Goal: Task Accomplishment & Management: Complete application form

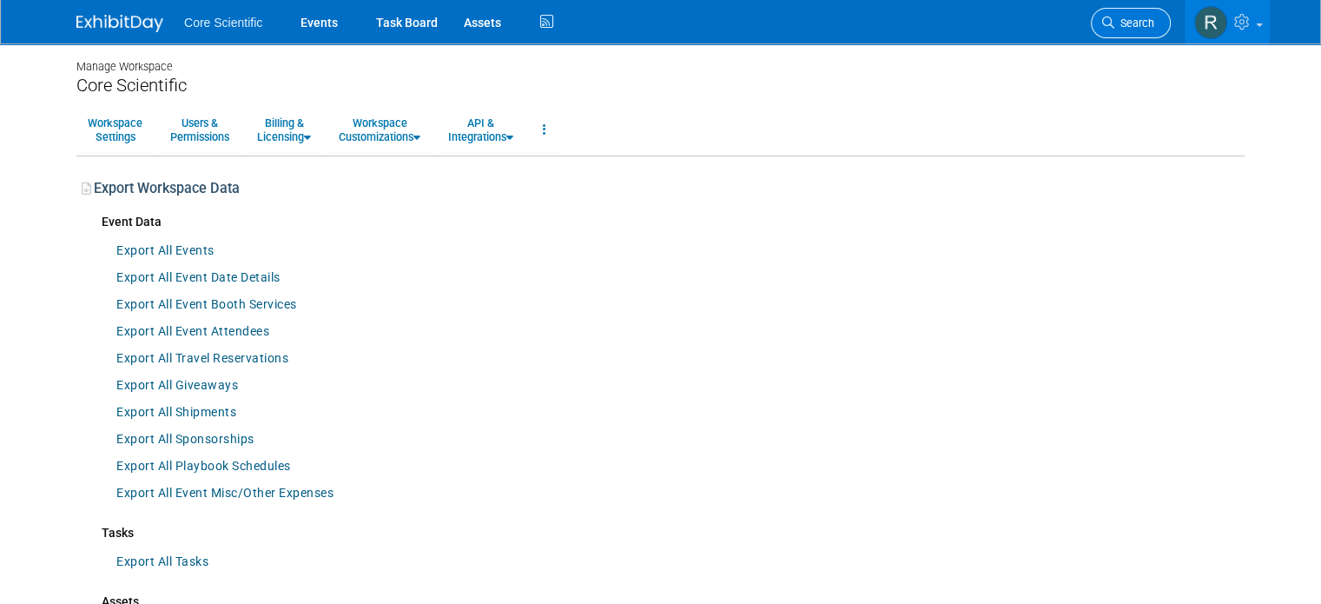
click at [1154, 20] on span "Search" at bounding box center [1134, 23] width 40 height 13
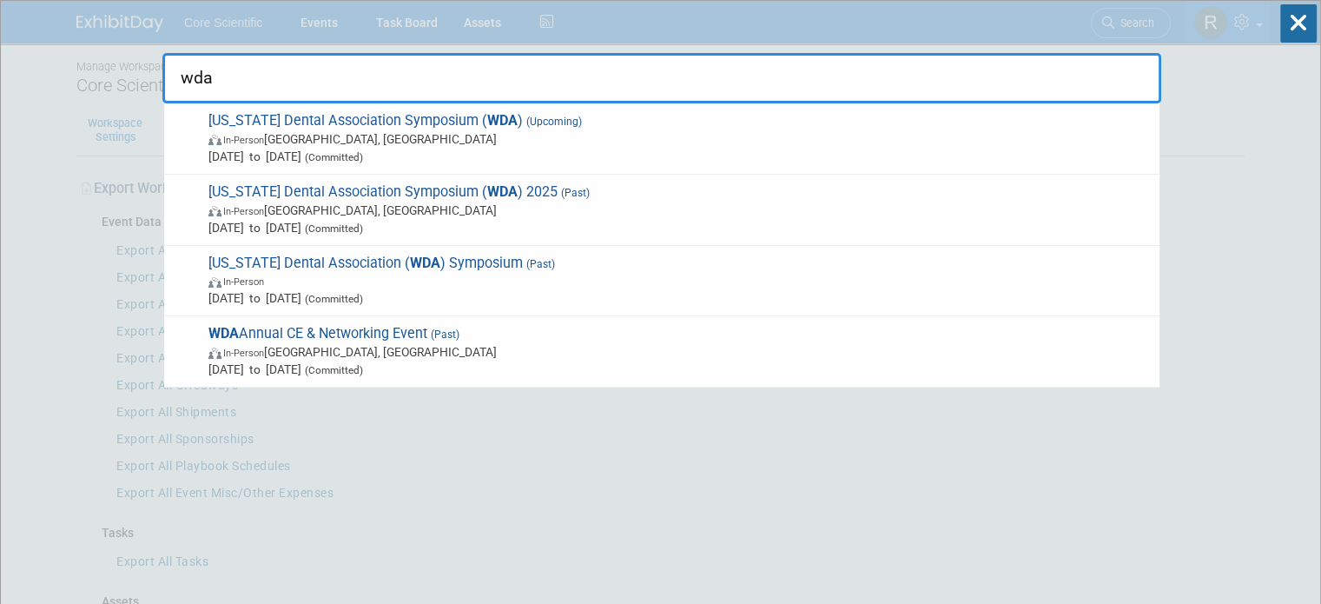
type input "wda"
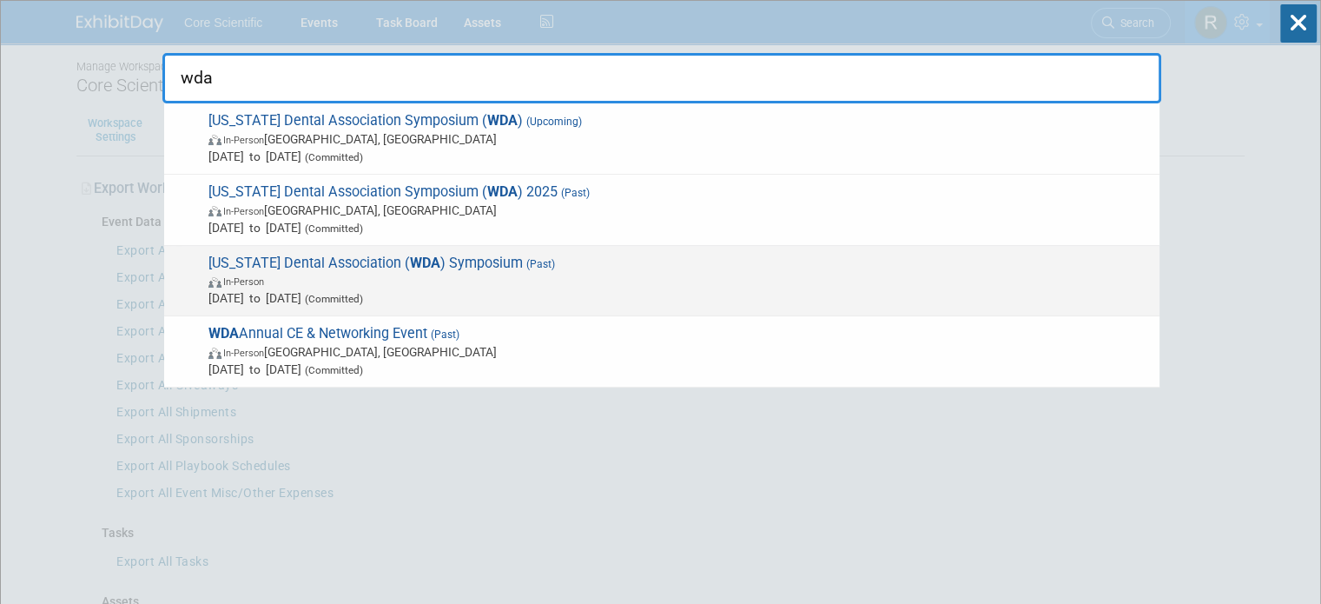
click at [434, 273] on span "In-Person" at bounding box center [679, 280] width 942 height 17
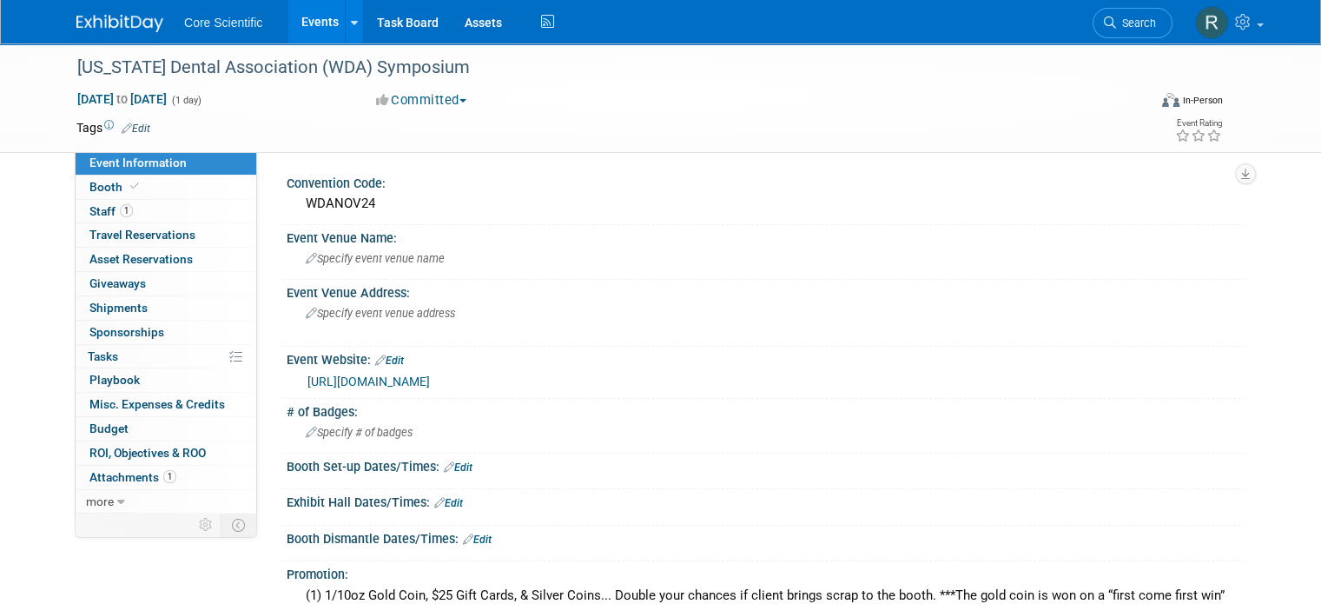
click at [135, 29] on img at bounding box center [119, 23] width 87 height 17
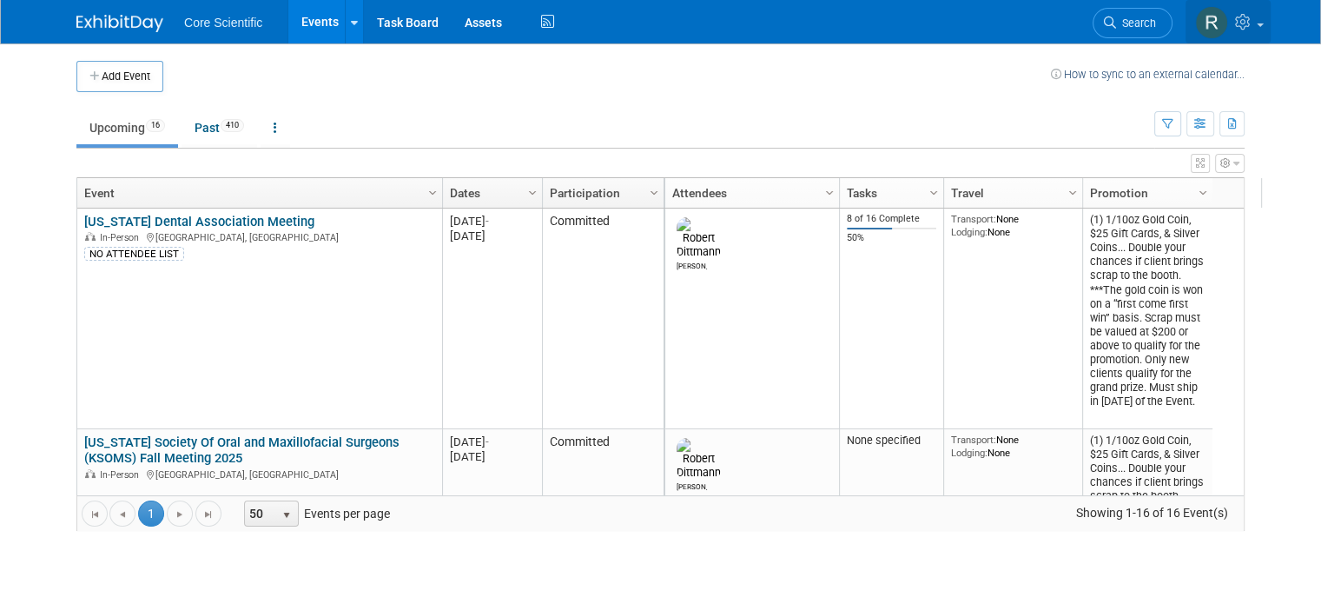
click at [1267, 11] on link at bounding box center [1227, 21] width 85 height 43
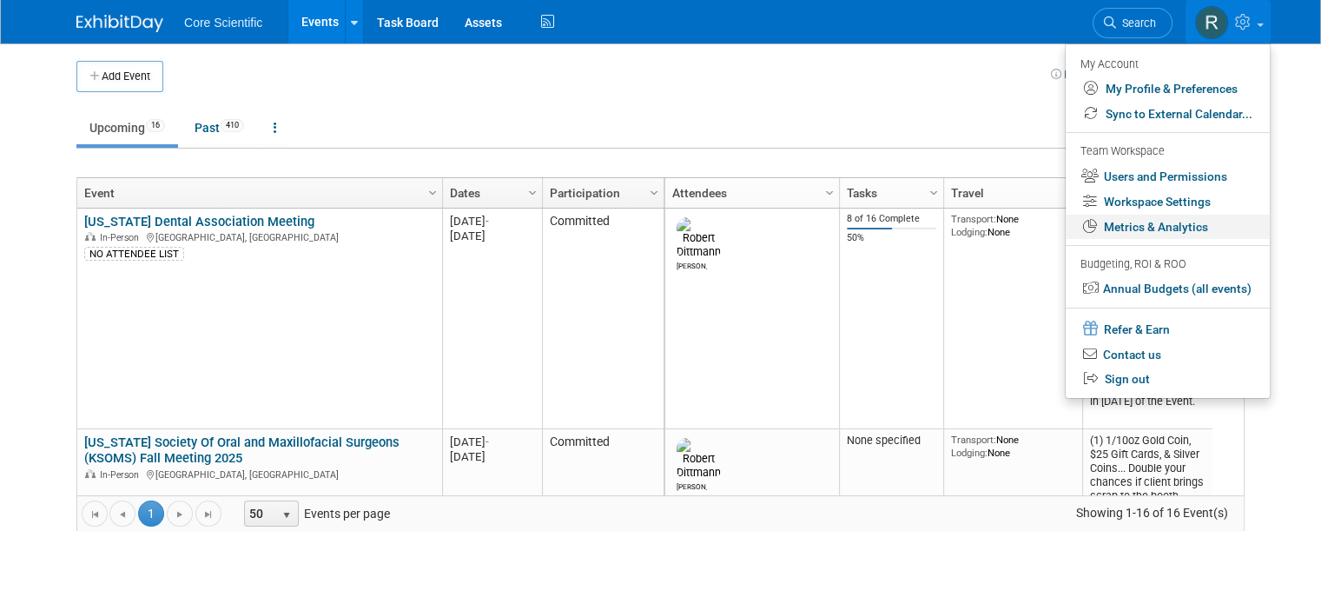
click at [1182, 228] on link "Metrics & Analytics" at bounding box center [1168, 227] width 204 height 25
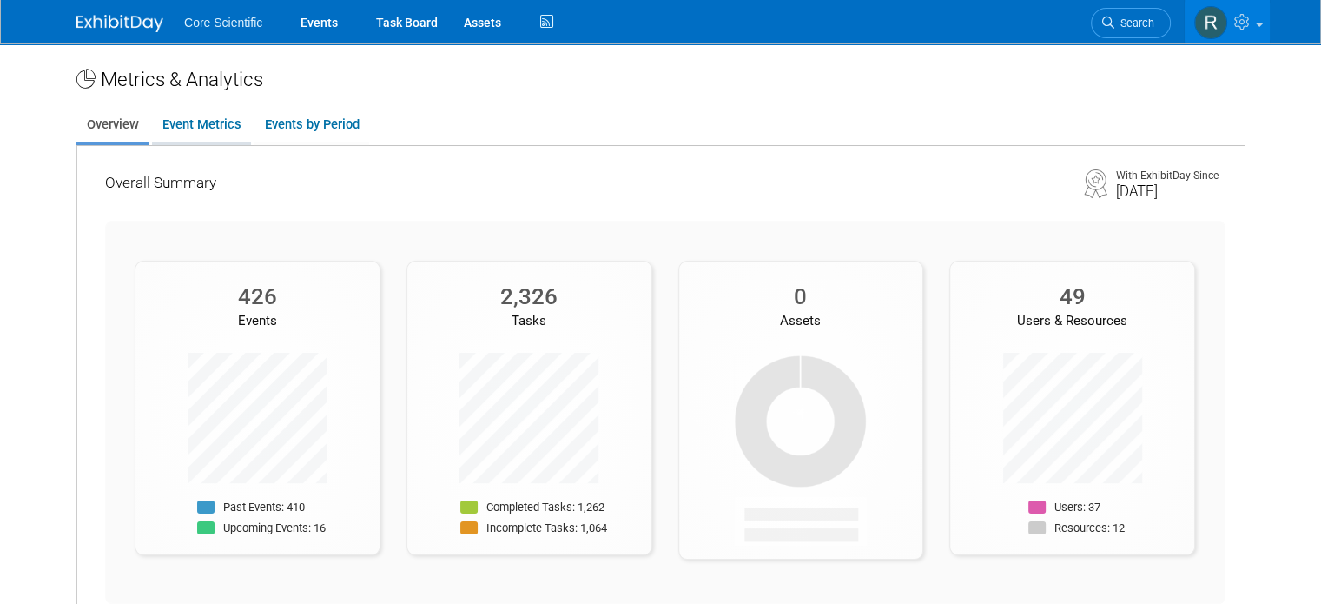
click at [182, 123] on link "Event Metrics" at bounding box center [201, 125] width 99 height 34
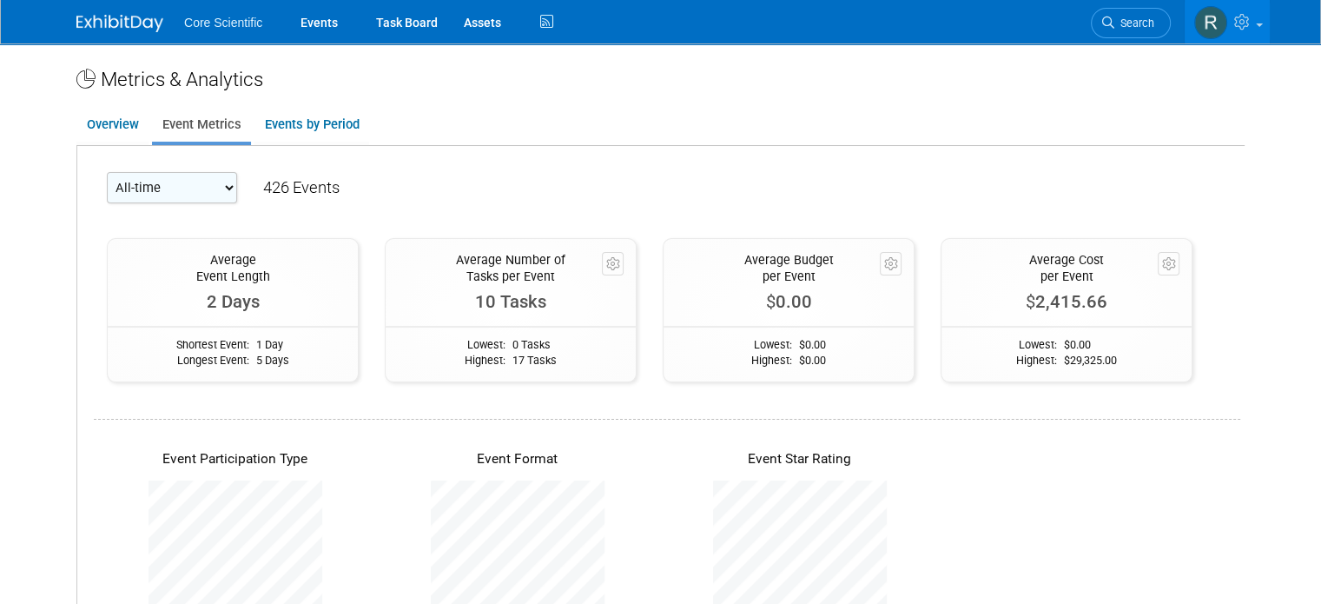
click at [327, 121] on link "Events by Period" at bounding box center [311, 125] width 115 height 34
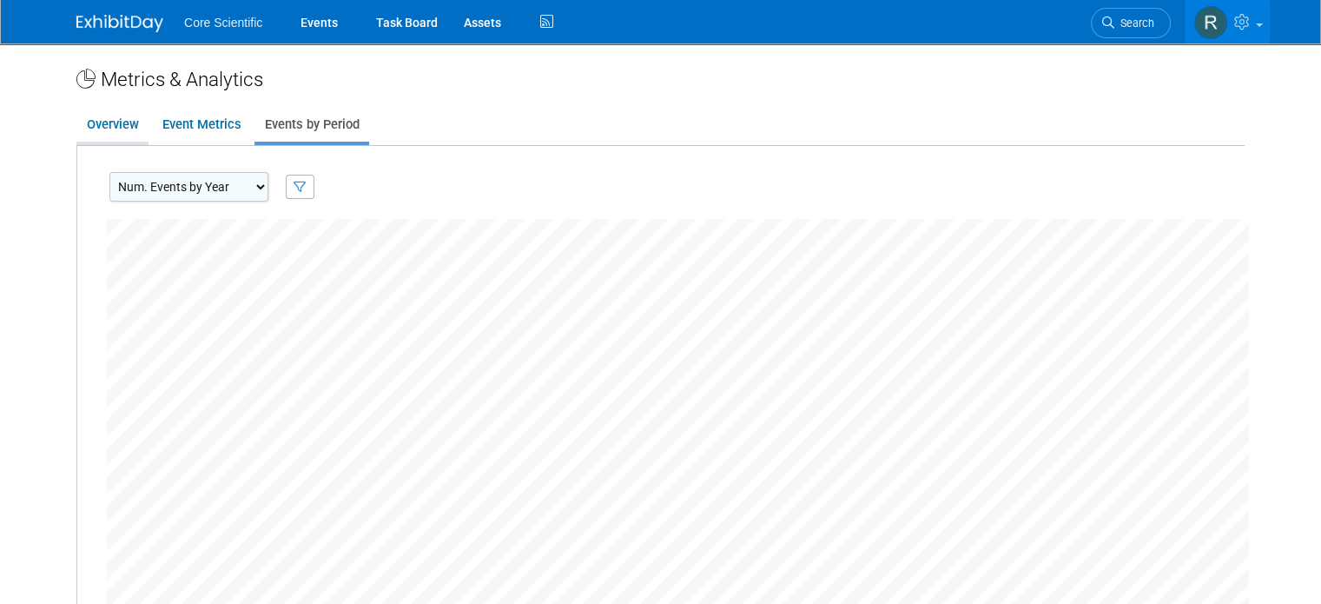
click at [102, 124] on link "Overview" at bounding box center [112, 125] width 72 height 34
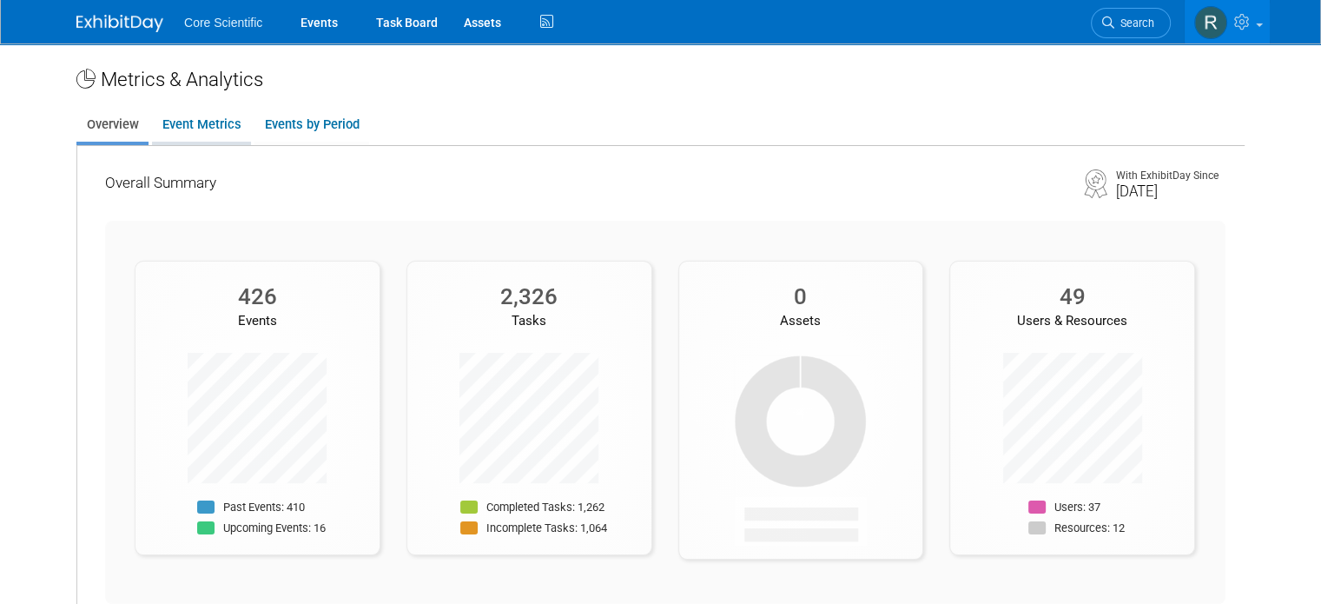
click at [182, 135] on link "Event Metrics" at bounding box center [201, 125] width 99 height 34
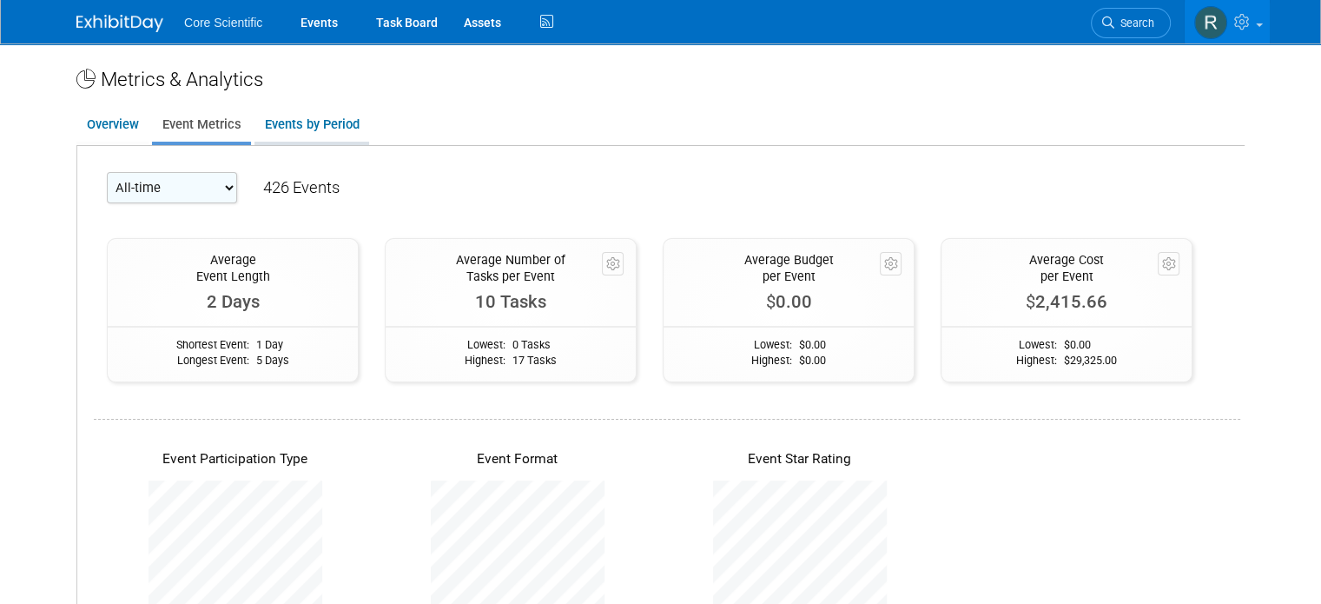
click at [254, 120] on link "Events by Period" at bounding box center [311, 125] width 115 height 34
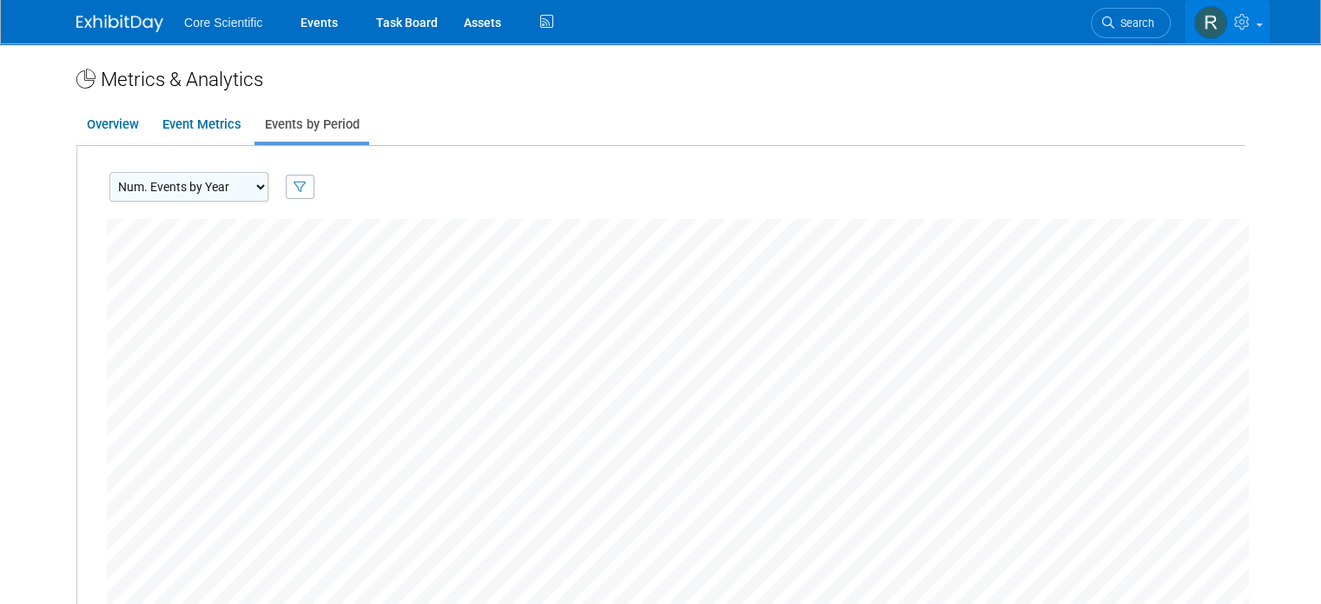
click at [1254, 17] on icon at bounding box center [1244, 22] width 20 height 16
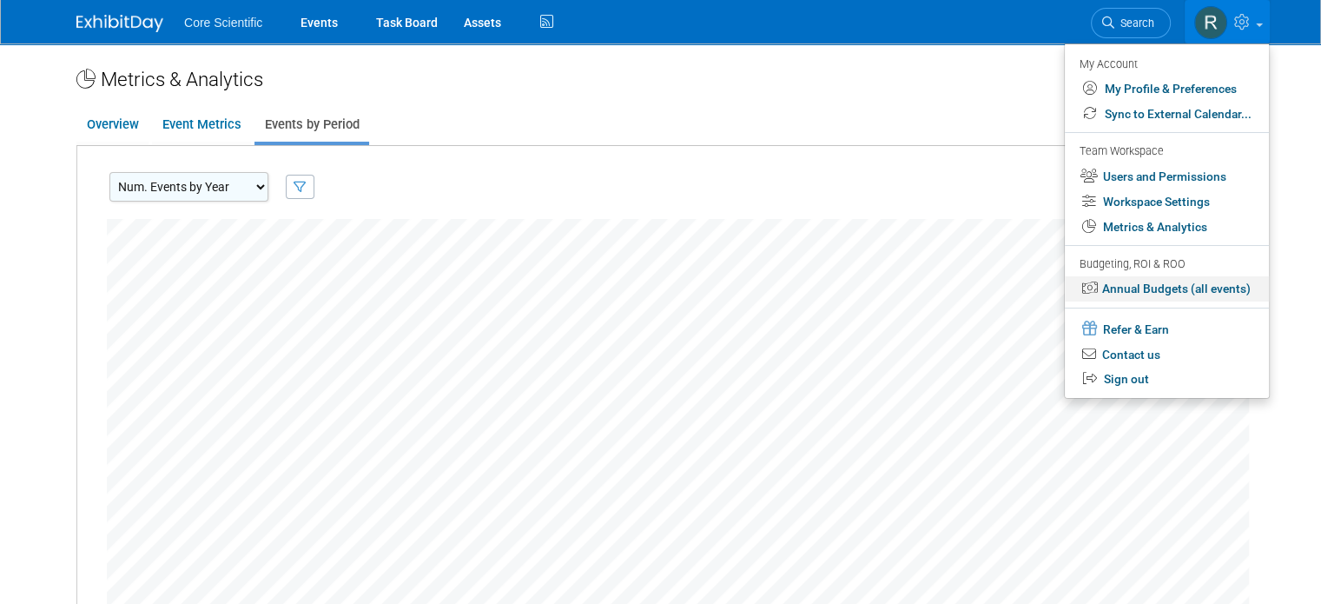
click at [1211, 282] on link "Annual Budgets (all events)" at bounding box center [1167, 288] width 204 height 25
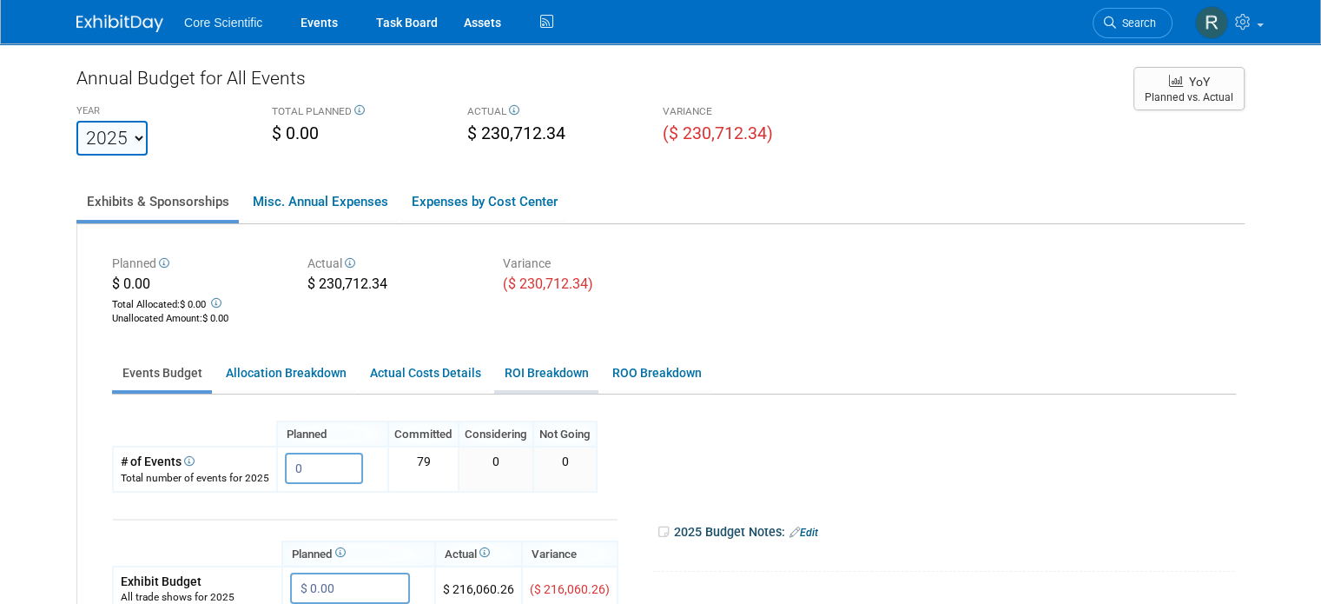
click at [538, 368] on link "ROI Breakdown" at bounding box center [546, 373] width 104 height 34
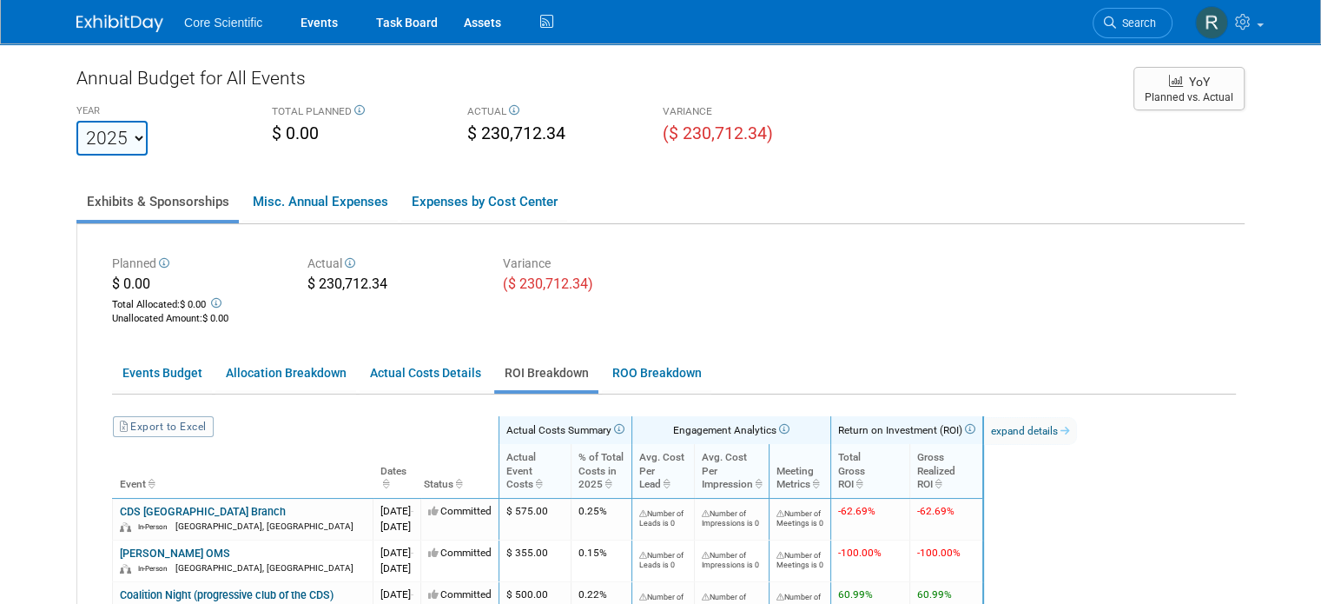
click at [173, 424] on link "Export to Excel" at bounding box center [163, 426] width 101 height 21
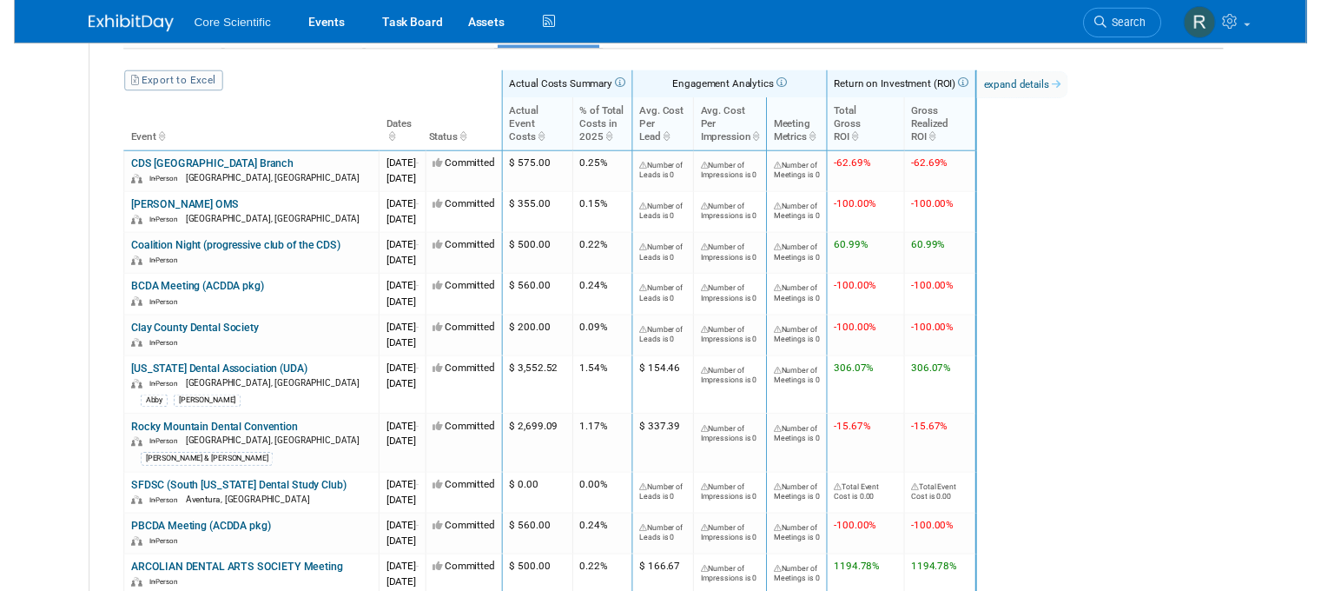
scroll to position [87, 0]
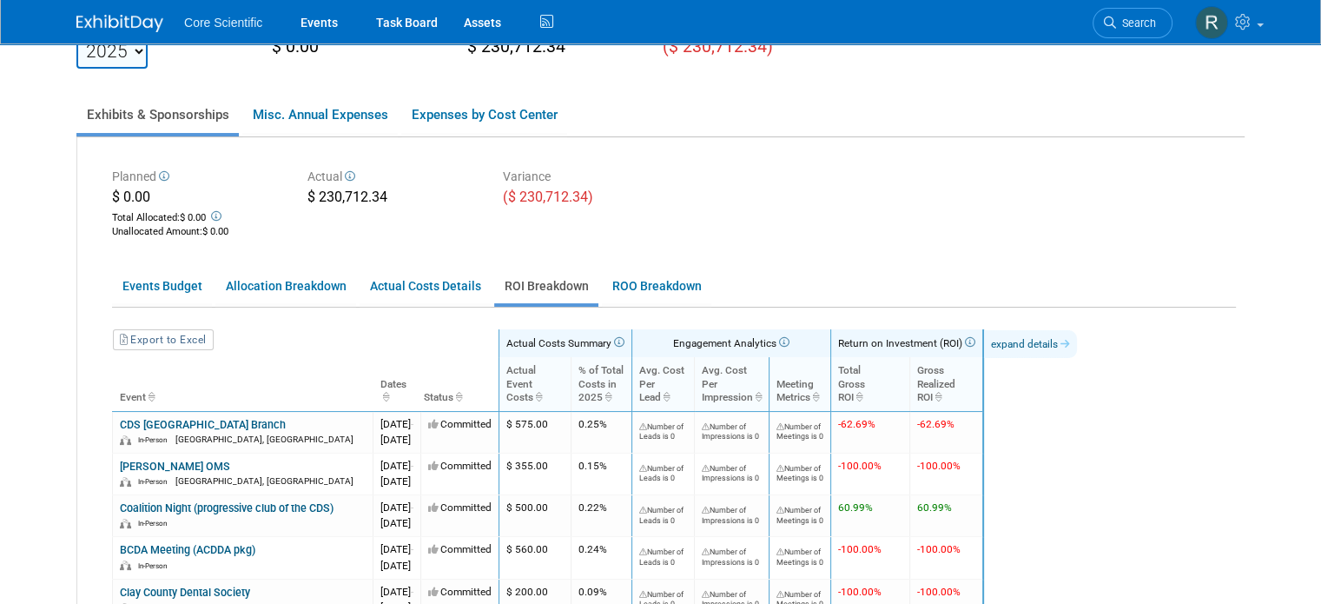
click at [1077, 347] on link "expand details" at bounding box center [1030, 344] width 93 height 28
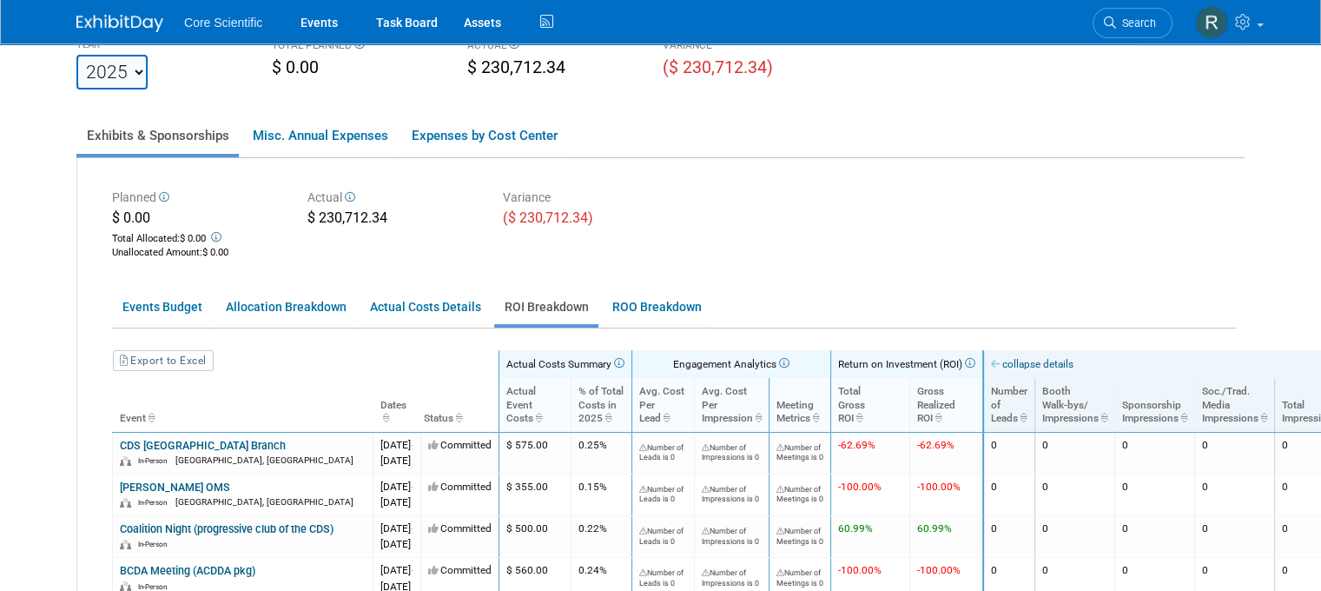
scroll to position [0, 0]
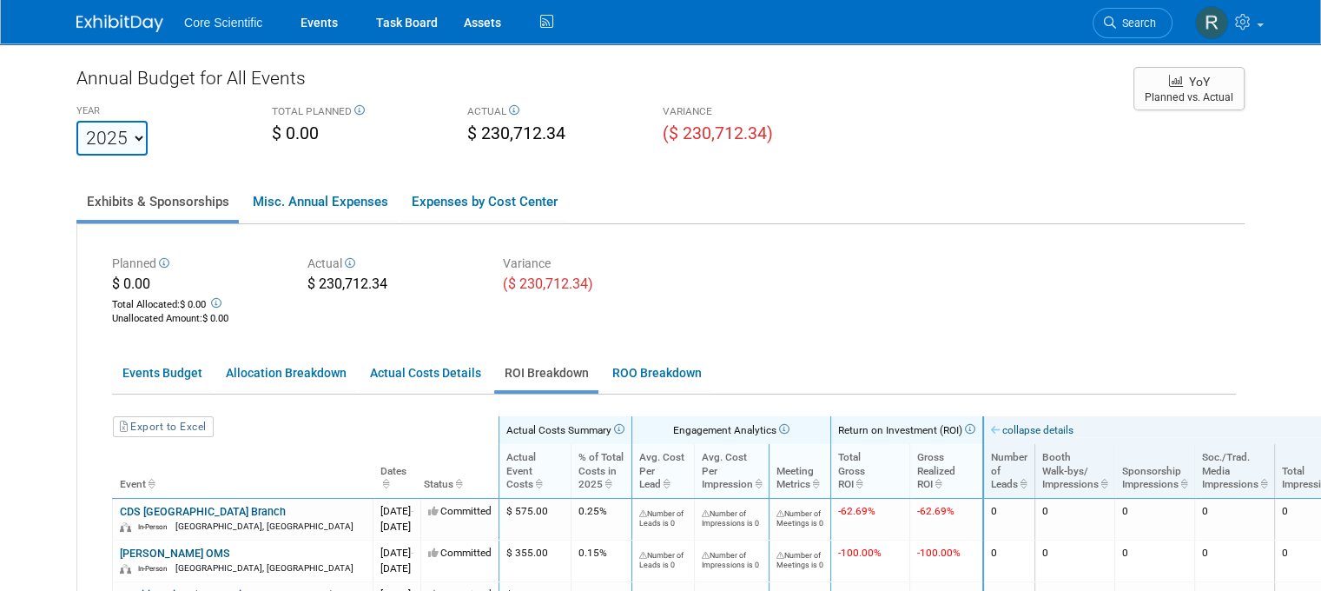
click at [149, 25] on div at bounding box center [130, 16] width 108 height 32
click at [120, 27] on img at bounding box center [119, 23] width 87 height 17
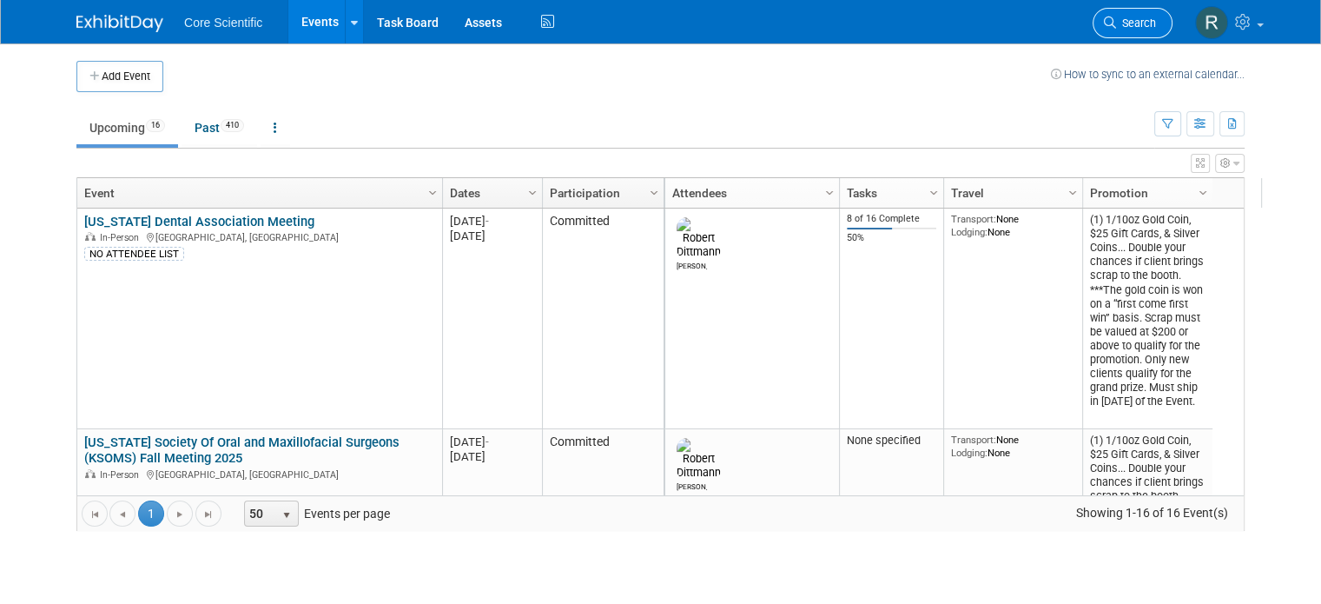
click at [1148, 24] on span "Search" at bounding box center [1136, 23] width 40 height 13
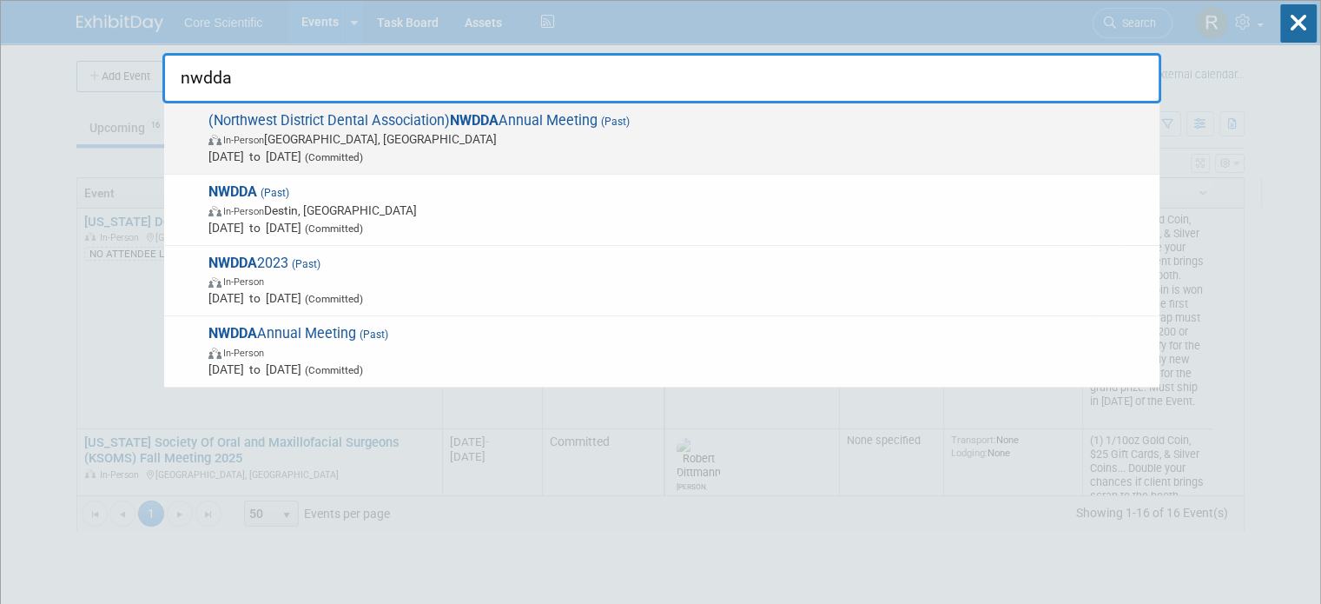
type input "nwdda"
click at [570, 150] on span "Feb 28, 2025 to Mar 1, 2025 (Committed)" at bounding box center [679, 156] width 942 height 17
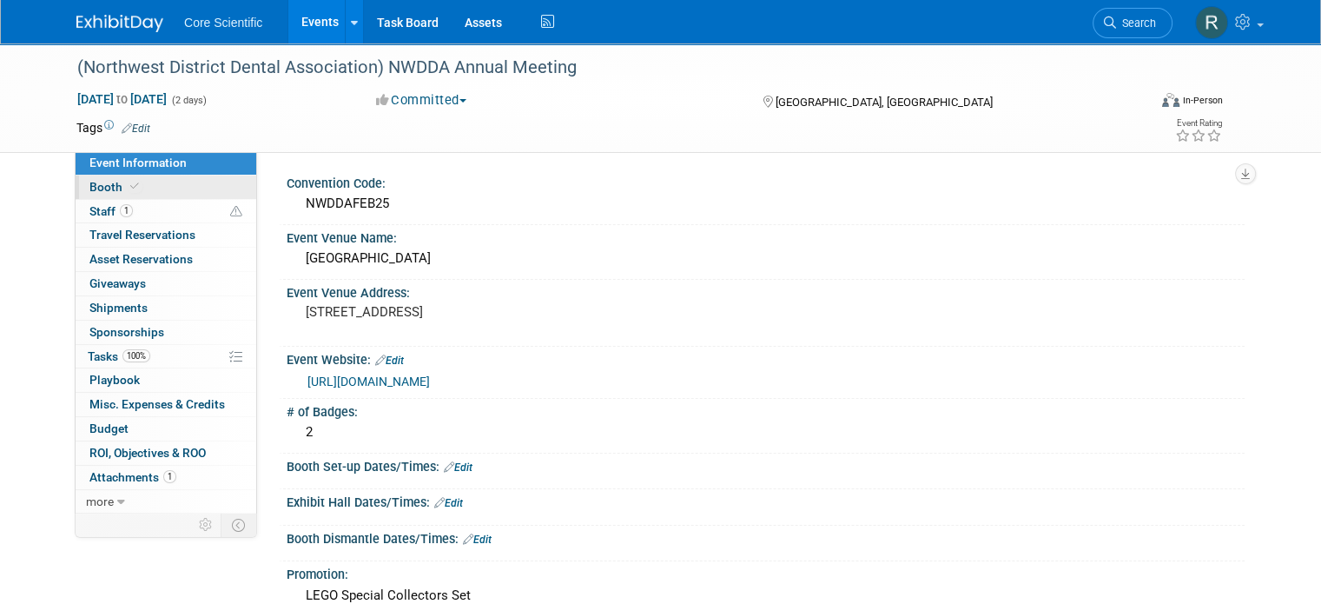
click at [138, 180] on link "Booth" at bounding box center [166, 186] width 181 height 23
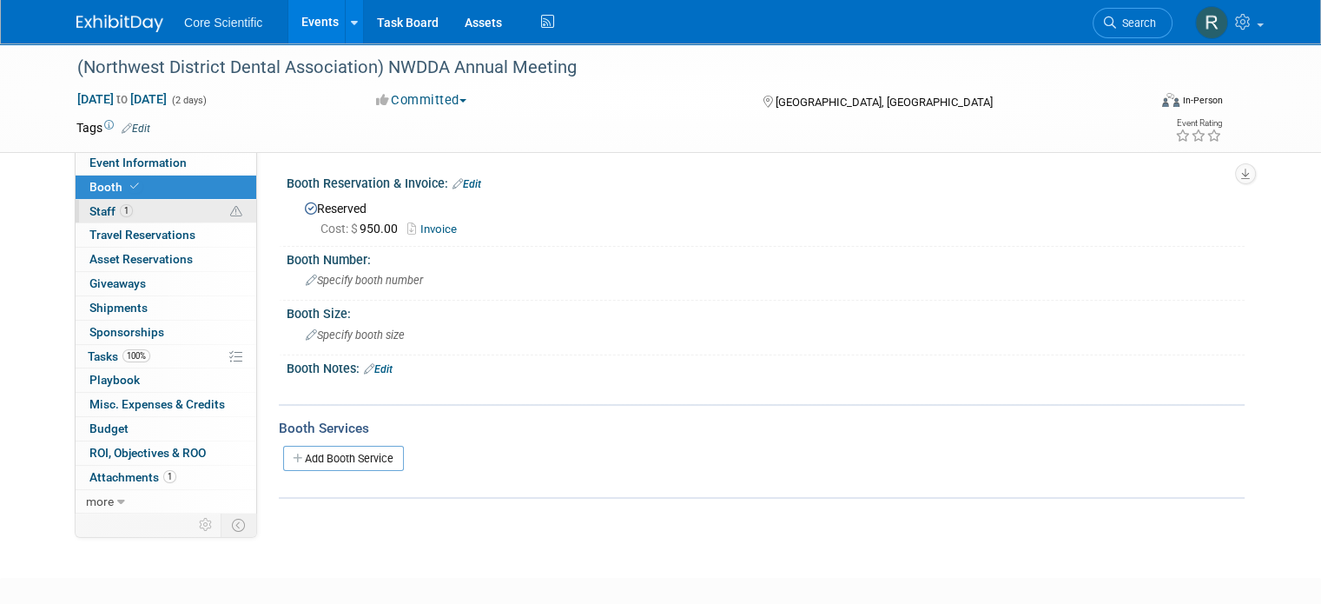
click at [136, 212] on link "1 Staff 1" at bounding box center [166, 211] width 181 height 23
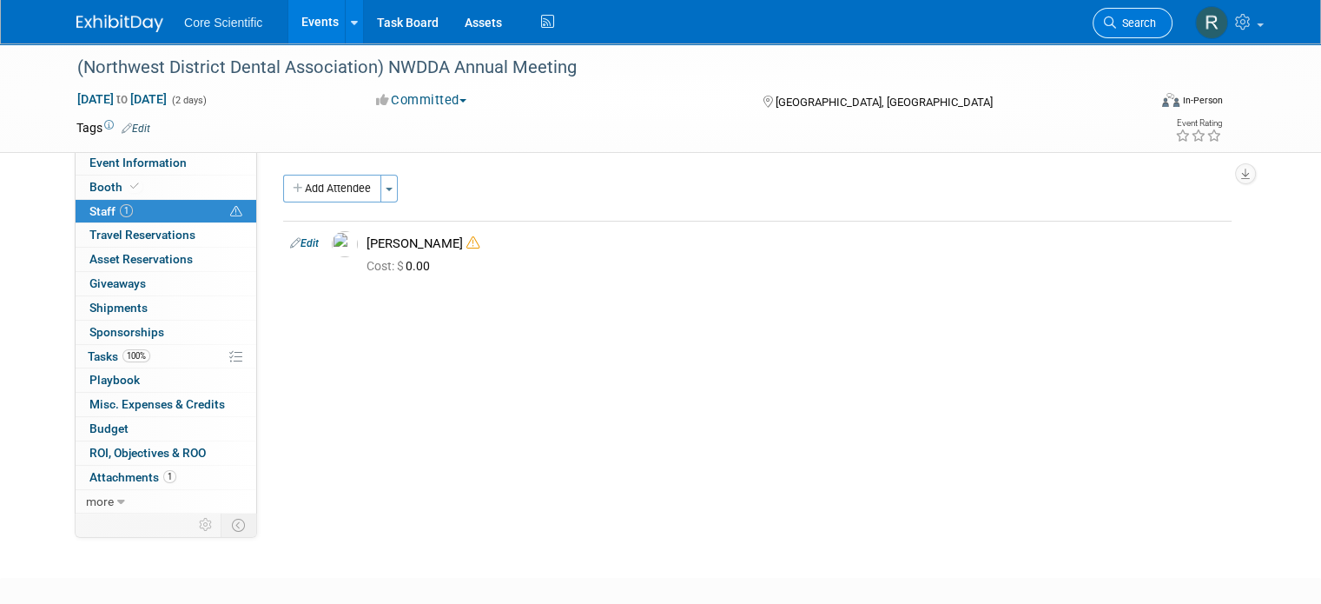
click at [1172, 31] on link "Search" at bounding box center [1133, 23] width 80 height 30
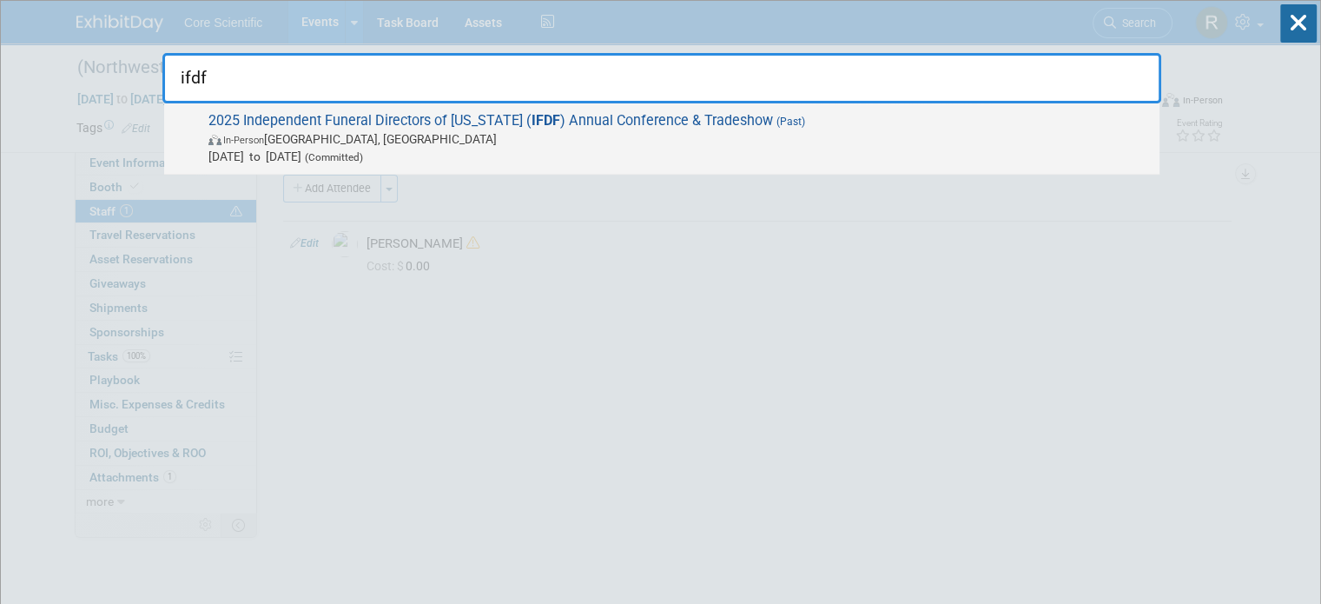
type input "ifdf"
click at [400, 145] on span "In-Person Palm Coast, FL" at bounding box center [679, 138] width 942 height 17
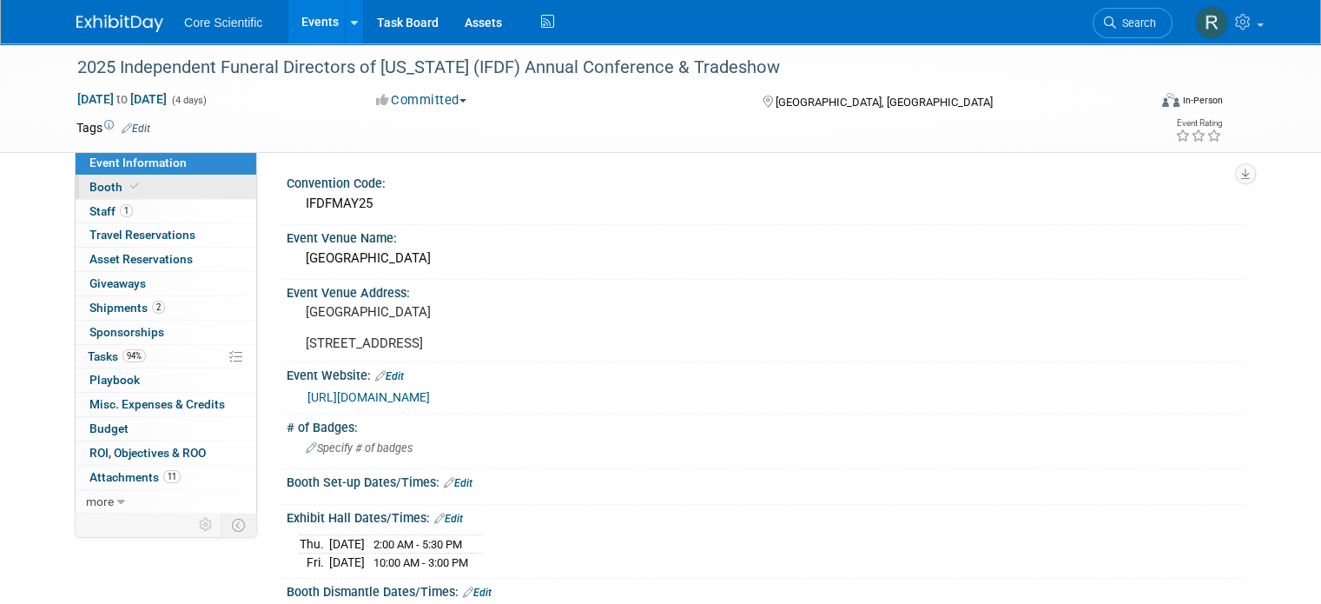
click at [130, 187] on icon at bounding box center [134, 187] width 9 height 10
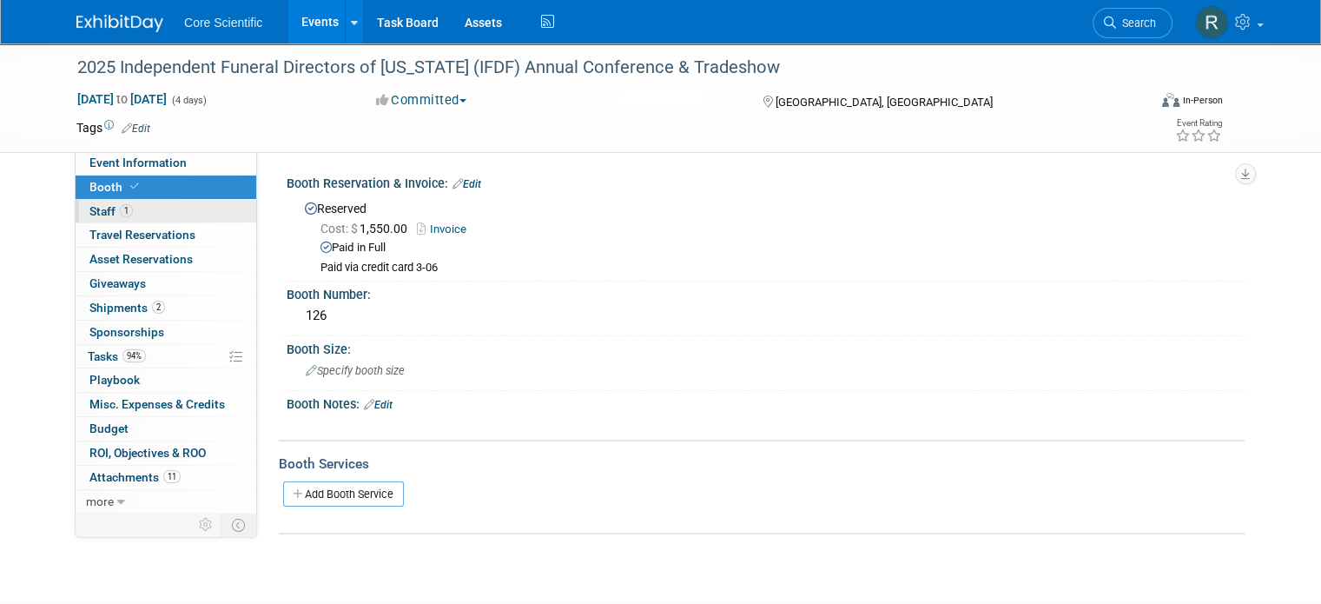
click at [120, 210] on span "1" at bounding box center [126, 210] width 13 height 13
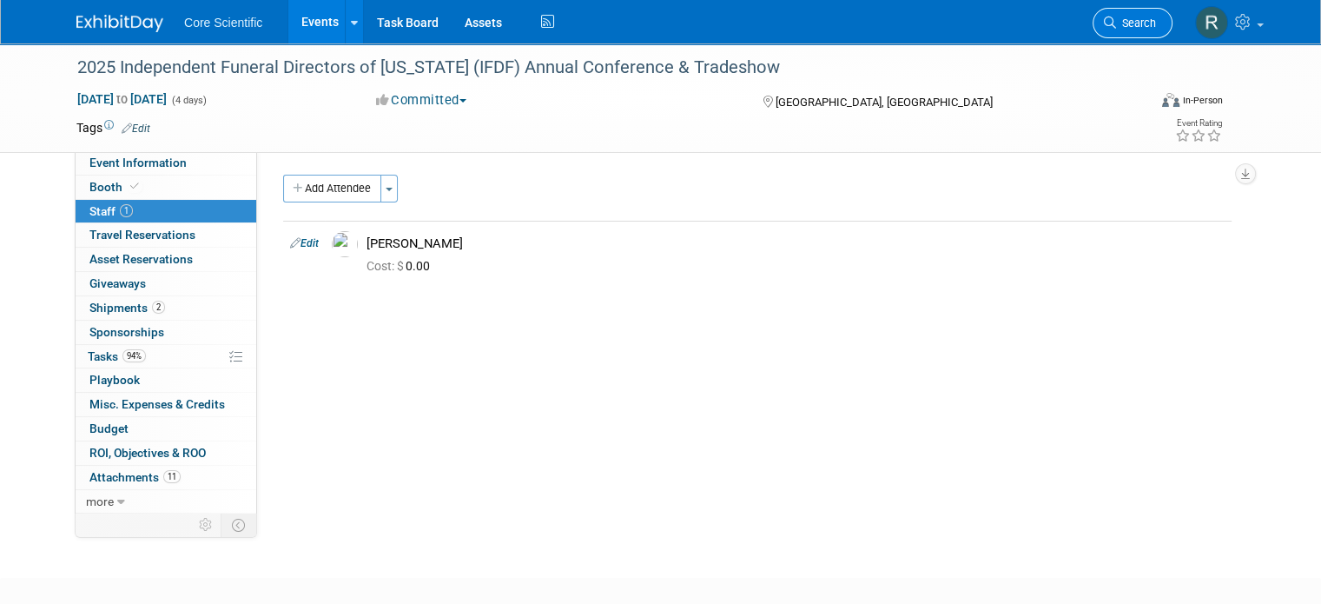
click at [1139, 22] on span "Search" at bounding box center [1136, 23] width 40 height 13
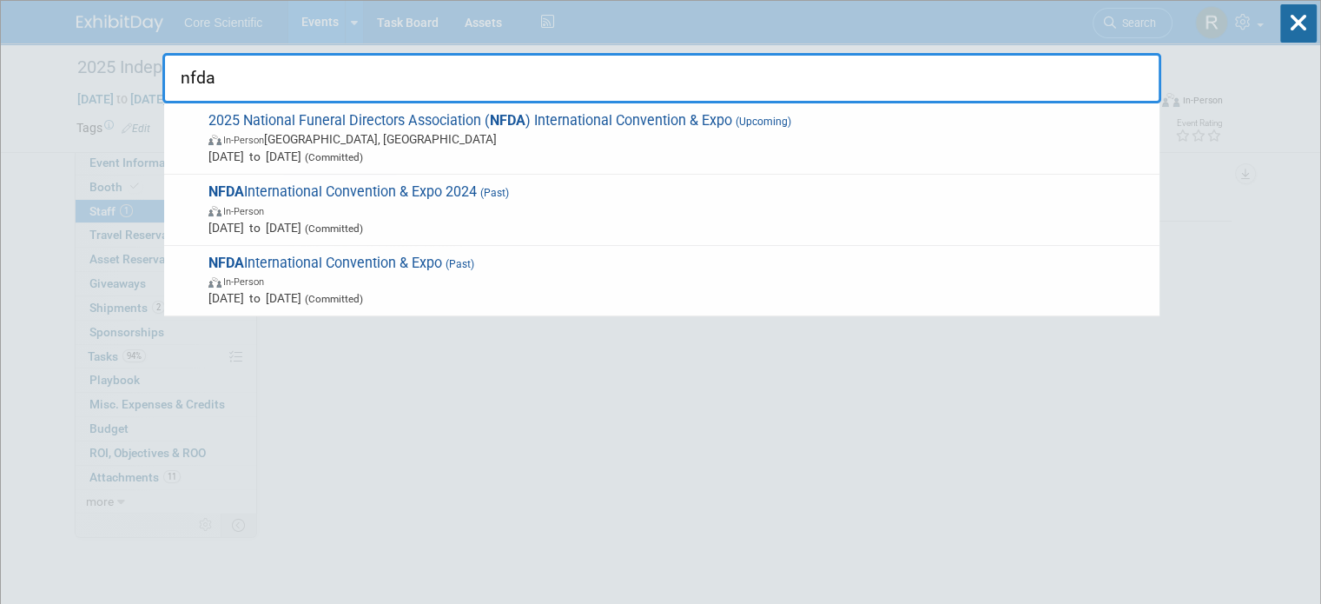
type input "nfda"
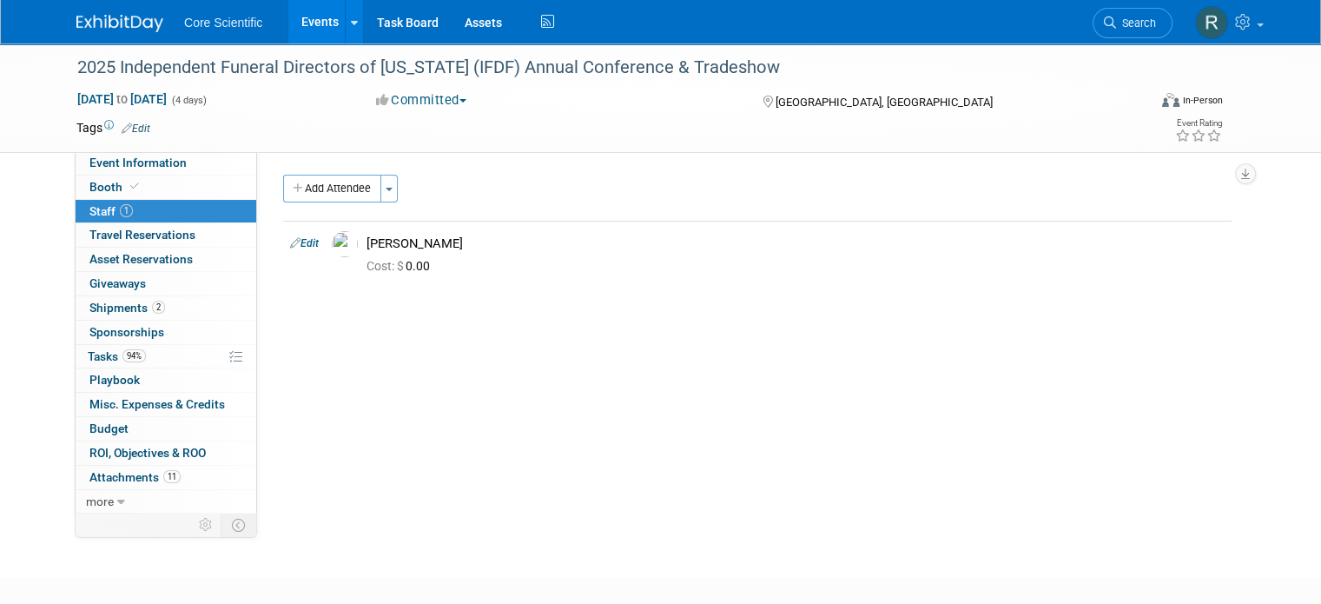
click at [101, 20] on img at bounding box center [119, 23] width 87 height 17
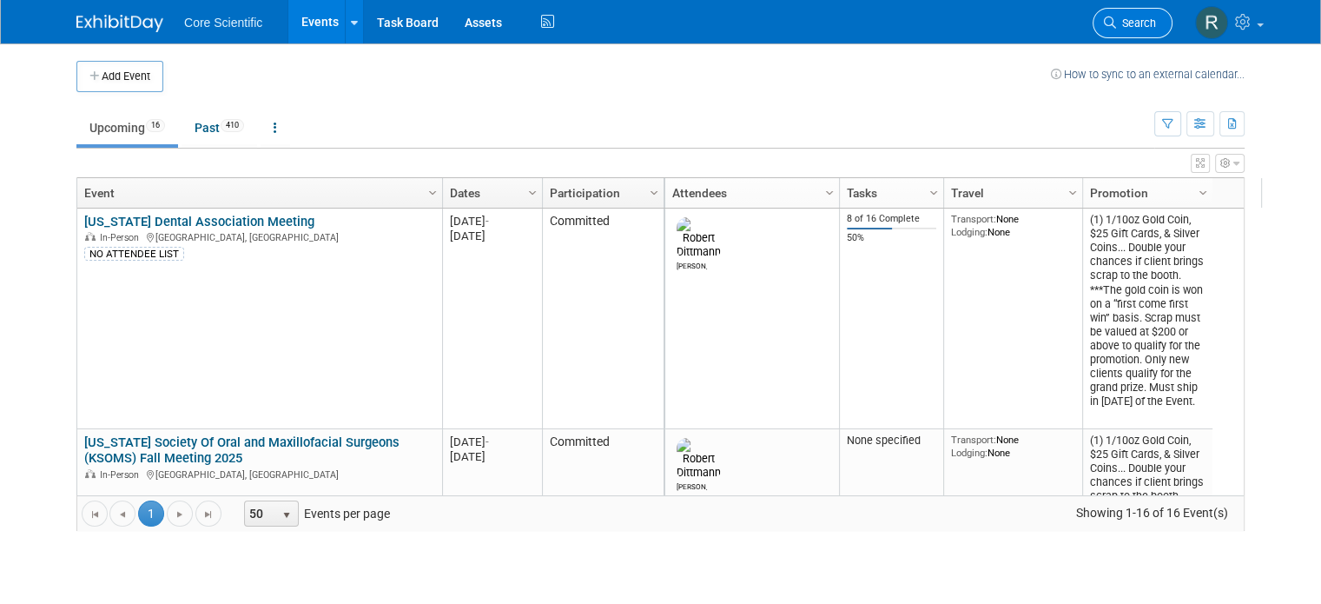
click at [1156, 27] on span "Search" at bounding box center [1136, 23] width 40 height 13
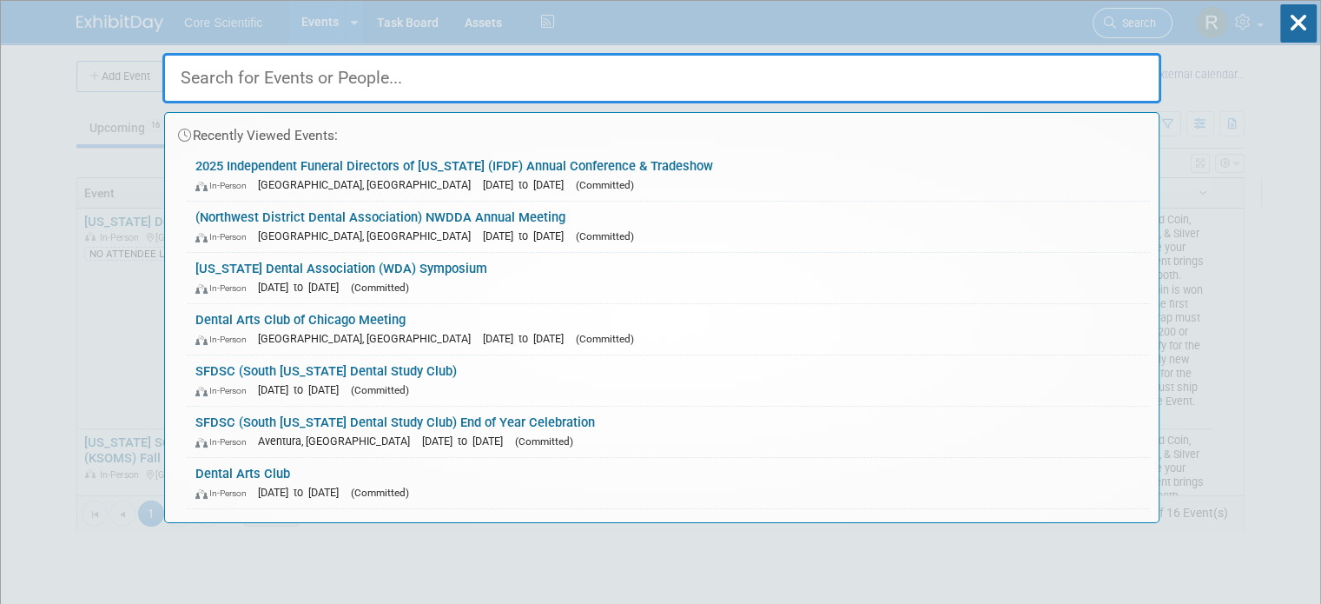
type input "b"
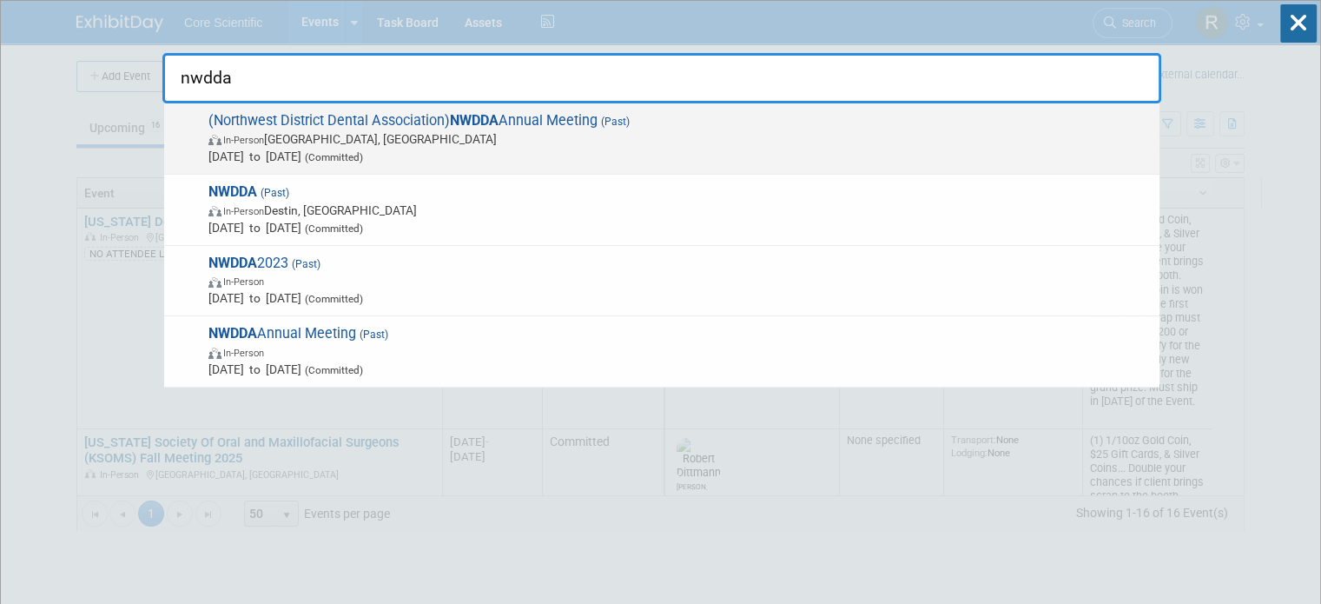
type input "nwdda"
click at [498, 145] on span "In-Person Miramar Beach, FL" at bounding box center [679, 138] width 942 height 17
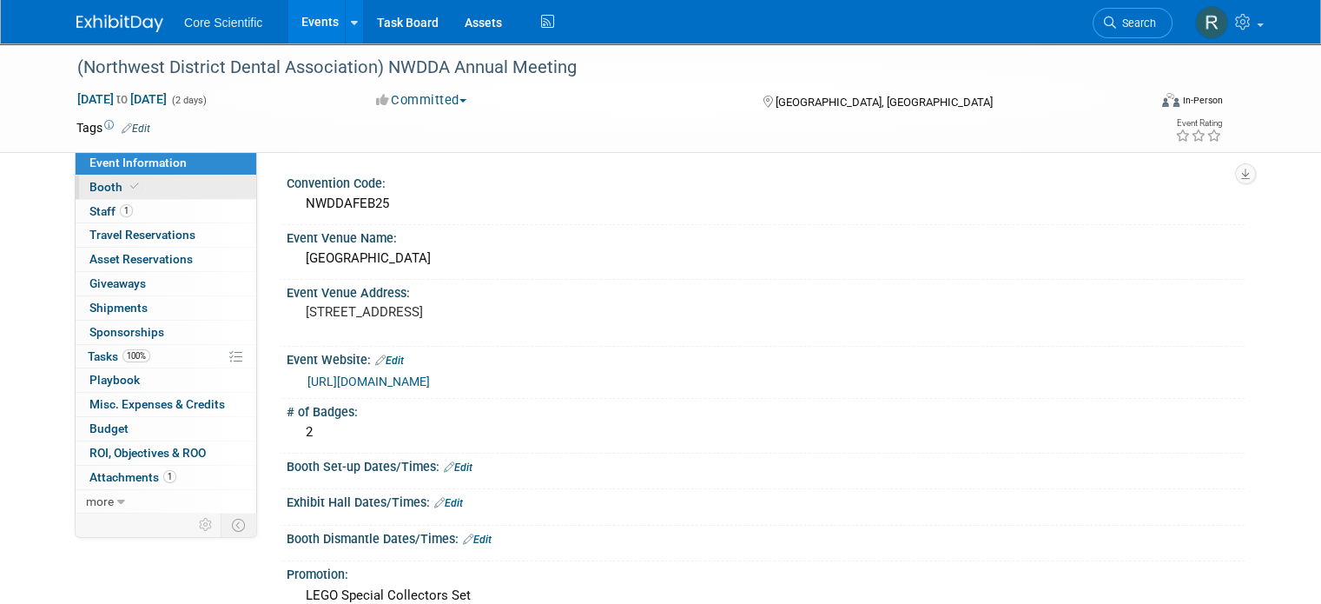
click at [142, 186] on link "Booth" at bounding box center [166, 186] width 181 height 23
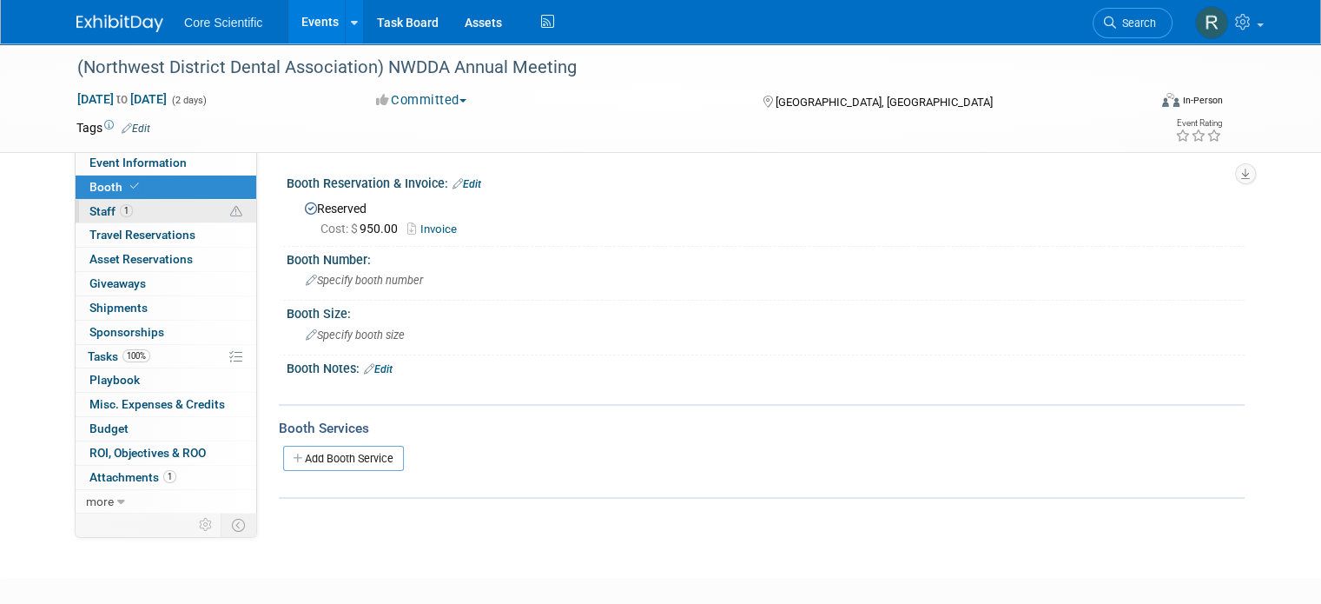
click at [164, 201] on link "1 Staff 1" at bounding box center [166, 211] width 181 height 23
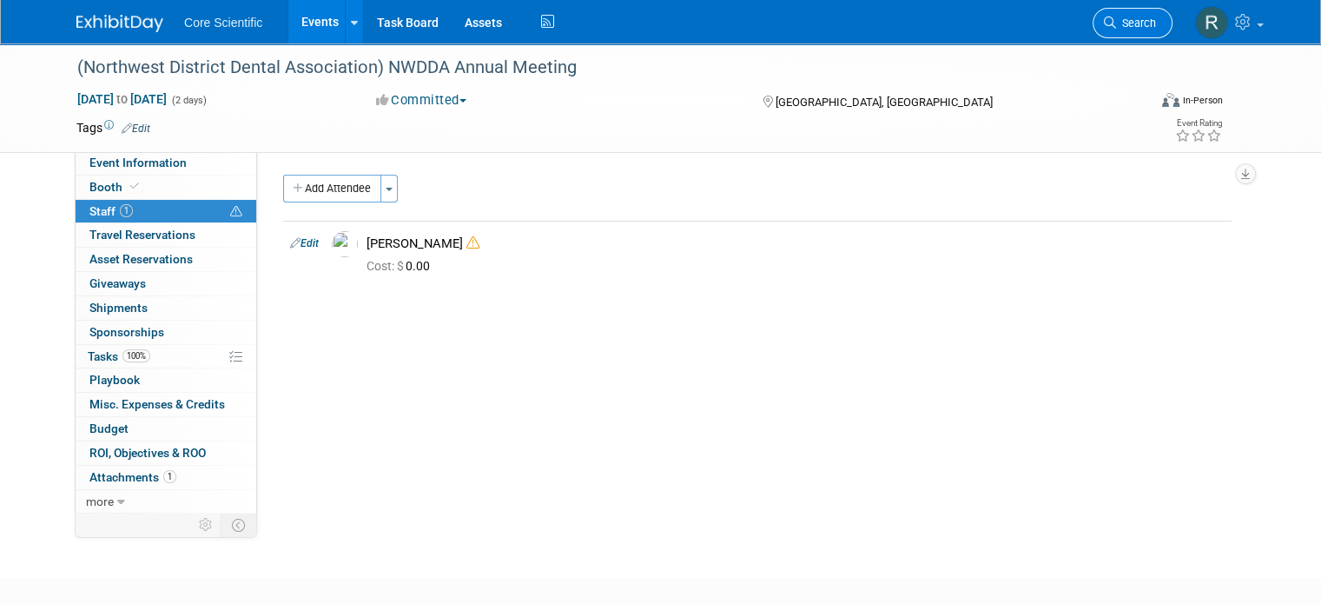
click at [1143, 19] on span "Search" at bounding box center [1136, 23] width 40 height 13
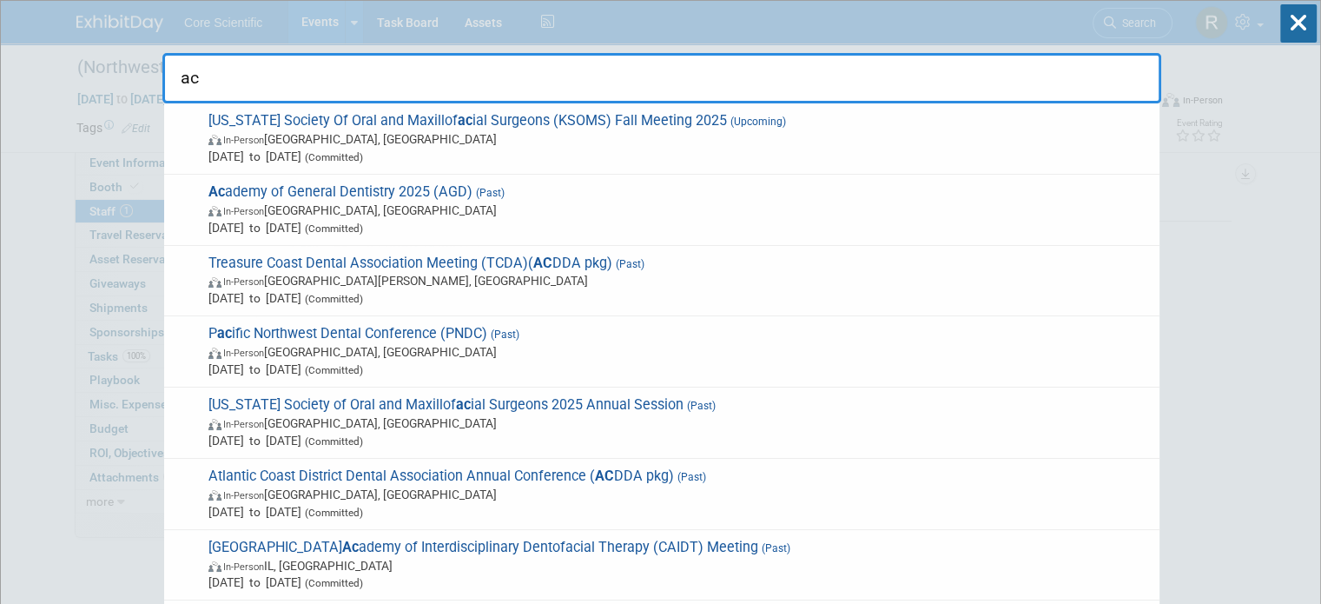
type input "a"
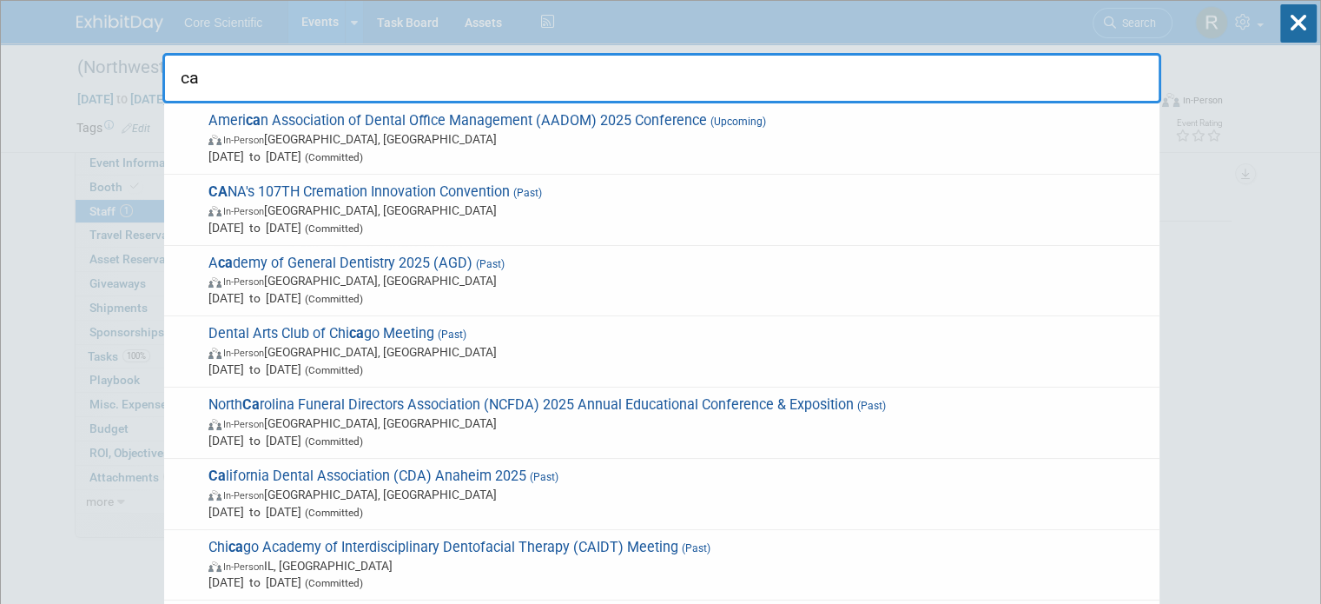
type input "c"
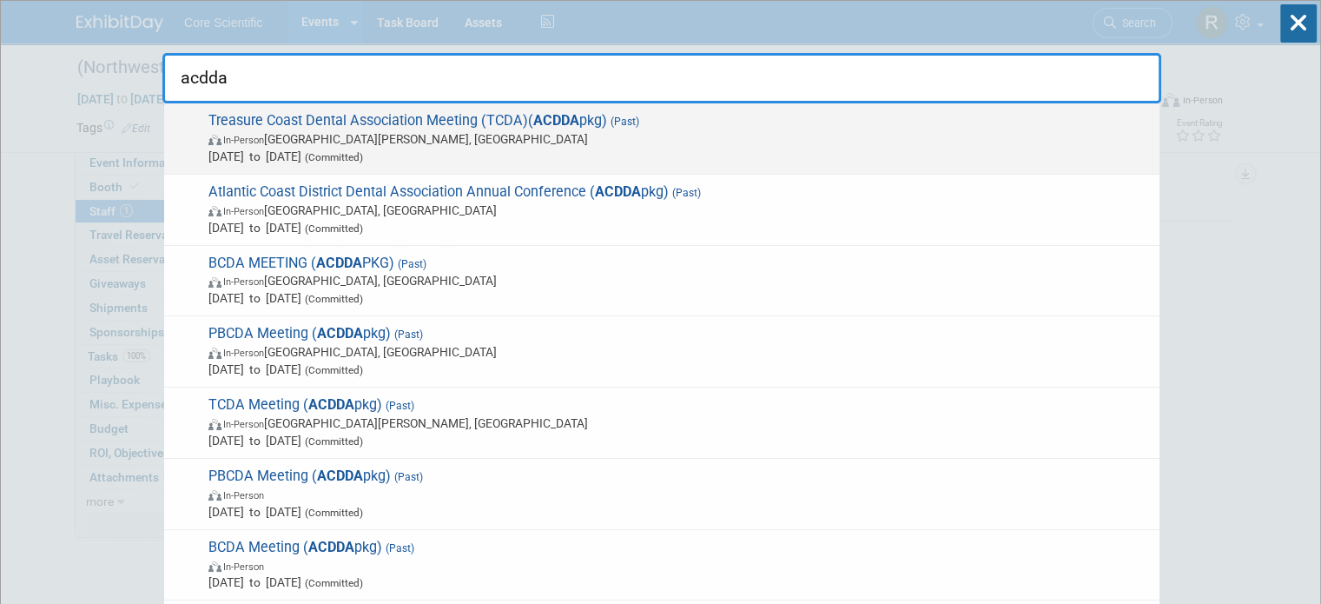
type input "acdda"
click at [610, 135] on span "In-Person Port St. Lucie, FL" at bounding box center [679, 138] width 942 height 17
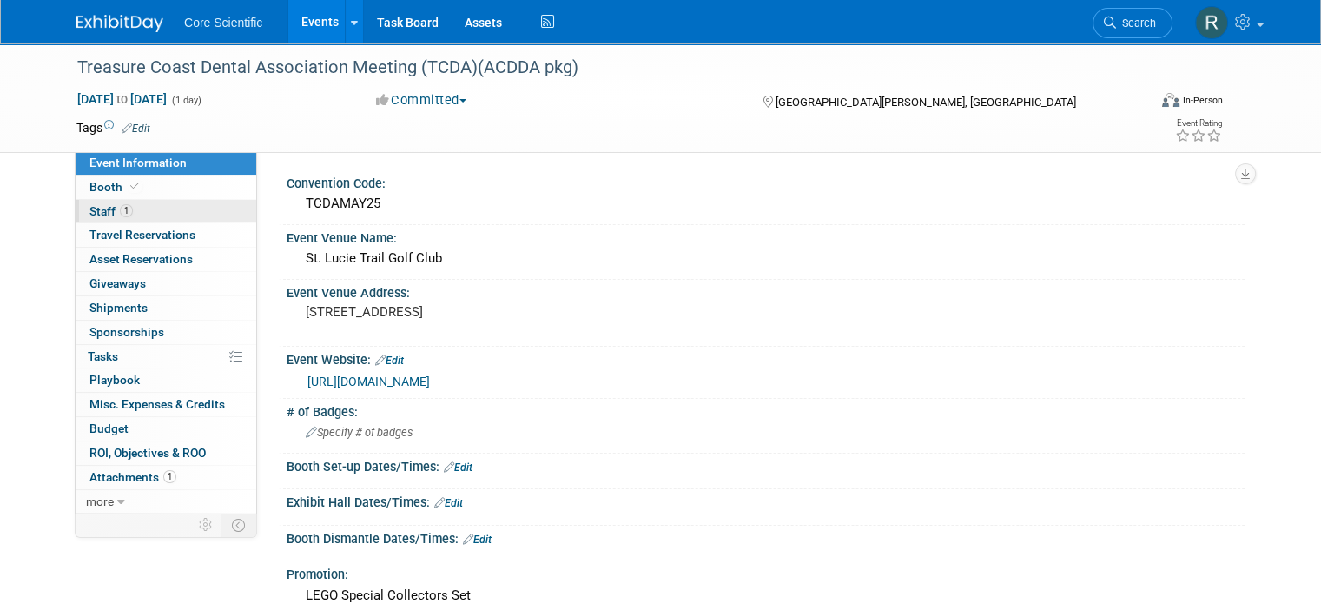
click at [150, 202] on link "1 Staff 1" at bounding box center [166, 211] width 181 height 23
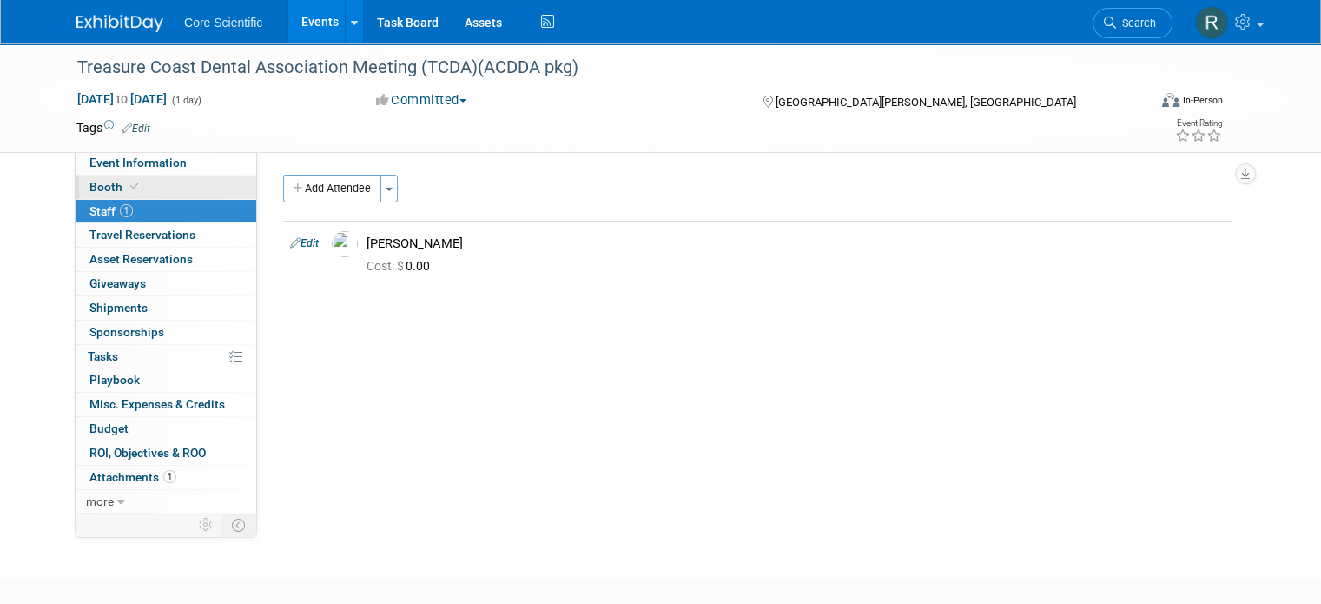
click at [171, 186] on link "Booth" at bounding box center [166, 186] width 181 height 23
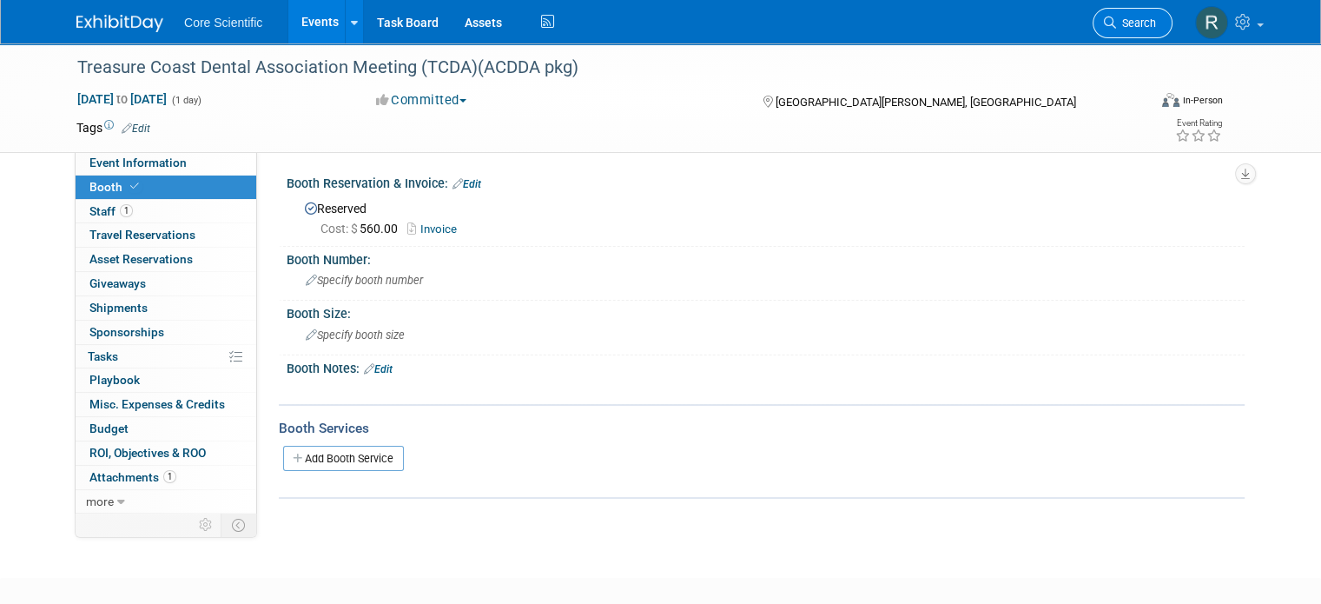
click at [1156, 17] on span "Search" at bounding box center [1136, 23] width 40 height 13
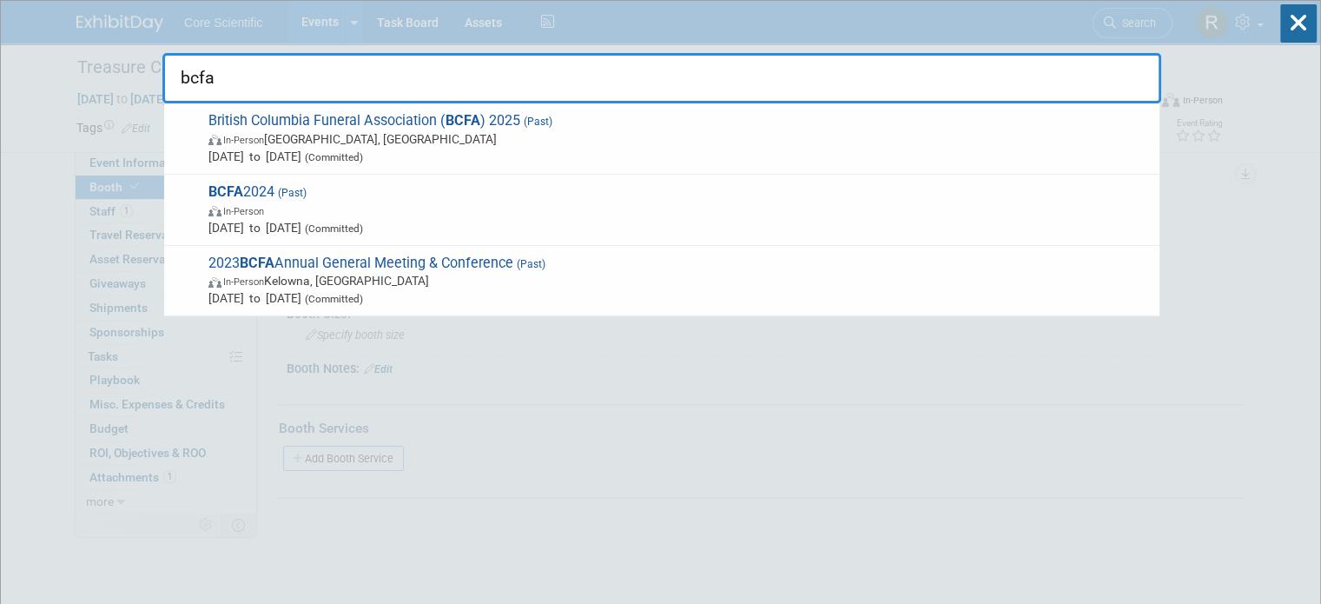
type input "bcfa"
click at [566, 135] on span "In-Person Vancouver, Canada" at bounding box center [679, 138] width 942 height 17
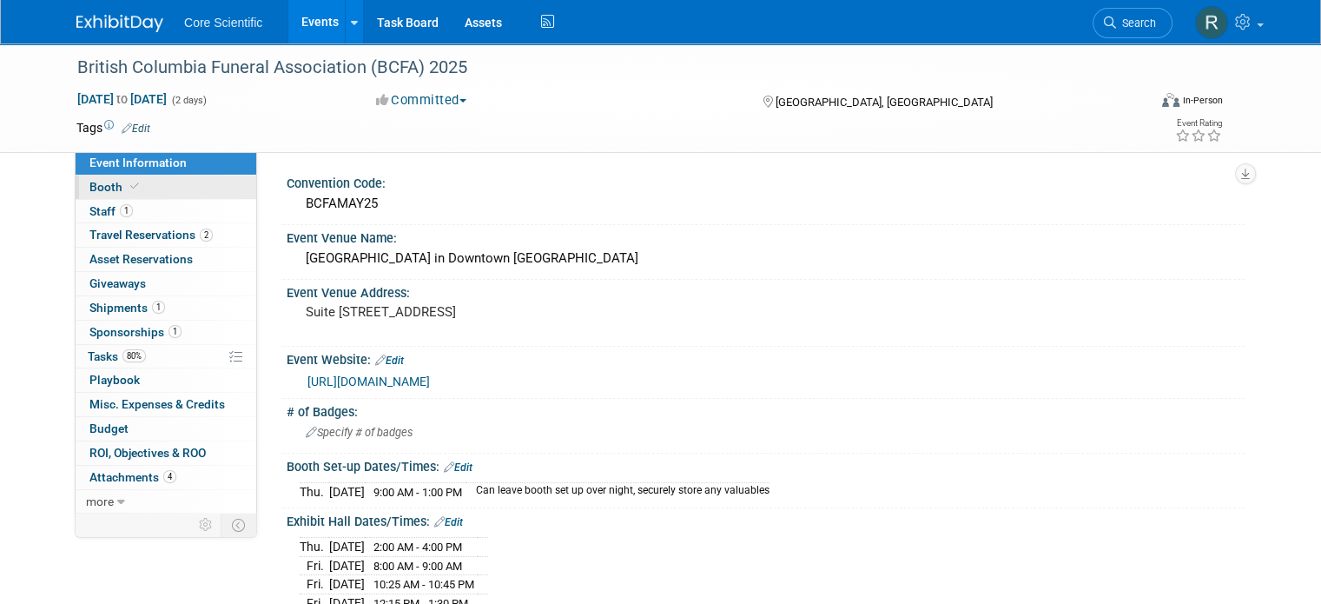
click at [180, 190] on link "Booth" at bounding box center [166, 186] width 181 height 23
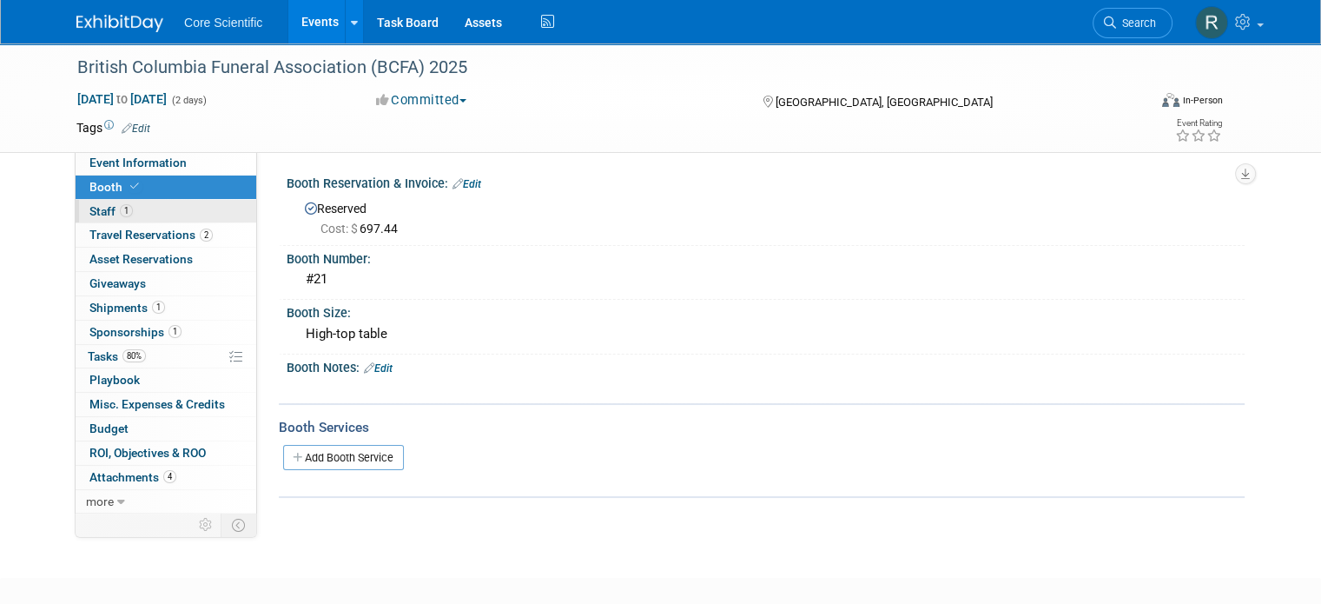
click at [120, 211] on span "1" at bounding box center [126, 210] width 13 height 13
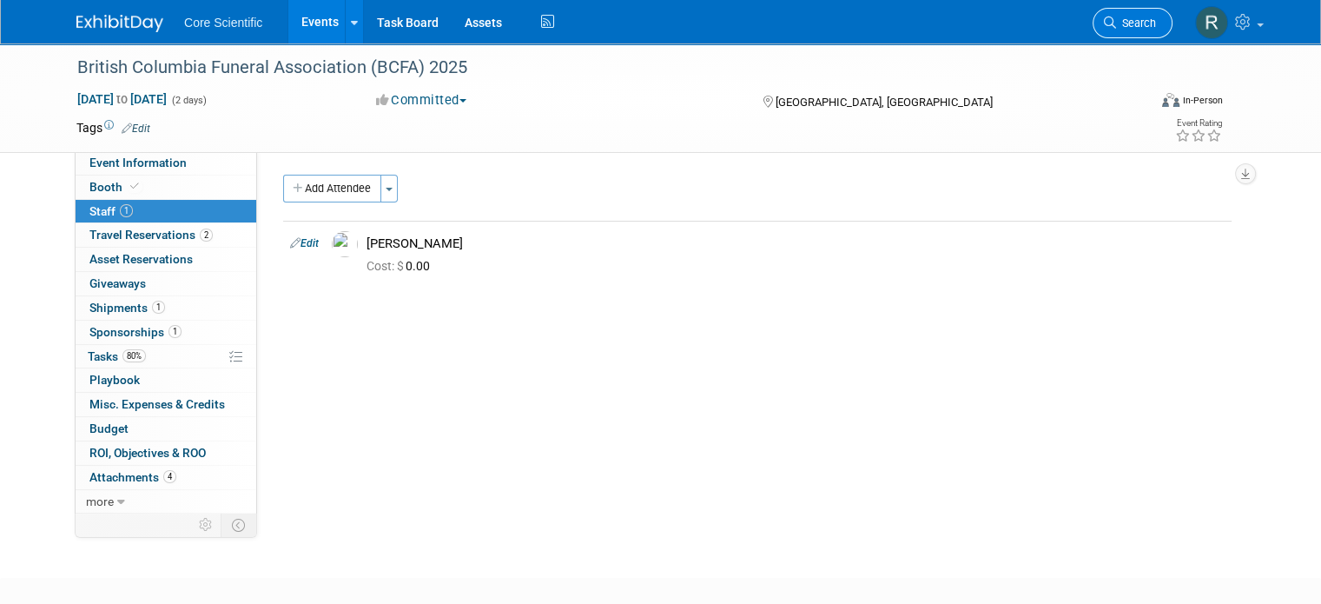
click at [1156, 29] on span "Search" at bounding box center [1136, 23] width 40 height 13
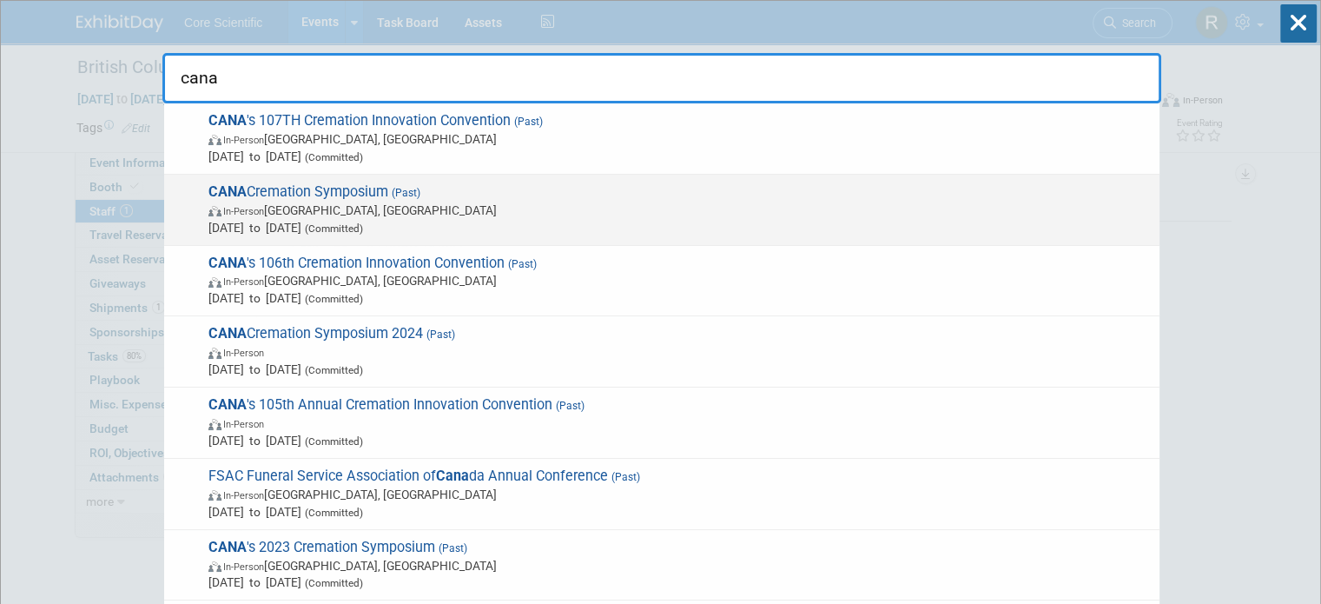
type input "cana"
click at [452, 187] on span "CANA Cremation Symposium (Past) In-Person Las Vegas, NV Feb 26, 2025 to Feb 28,…" at bounding box center [676, 209] width 947 height 53
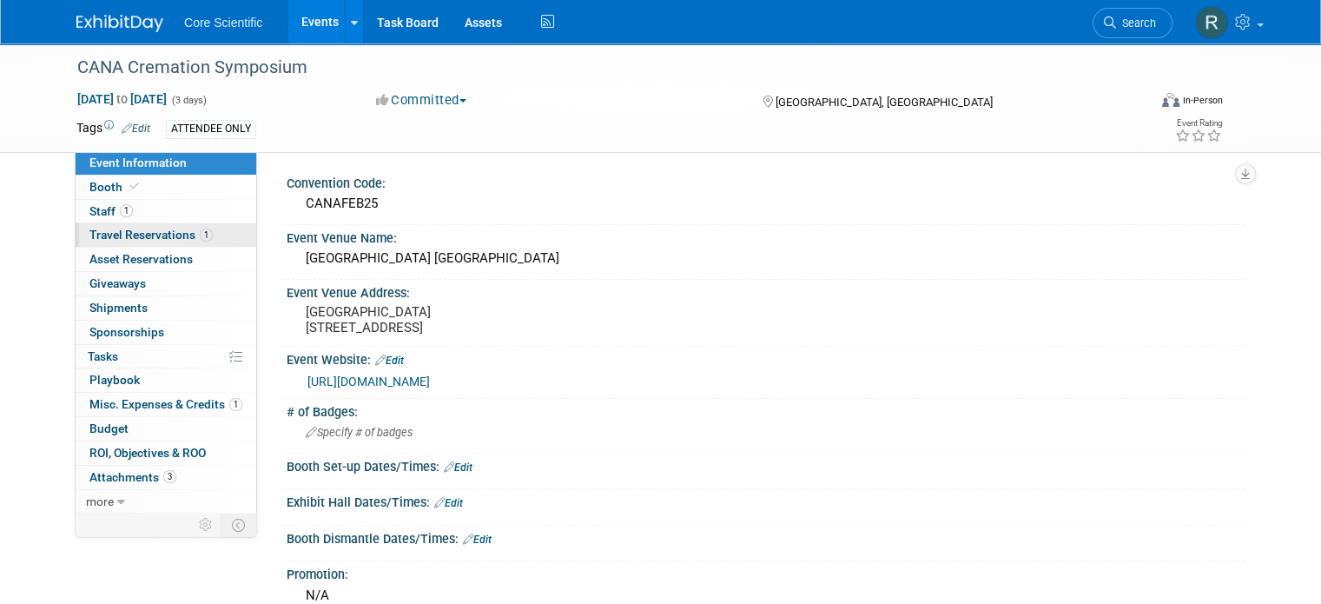
click at [130, 223] on link "1 Travel Reservations 1" at bounding box center [166, 234] width 181 height 23
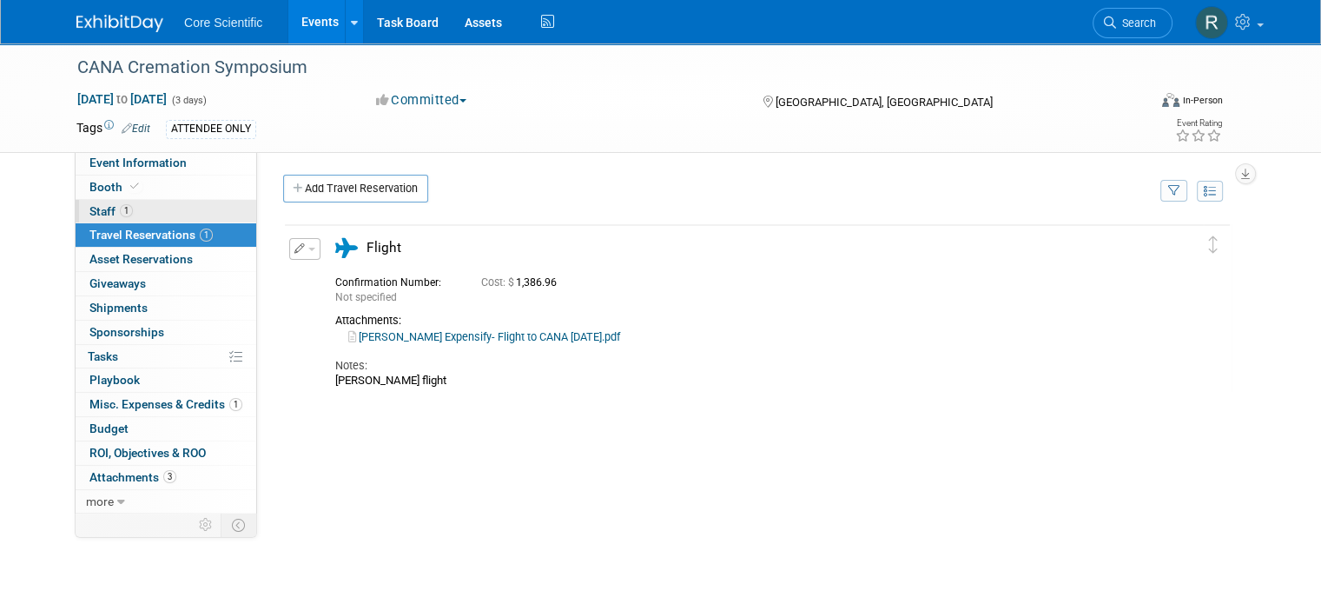
click at [130, 207] on link "1 Staff 1" at bounding box center [166, 211] width 181 height 23
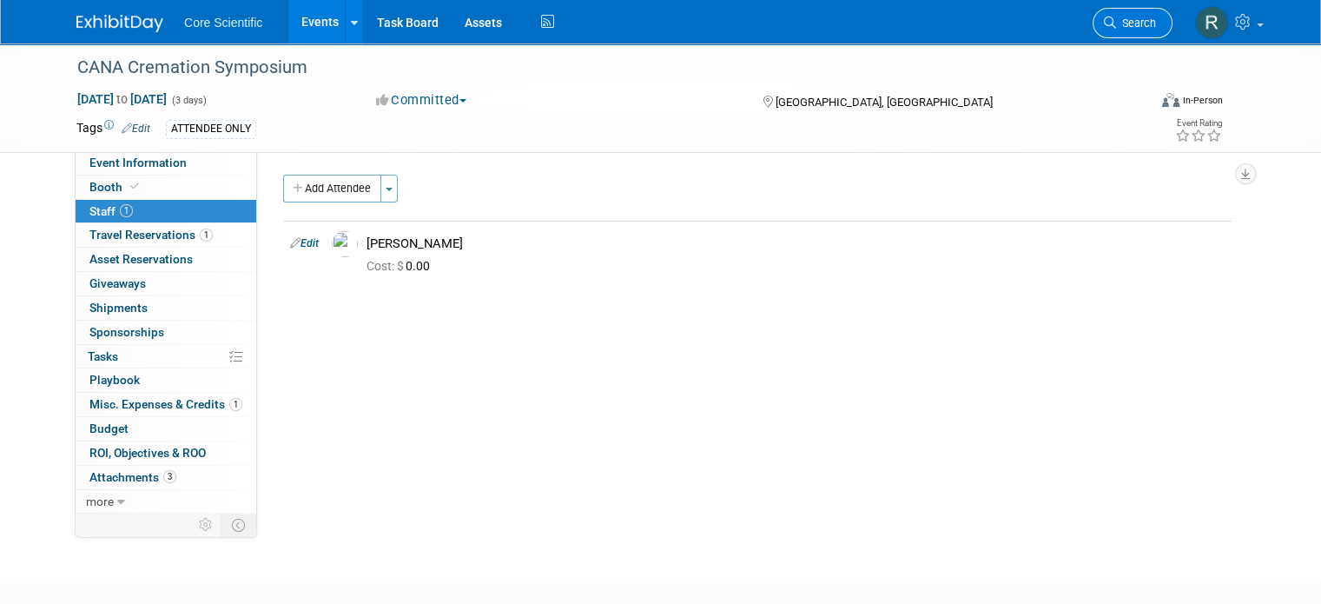
click at [1152, 15] on link "Search" at bounding box center [1133, 23] width 80 height 30
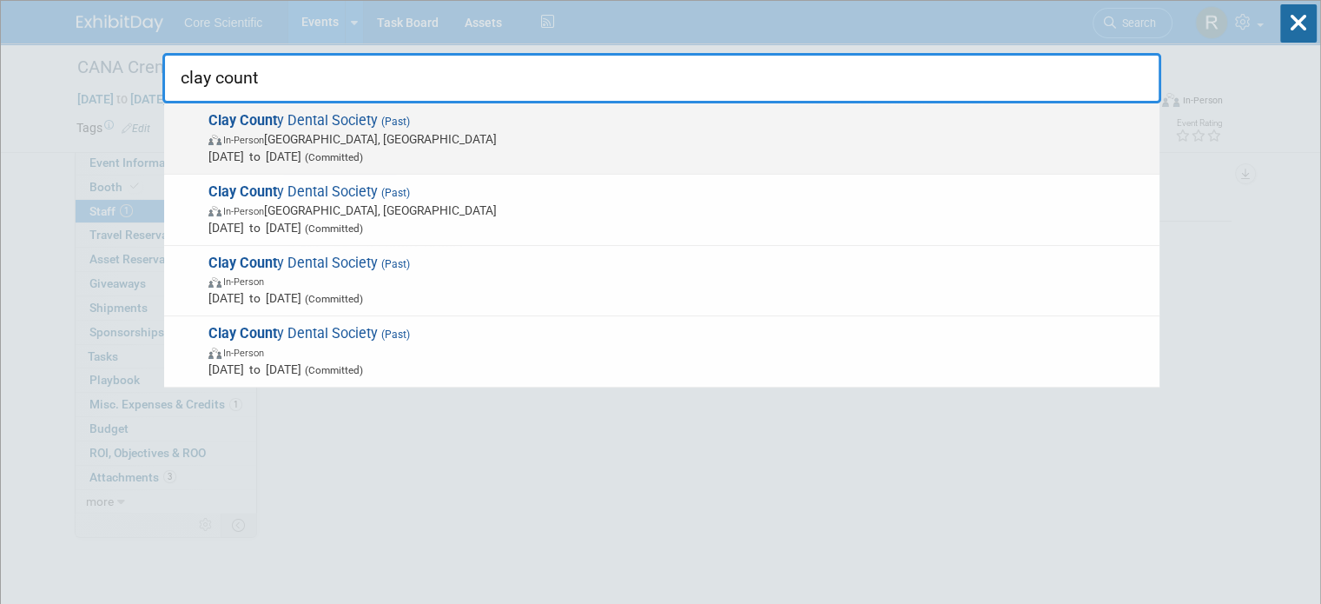
type input "clay count"
click at [518, 116] on span "Clay Count y Dental Society (Past) In-Person Orange Park, FL Apr 16, 2025 to Ap…" at bounding box center [676, 138] width 947 height 53
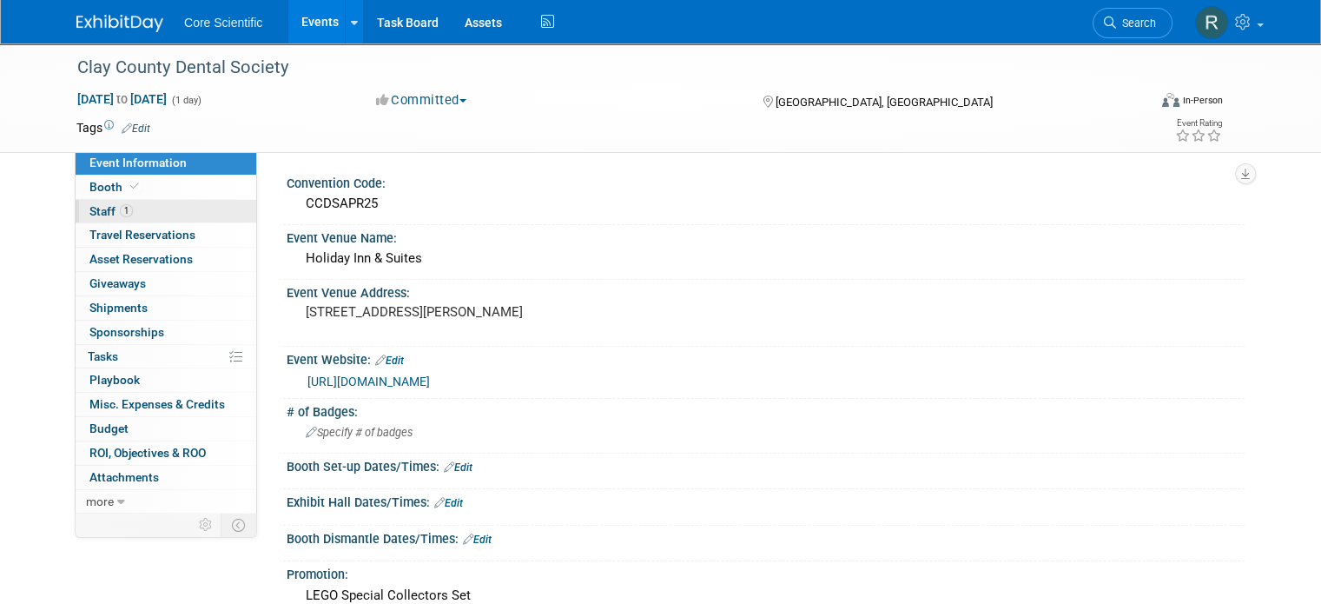
click at [124, 203] on link "1 Staff 1" at bounding box center [166, 211] width 181 height 23
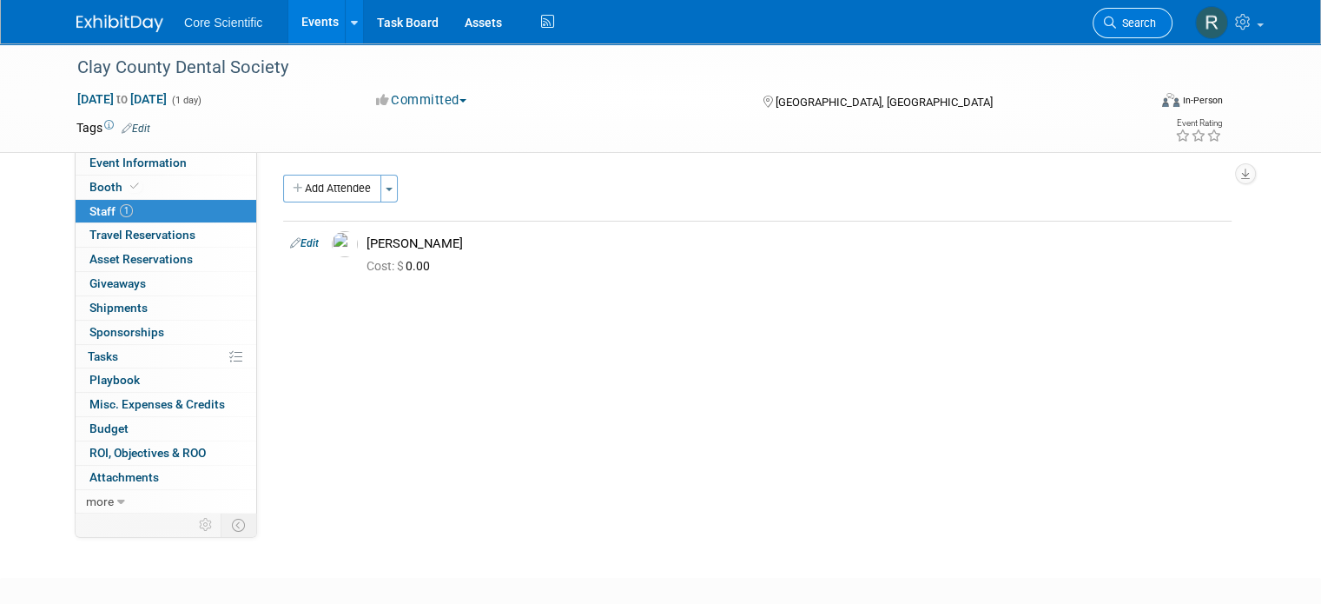
click at [1146, 20] on span "Search" at bounding box center [1136, 23] width 40 height 13
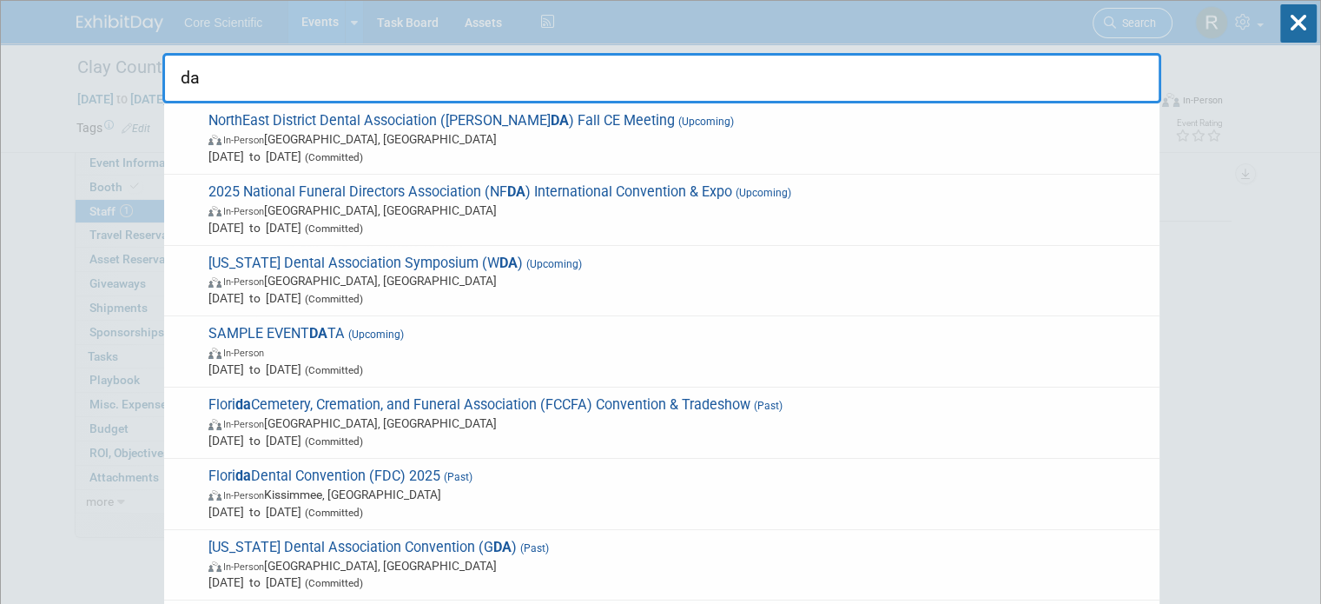
type input "d"
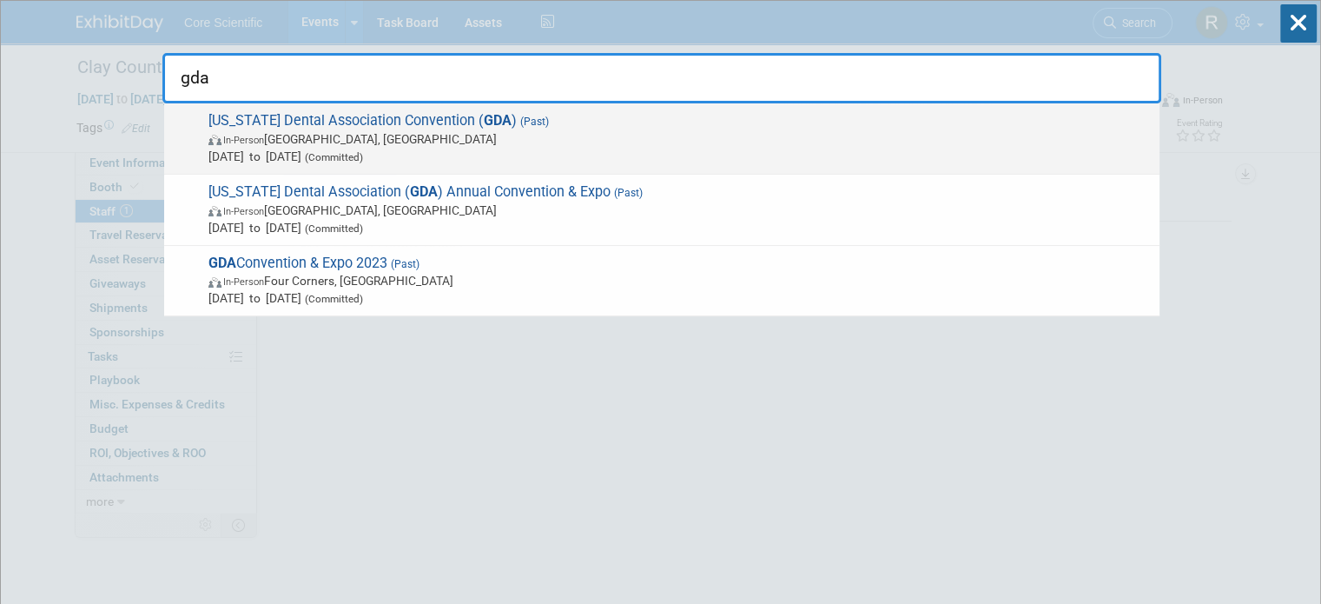
type input "gda"
click at [696, 142] on span "In-Person Fernandina Beach, FL" at bounding box center [679, 138] width 942 height 17
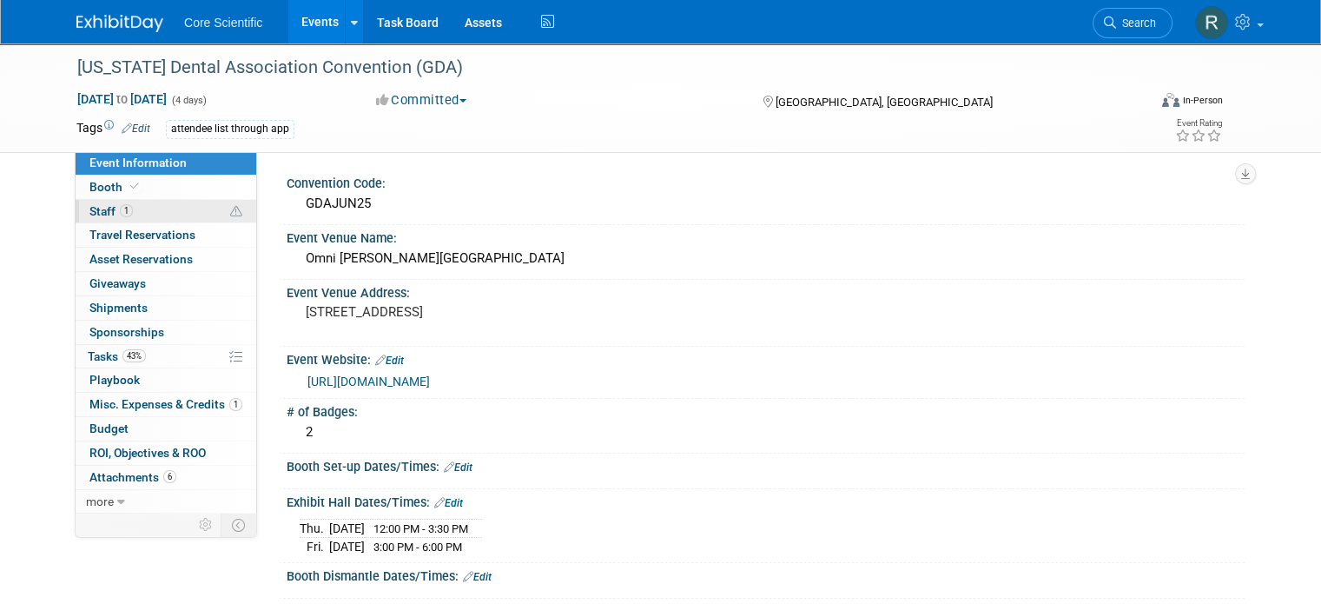
click at [175, 204] on link "1 Staff 1" at bounding box center [166, 211] width 181 height 23
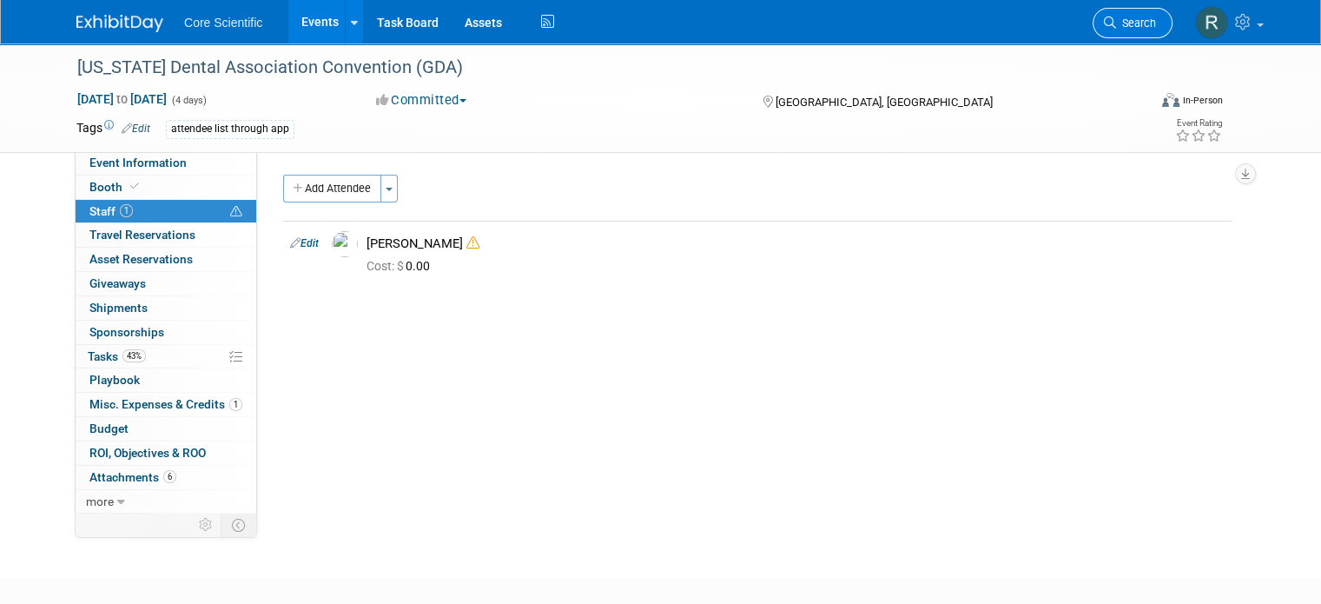
click at [1156, 20] on span "Search" at bounding box center [1136, 23] width 40 height 13
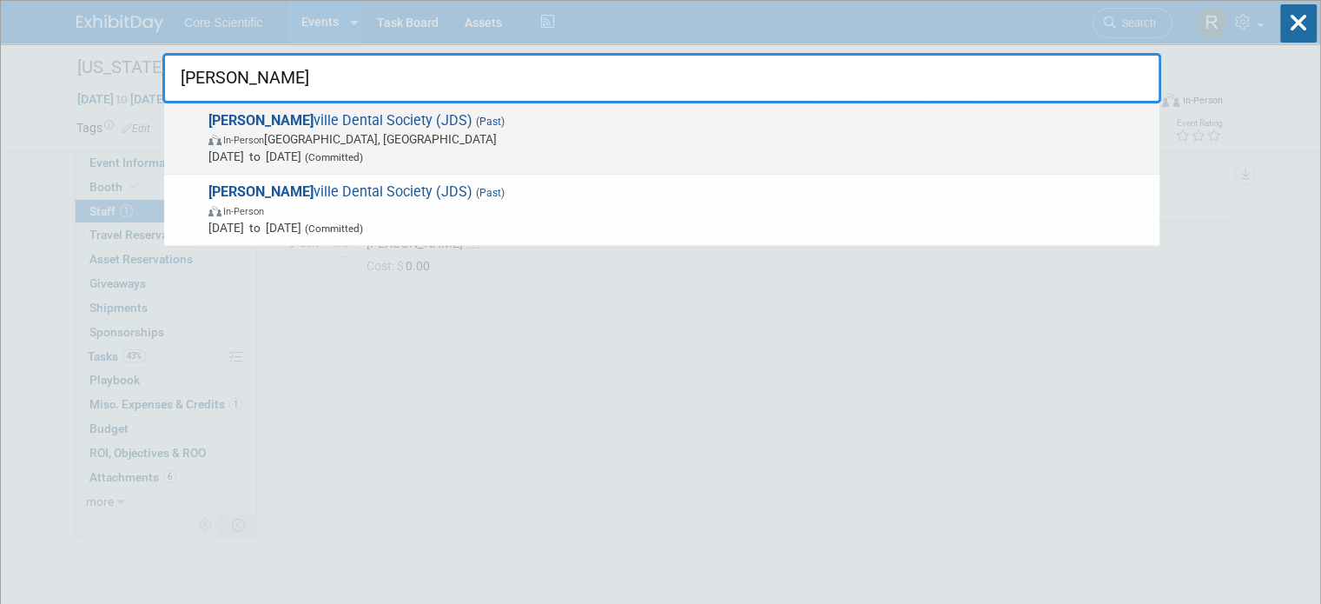
type input "jackson"
click at [284, 140] on span "In-Person Jacksonville, FL" at bounding box center [679, 138] width 942 height 17
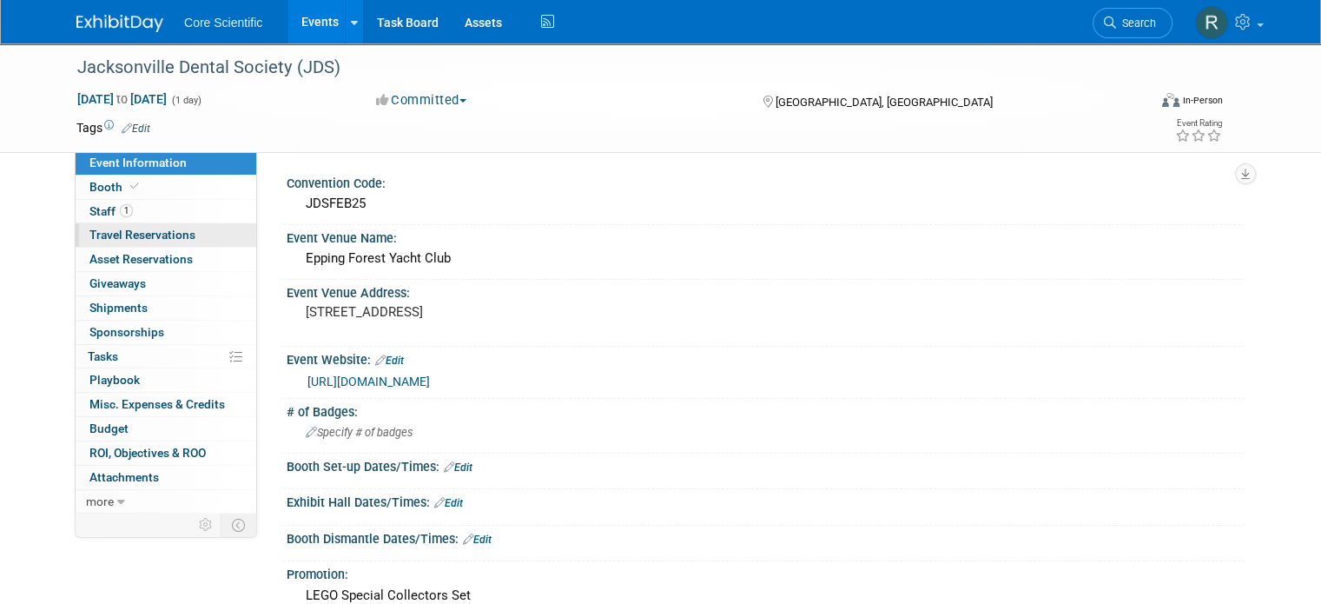
click at [151, 232] on span "Travel Reservations 0" at bounding box center [142, 235] width 106 height 14
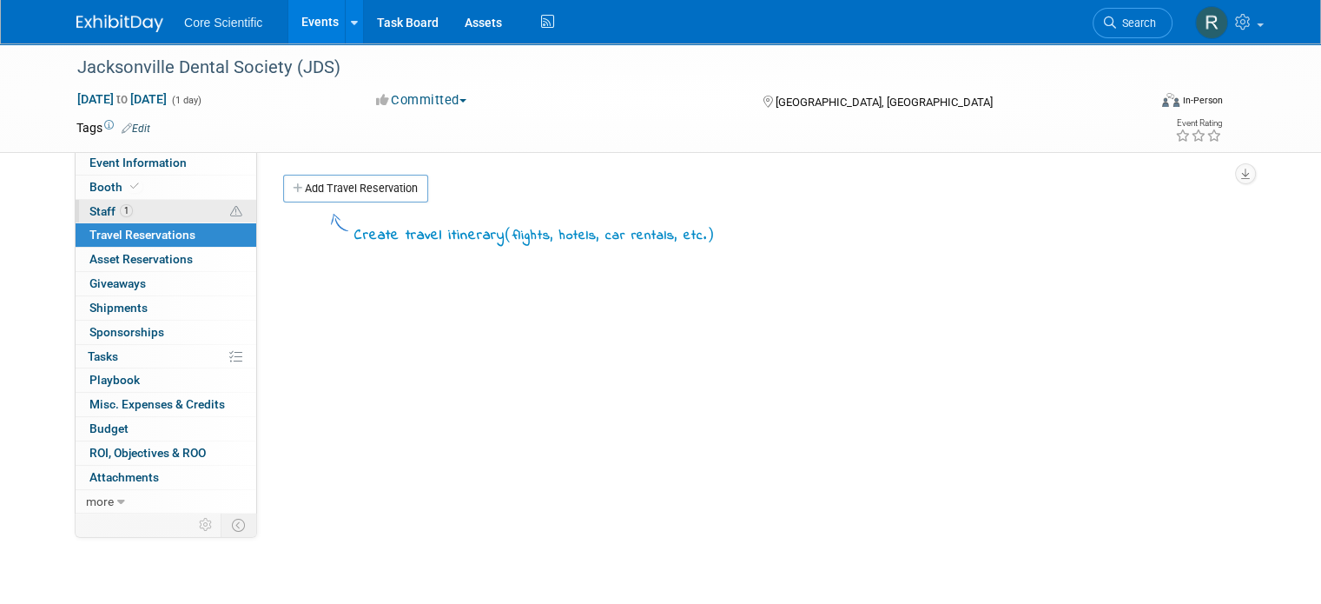
click at [159, 206] on link "1 Staff 1" at bounding box center [166, 211] width 181 height 23
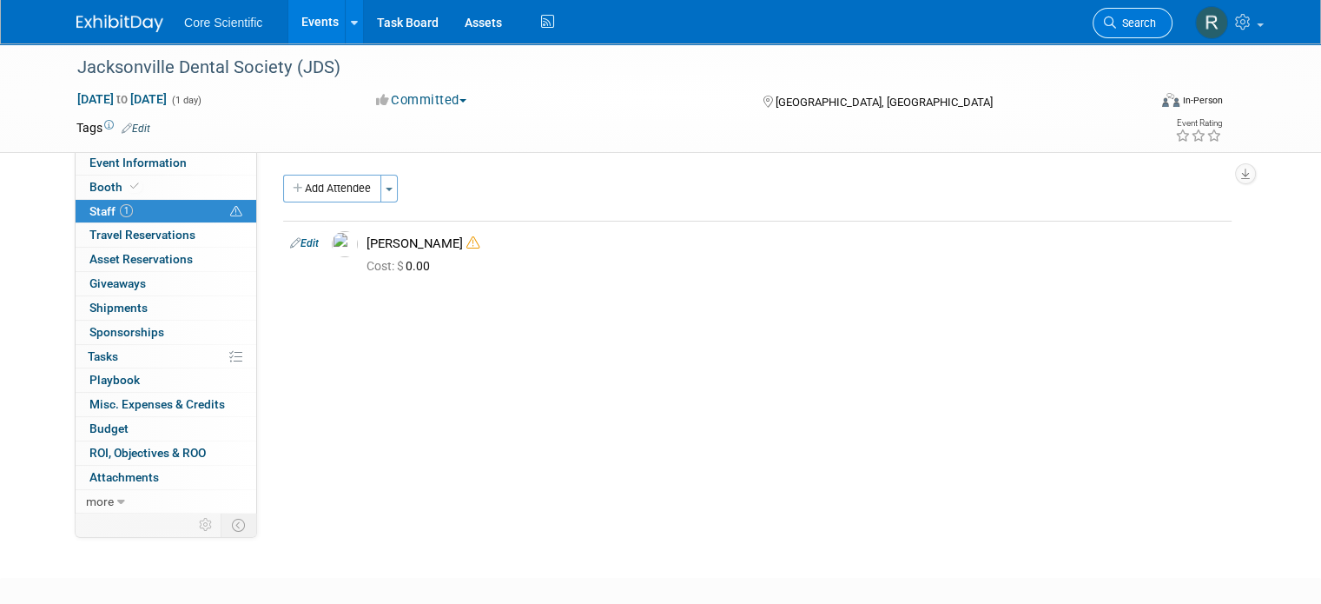
click at [1153, 19] on span "Search" at bounding box center [1136, 23] width 40 height 13
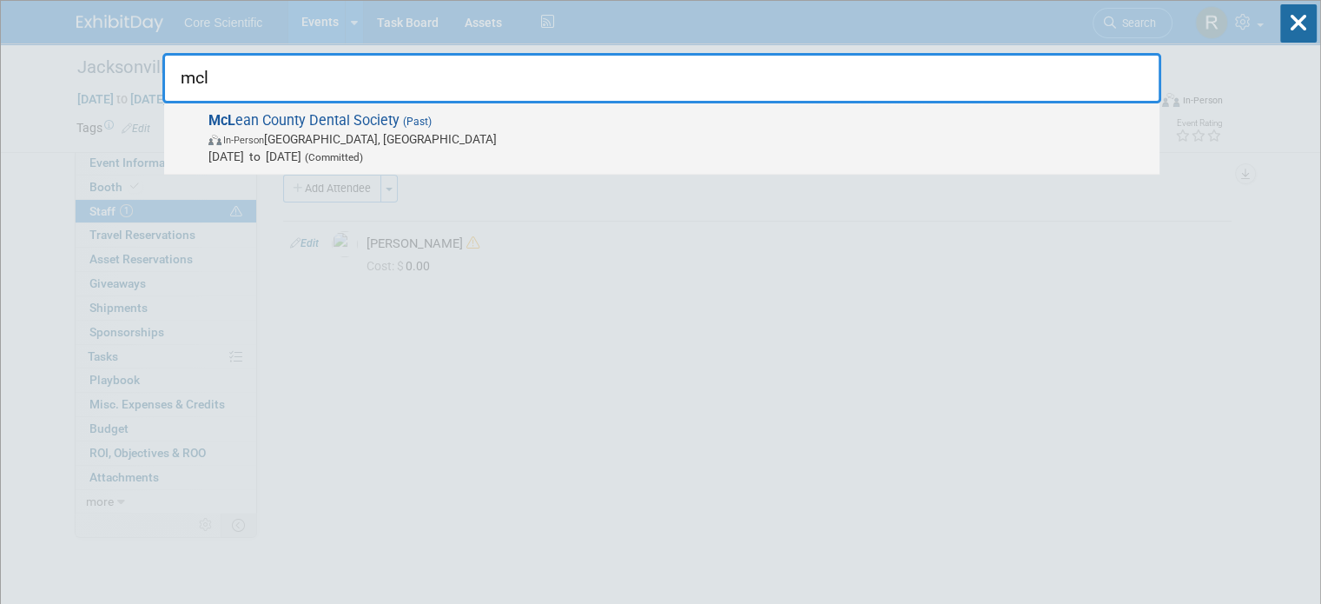
type input "mcl"
click at [559, 151] on span "Feb 11, 2025 to Feb 11, 2025 (Committed)" at bounding box center [679, 156] width 942 height 17
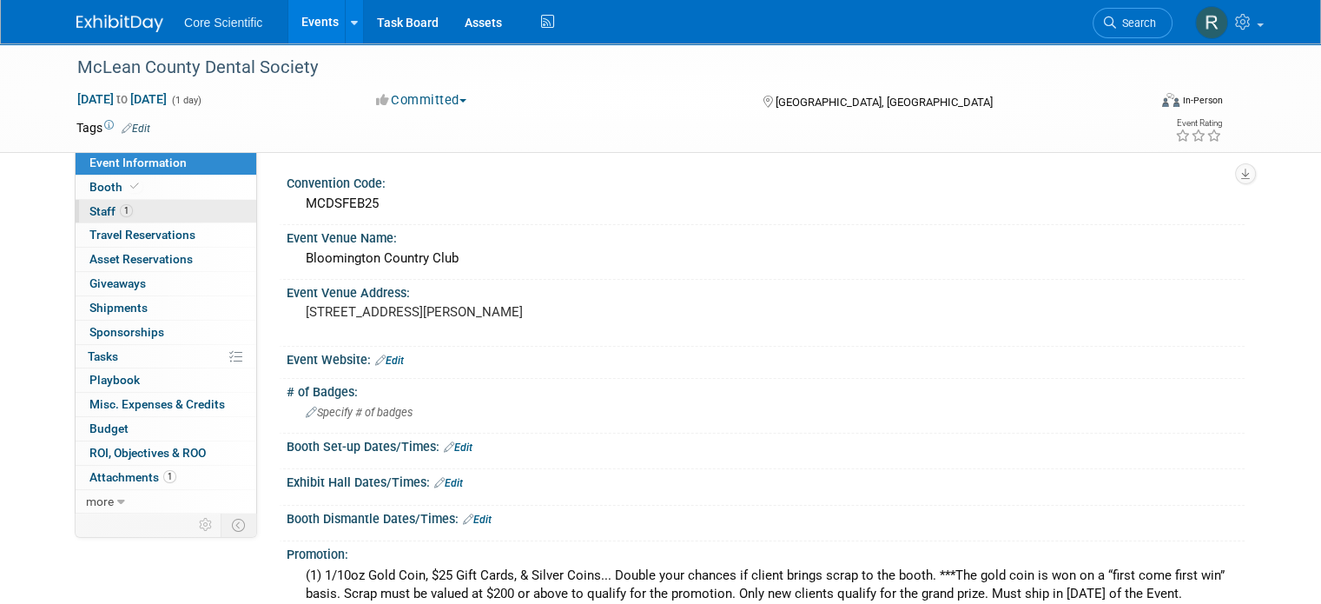
click at [120, 208] on span "1" at bounding box center [126, 210] width 13 height 13
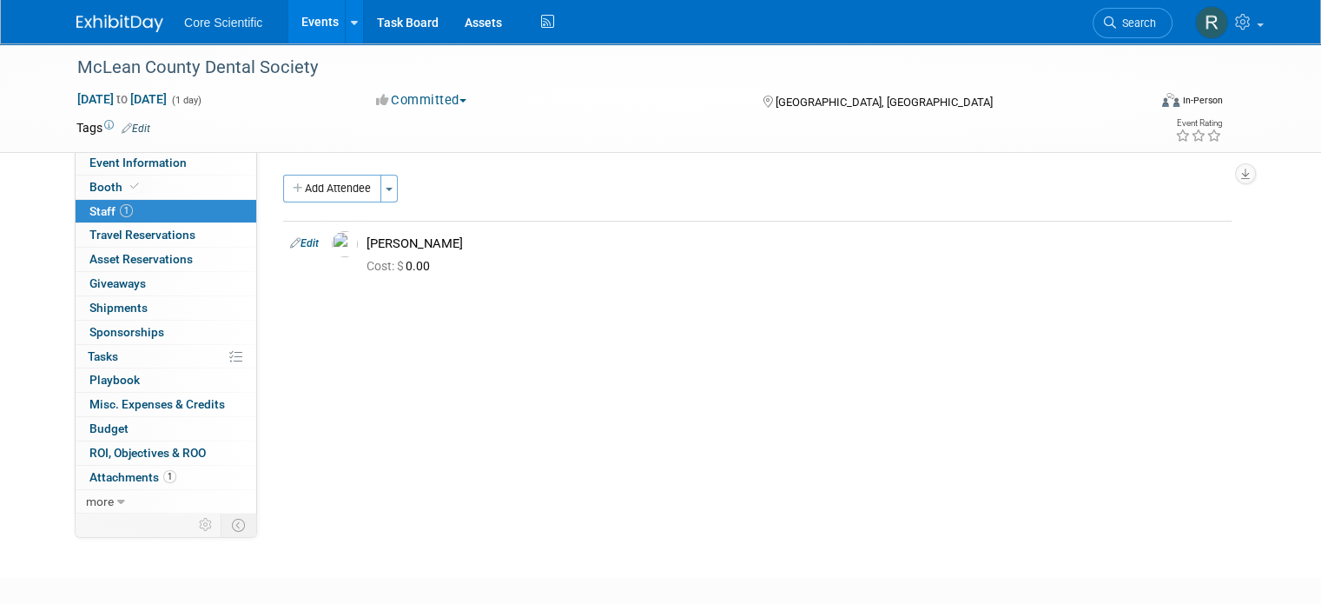
click at [1156, 17] on span "Search" at bounding box center [1136, 23] width 40 height 13
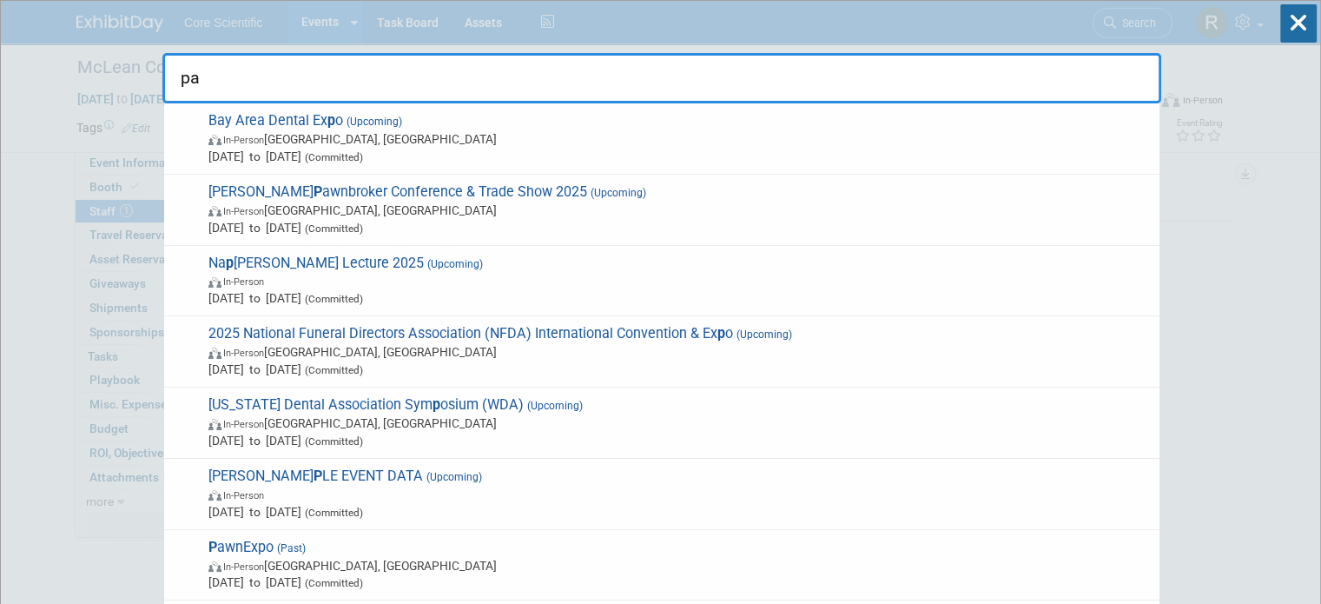
type input "pas"
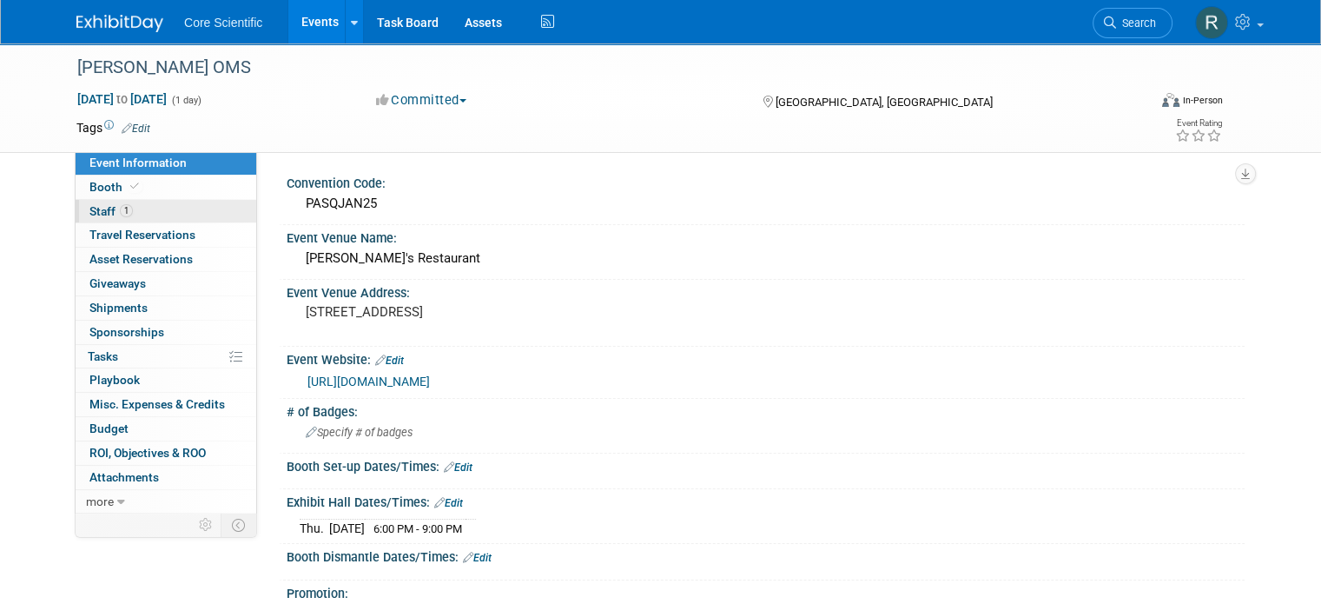
click at [145, 203] on link "1 Staff 1" at bounding box center [166, 211] width 181 height 23
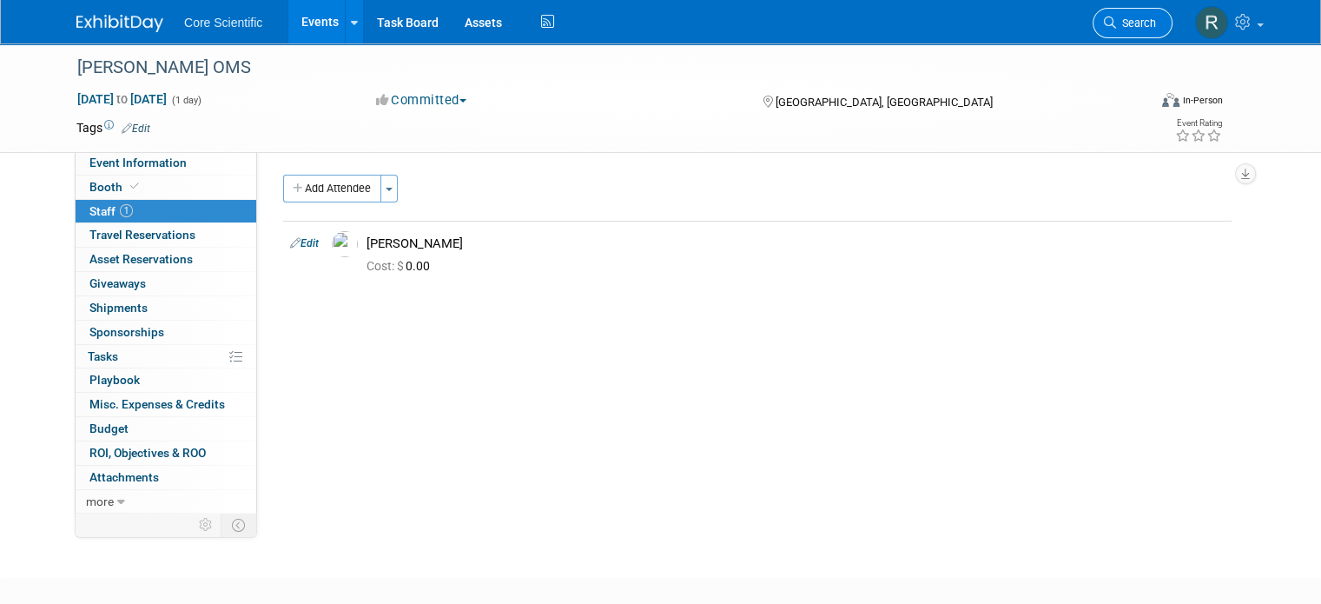
click at [1156, 17] on span "Search" at bounding box center [1136, 23] width 40 height 13
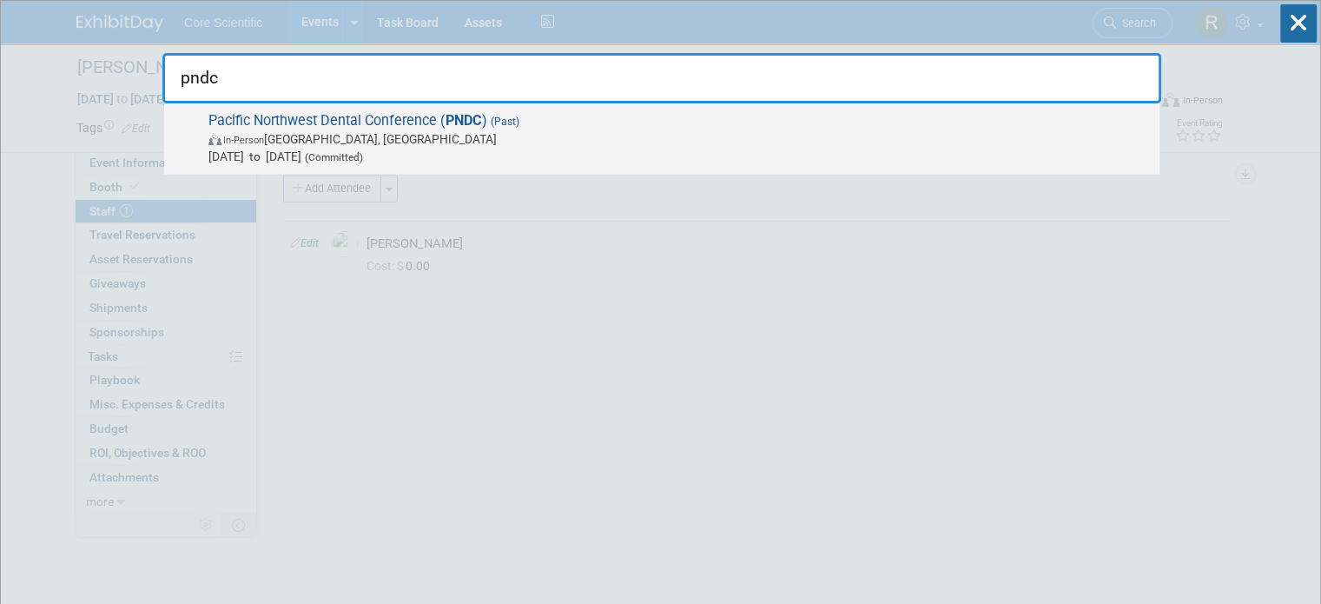
type input "pndc"
click at [420, 135] on span "In-Person Seattle, WA" at bounding box center [679, 138] width 942 height 17
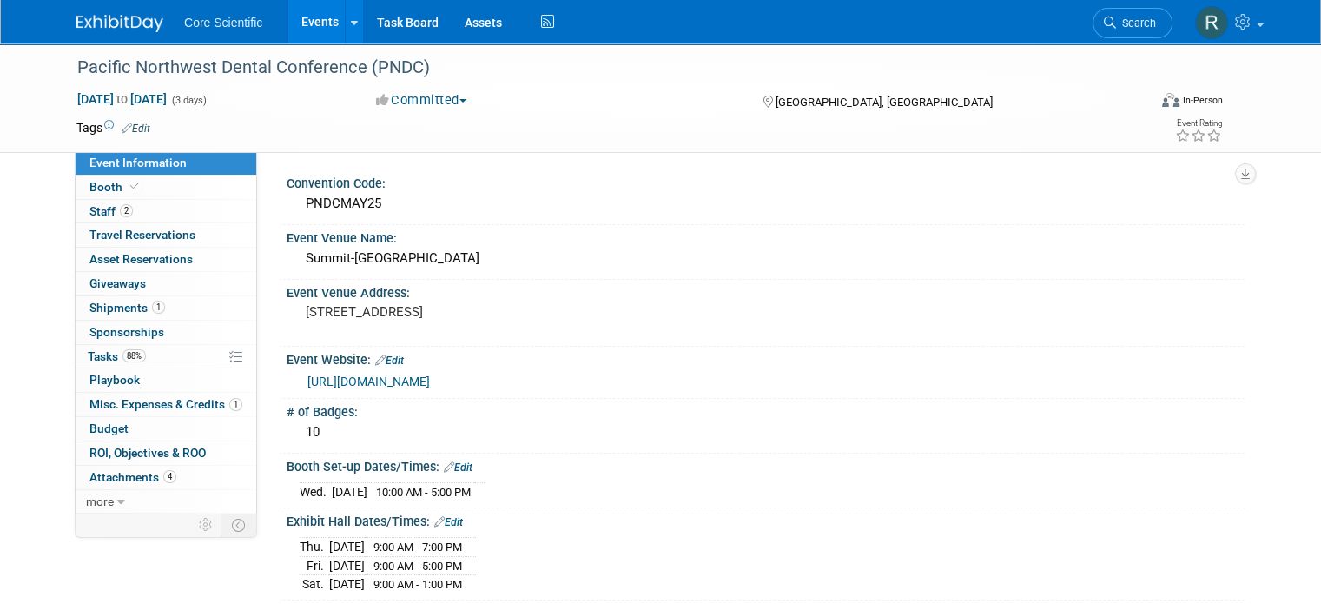
click at [119, 215] on link "2 Staff 2" at bounding box center [166, 211] width 181 height 23
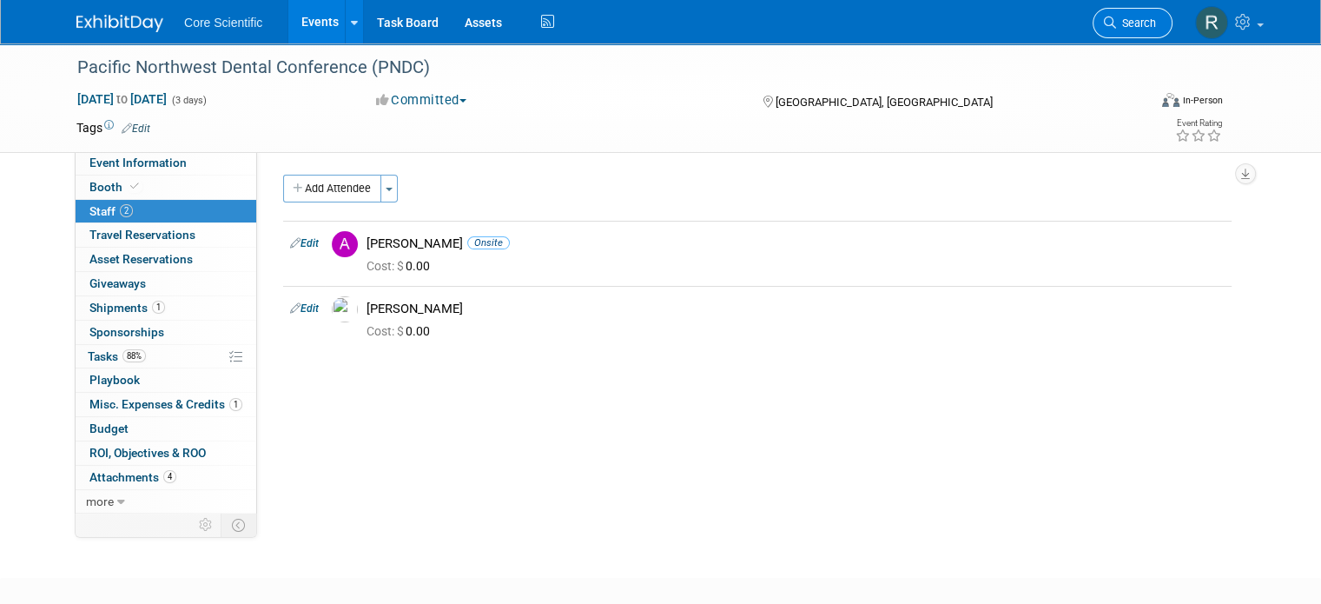
click at [1146, 18] on span "Search" at bounding box center [1136, 23] width 40 height 13
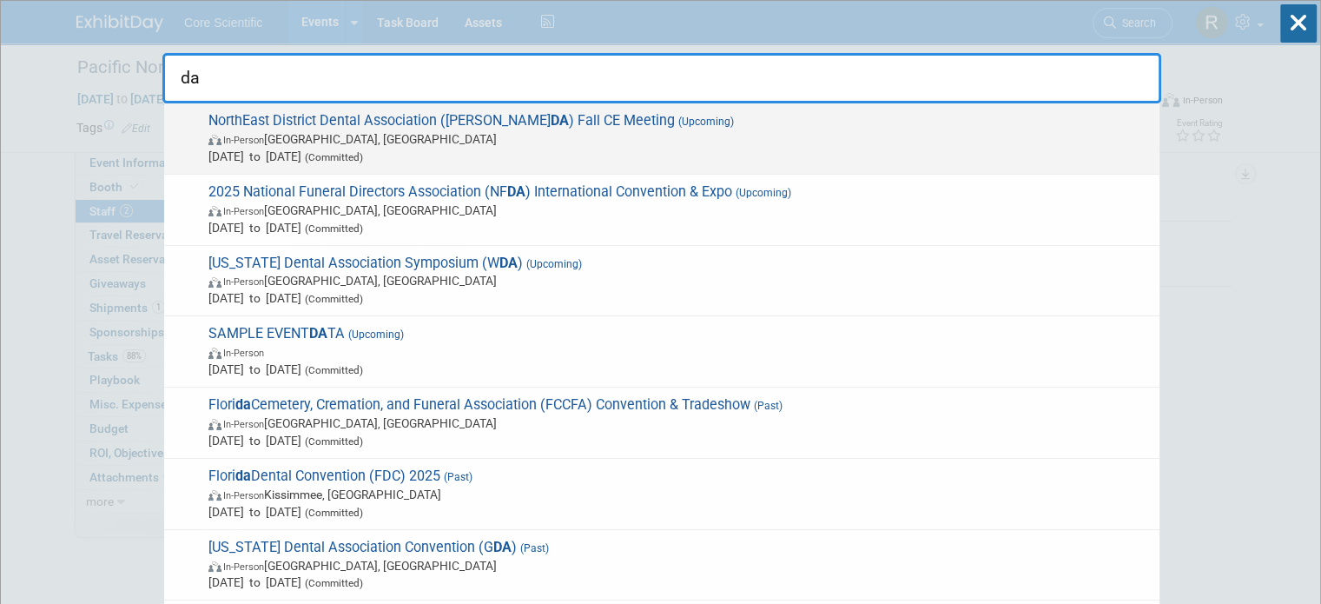
type input "d"
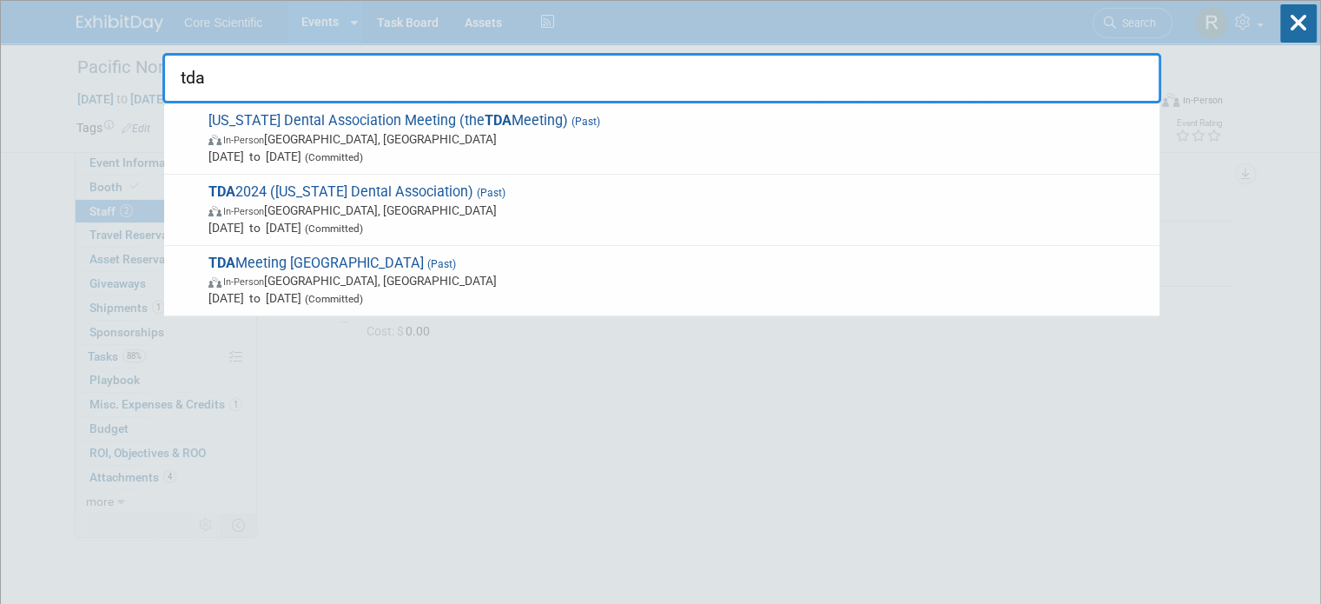
click at [699, 101] on input "tda" at bounding box center [661, 78] width 999 height 50
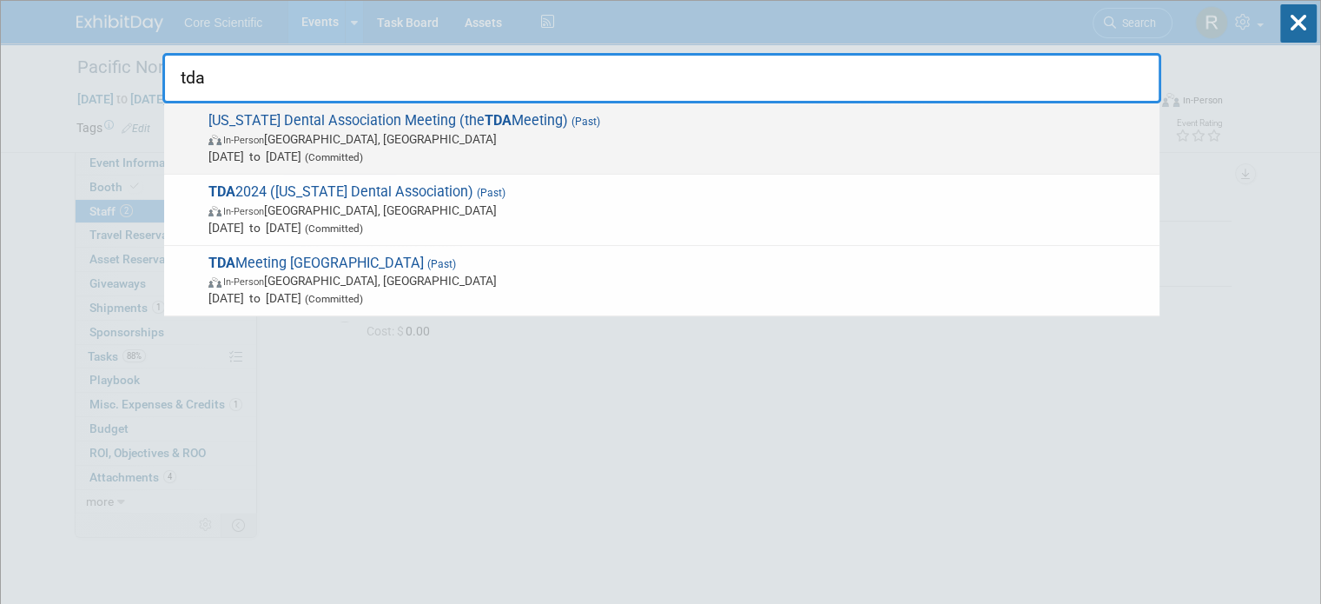
type input "tda"
click at [688, 128] on span "Texas Dental Association Meeting (the TDA Meeting) (Past) In-Person San Antonio…" at bounding box center [676, 138] width 947 height 53
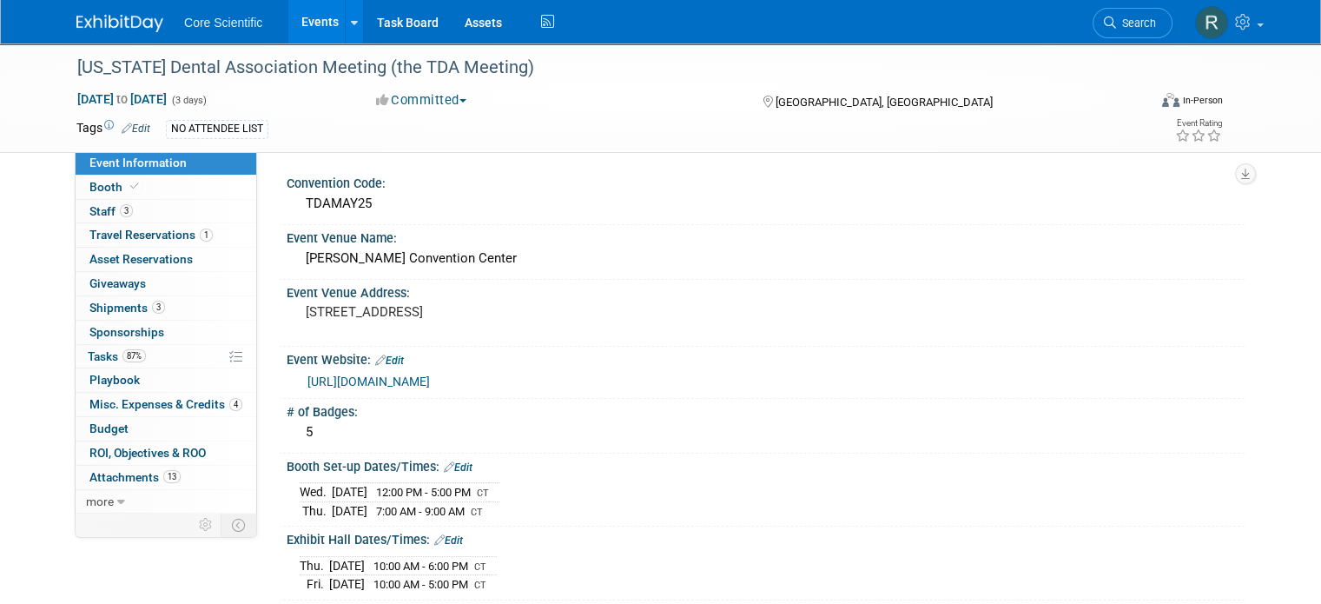
click at [127, 234] on span "Travel Reservations 1" at bounding box center [150, 235] width 123 height 14
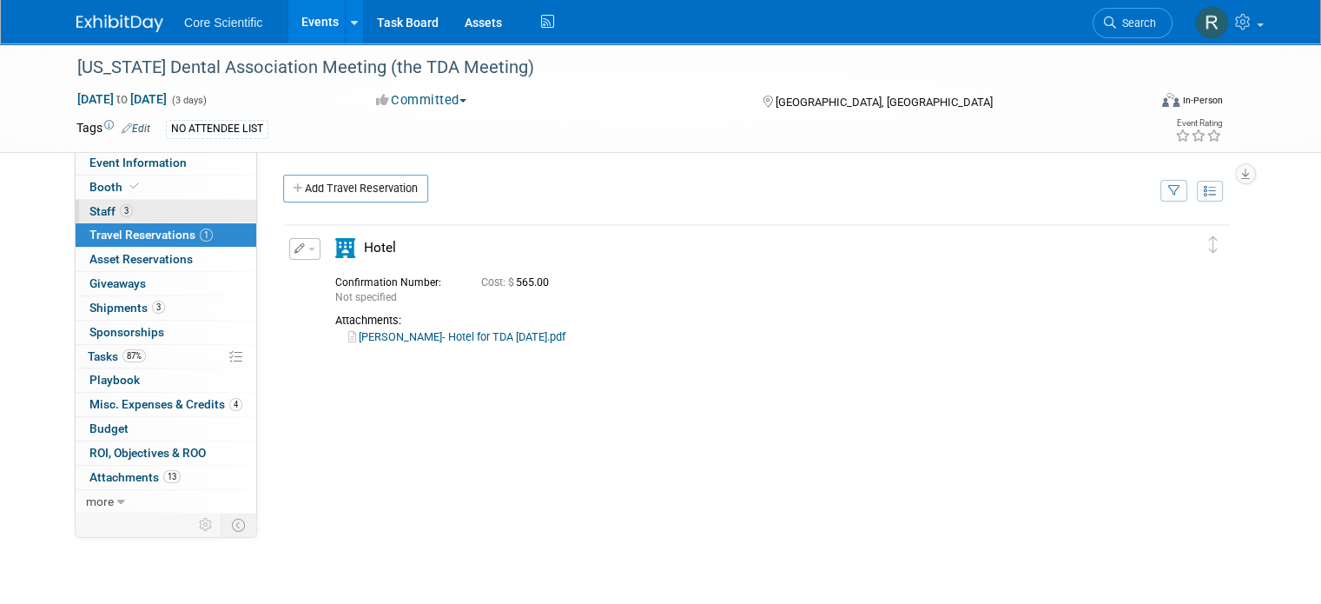
click at [127, 213] on link "3 Staff 3" at bounding box center [166, 211] width 181 height 23
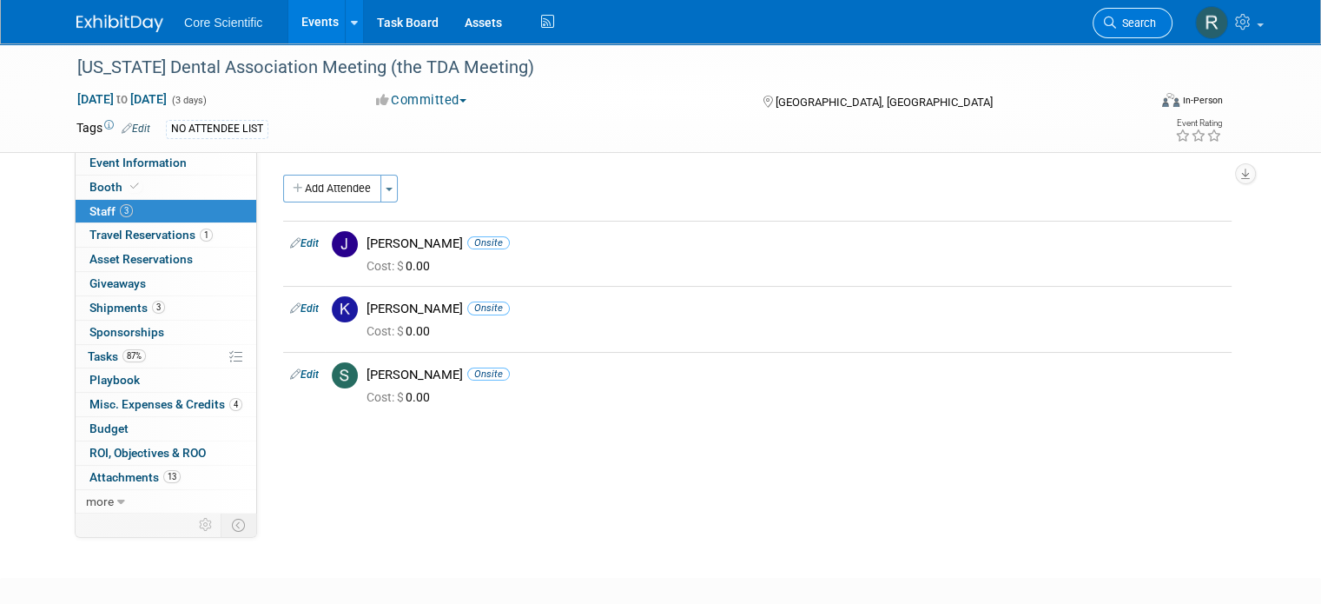
click at [1144, 24] on span "Search" at bounding box center [1136, 23] width 40 height 13
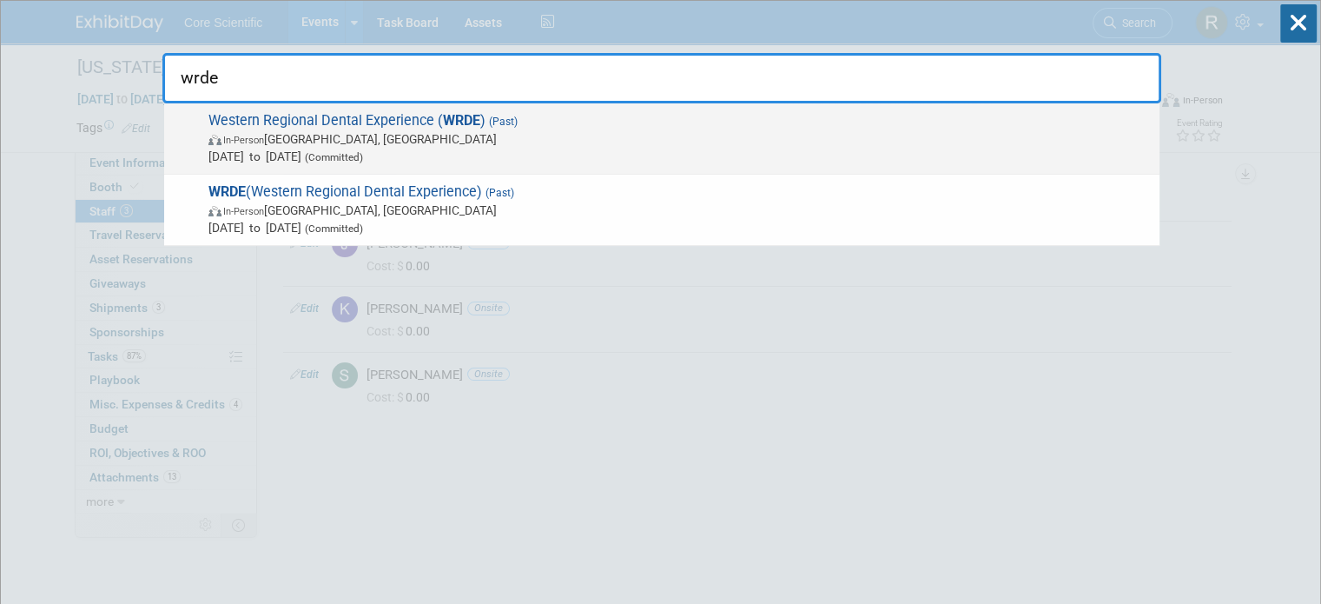
type input "wrde"
click at [380, 149] on span "Mar 27, 2025 to Mar 29, 2025 (Committed)" at bounding box center [679, 156] width 942 height 17
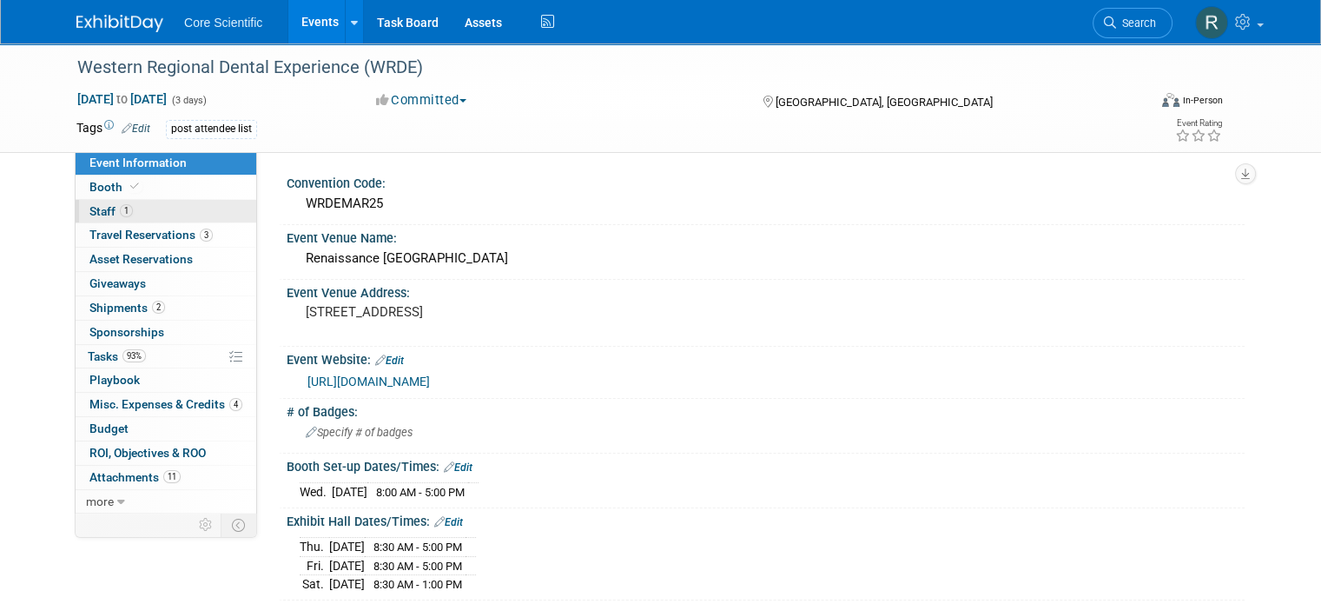
click at [151, 215] on link "1 Staff 1" at bounding box center [166, 211] width 181 height 23
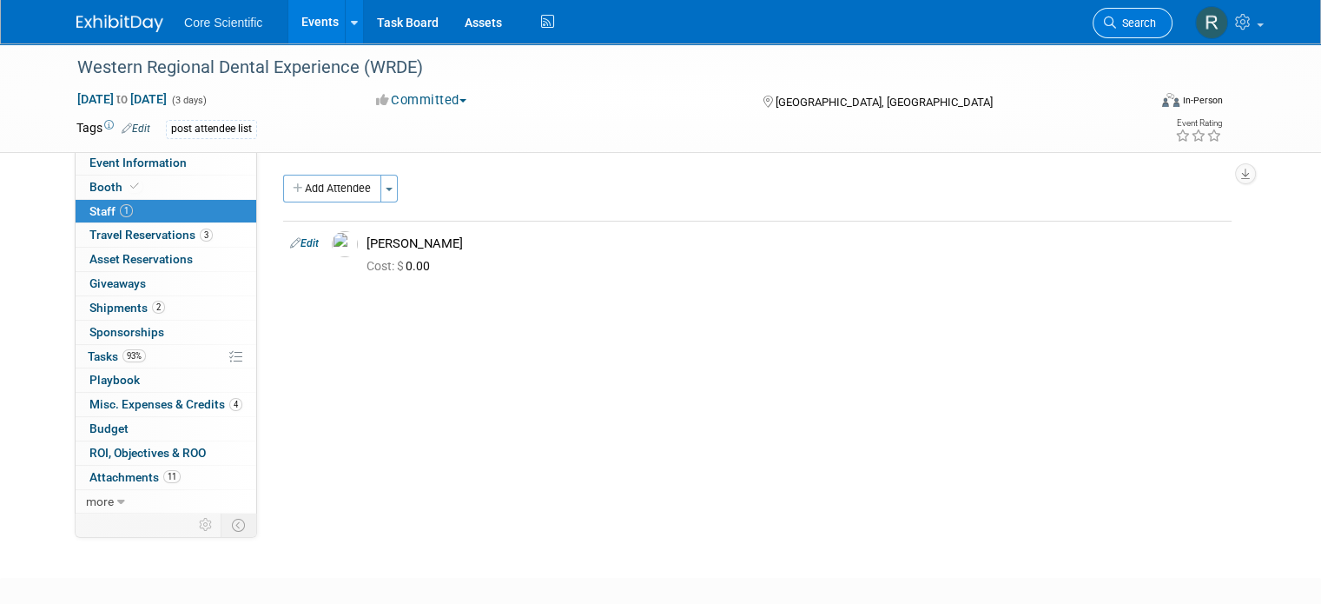
click at [1155, 27] on span "Search" at bounding box center [1136, 23] width 40 height 13
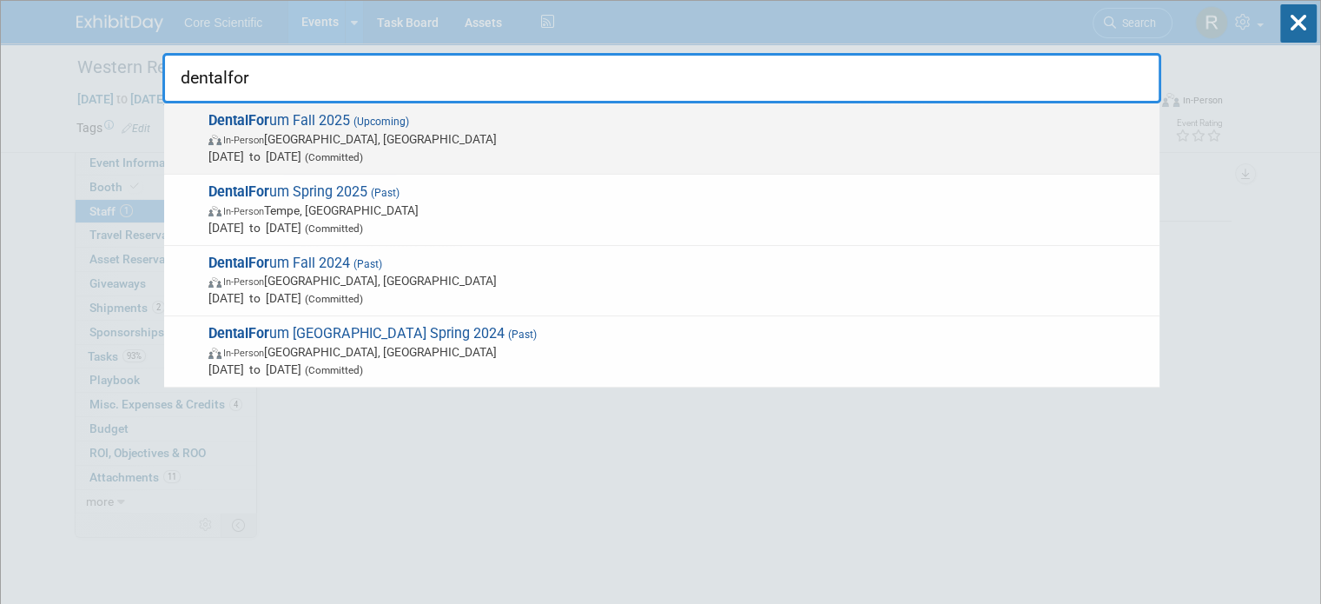
type input "dentalfor"
click at [286, 145] on span "In-Person Frisco, TX" at bounding box center [679, 138] width 942 height 17
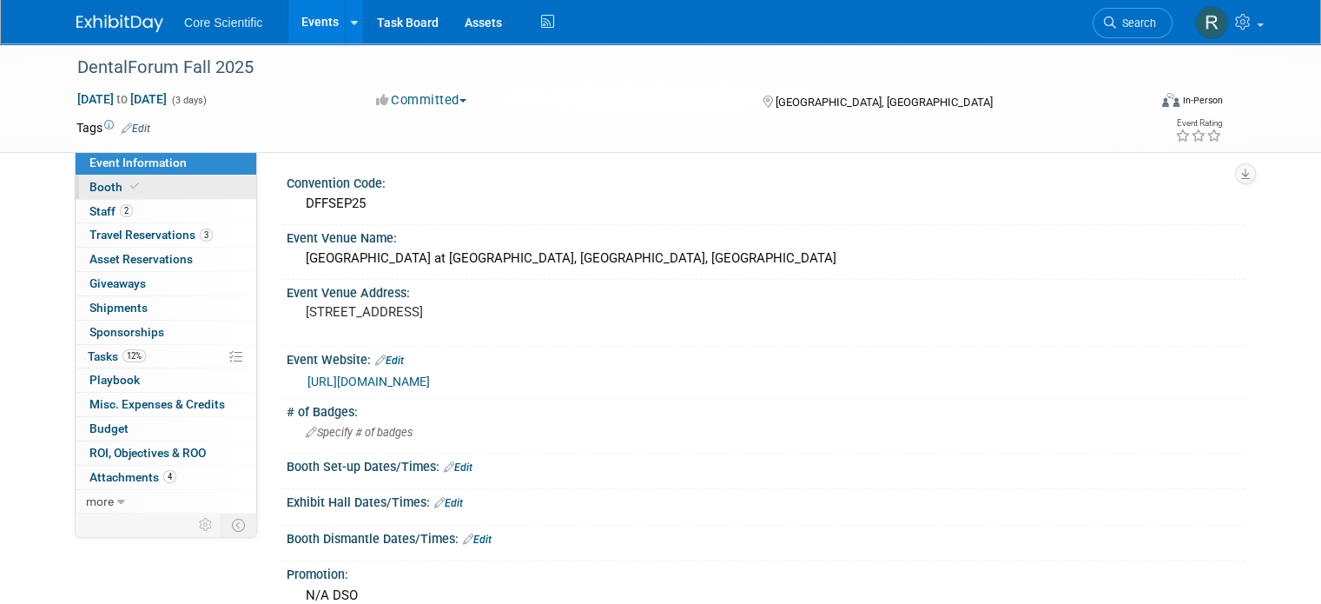
click at [125, 195] on link "Booth" at bounding box center [166, 186] width 181 height 23
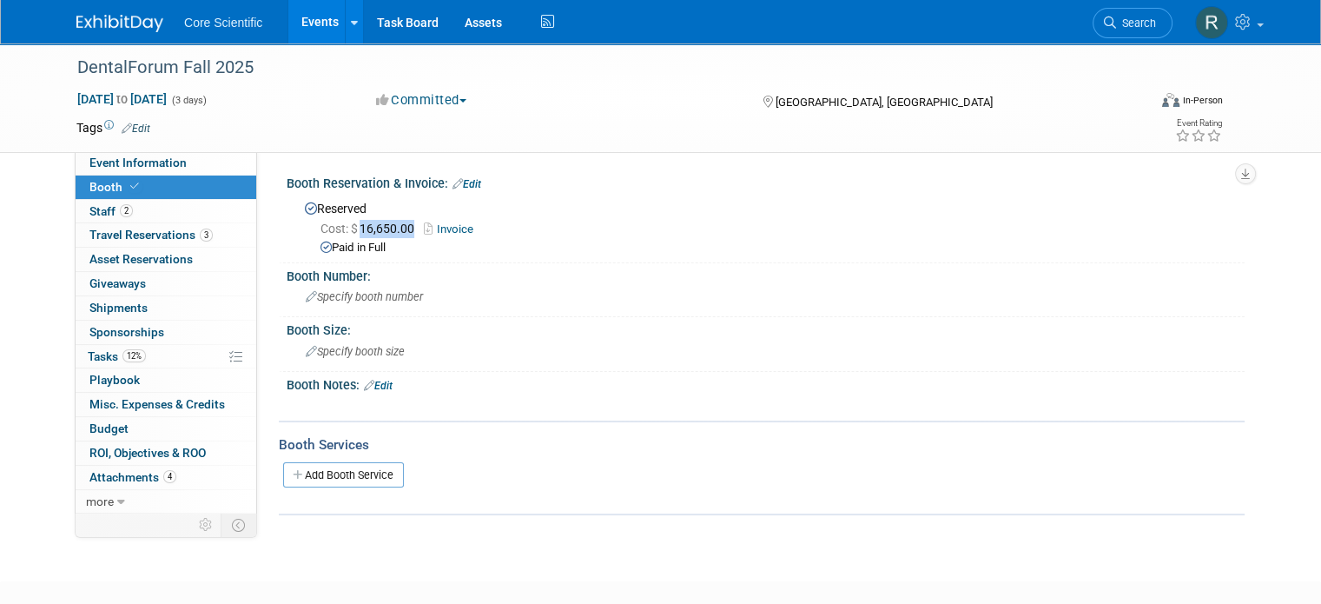
drag, startPoint x: 399, startPoint y: 226, endPoint x: 347, endPoint y: 228, distance: 52.2
click at [347, 228] on span "Cost: $ 16,650.00" at bounding box center [370, 228] width 101 height 14
copy span "16,650.00"
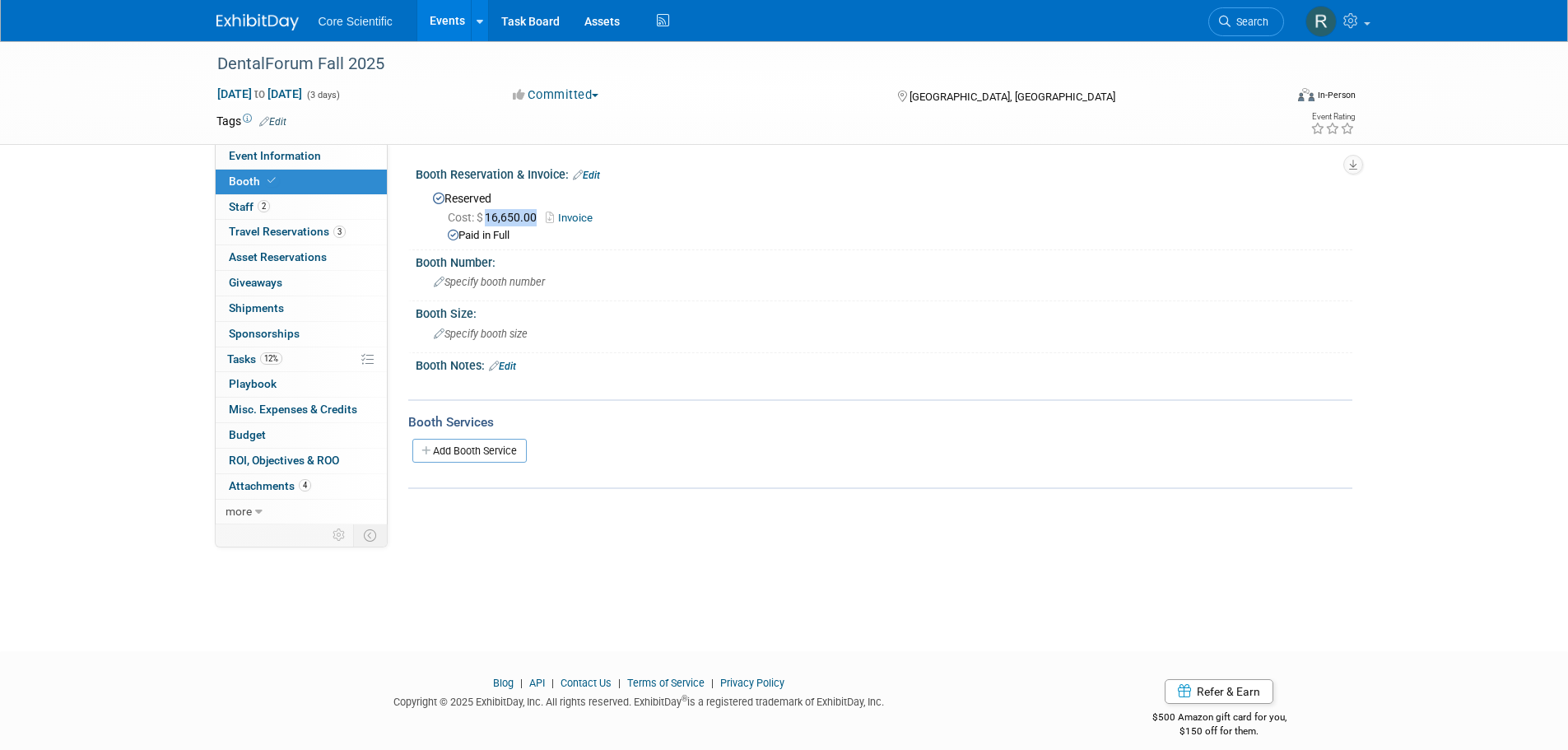
click at [275, 26] on img at bounding box center [257, 22] width 82 height 16
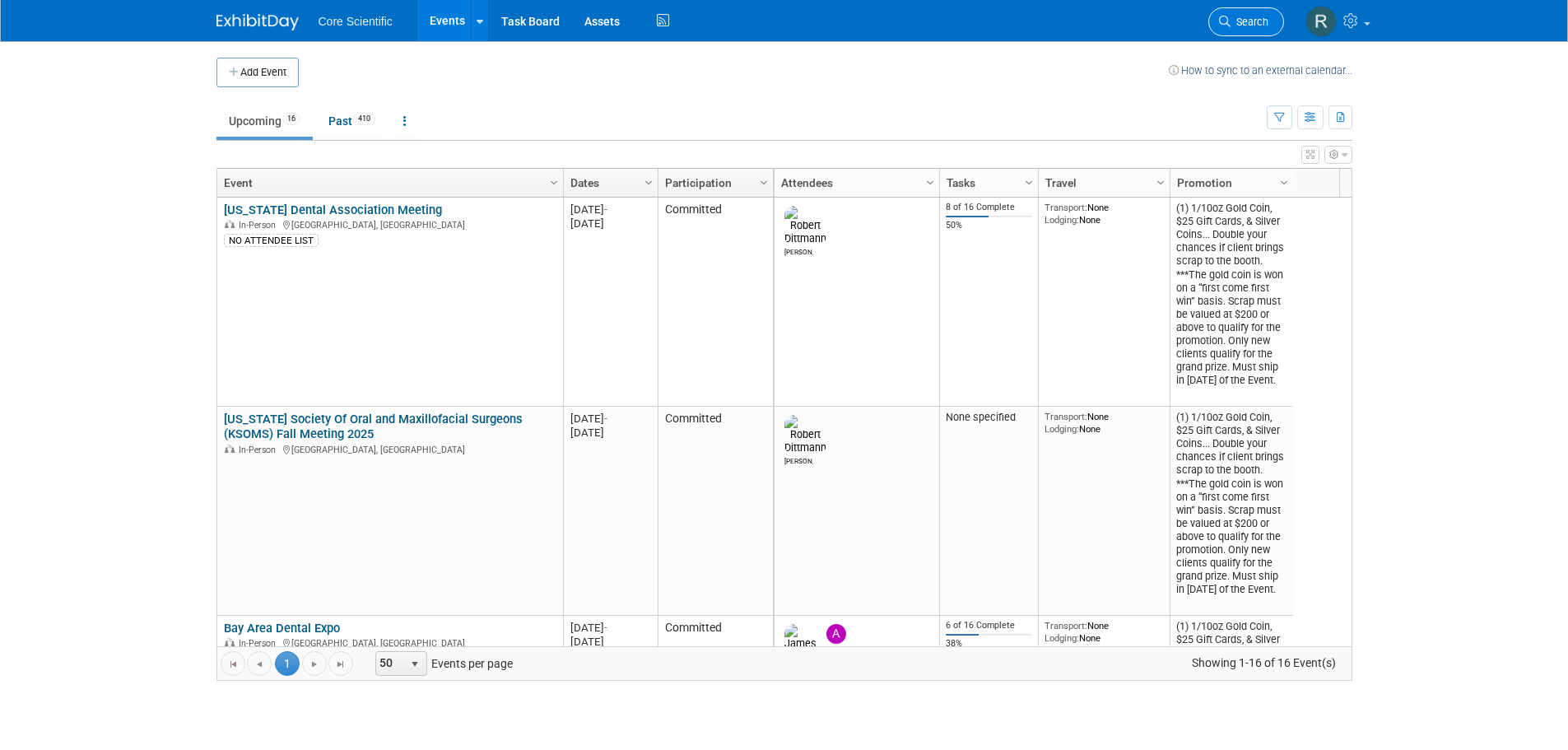
click at [1243, 25] on span "Search" at bounding box center [1249, 22] width 38 height 12
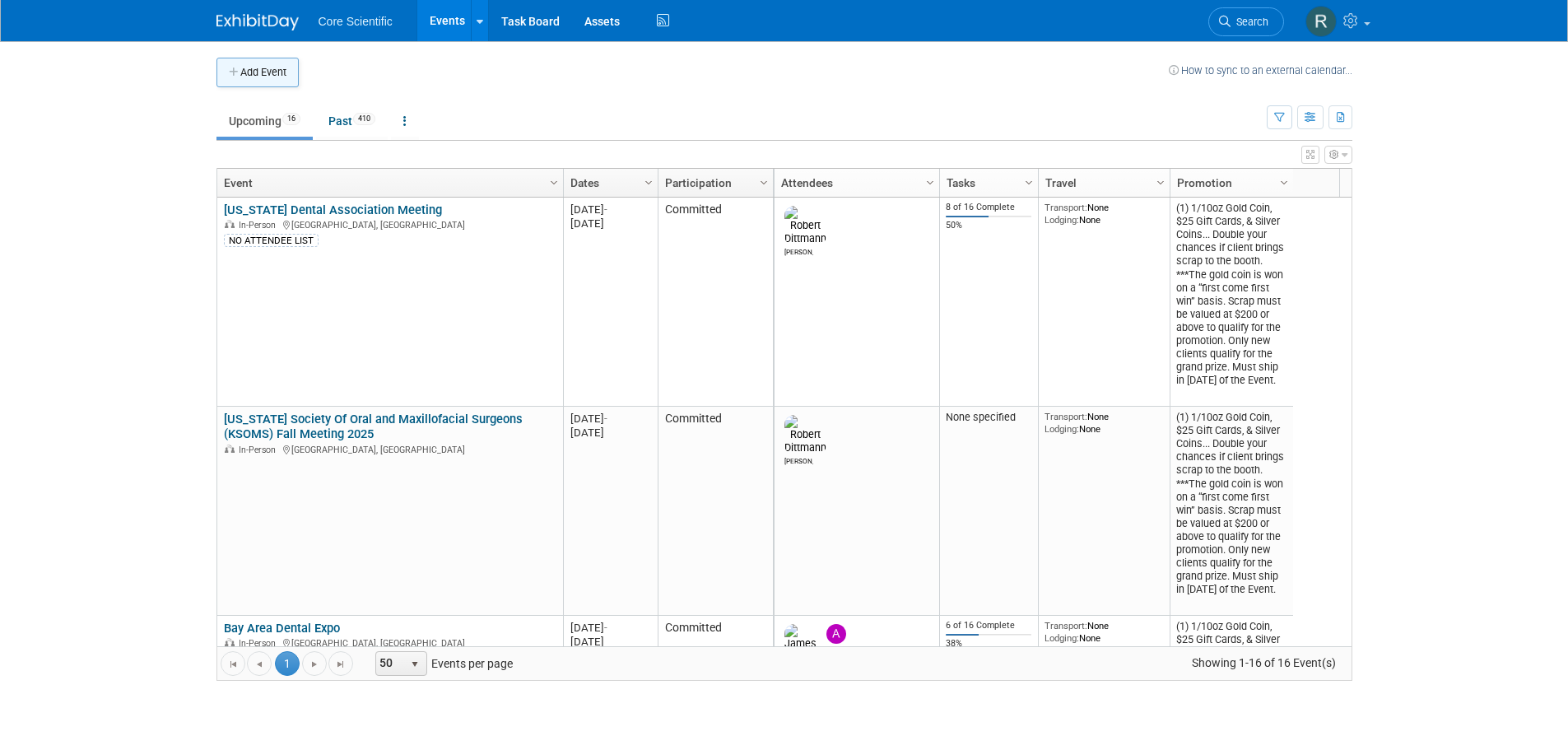
click at [260, 80] on button "Add Event" at bounding box center [257, 72] width 82 height 29
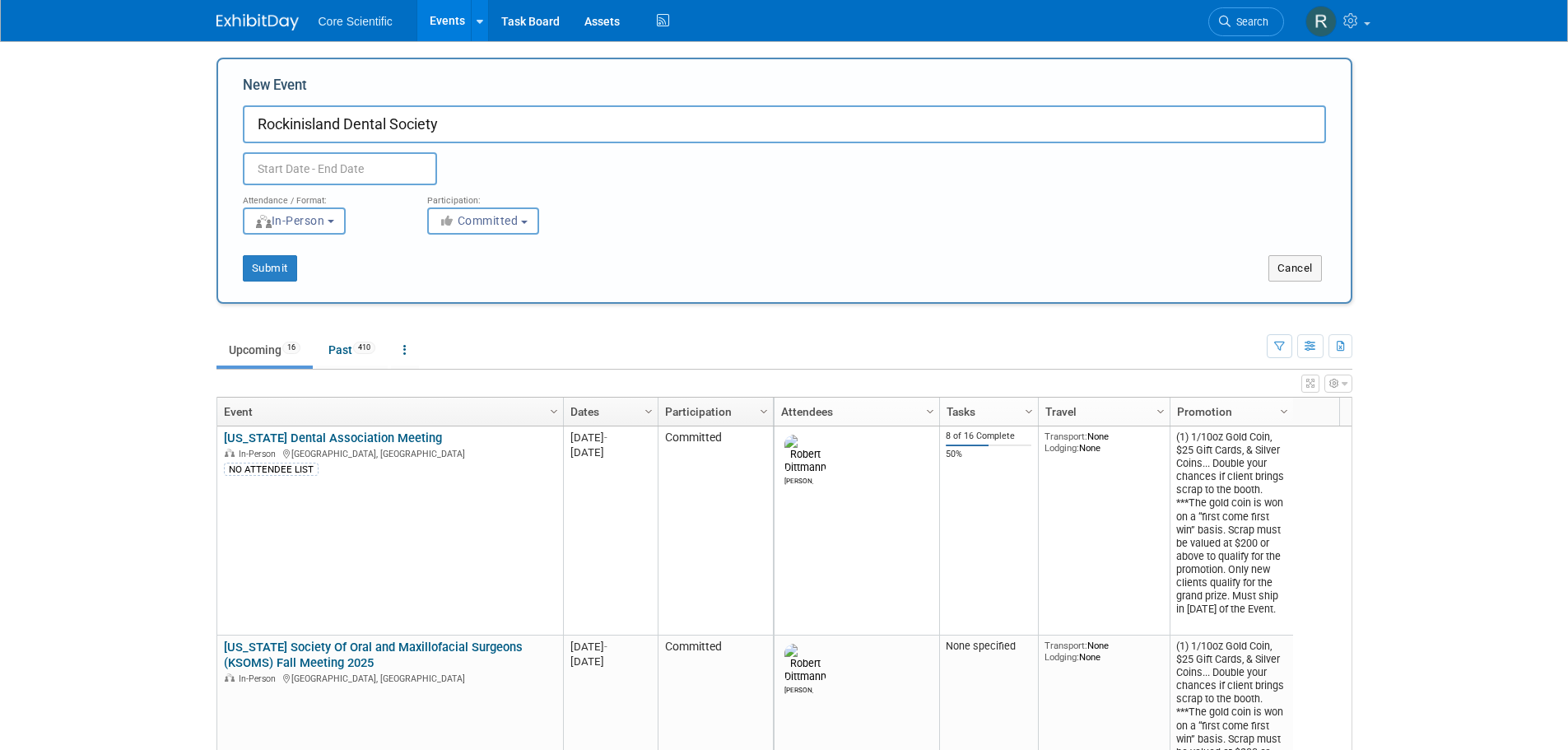
type input "Rockinisland Dental Society"
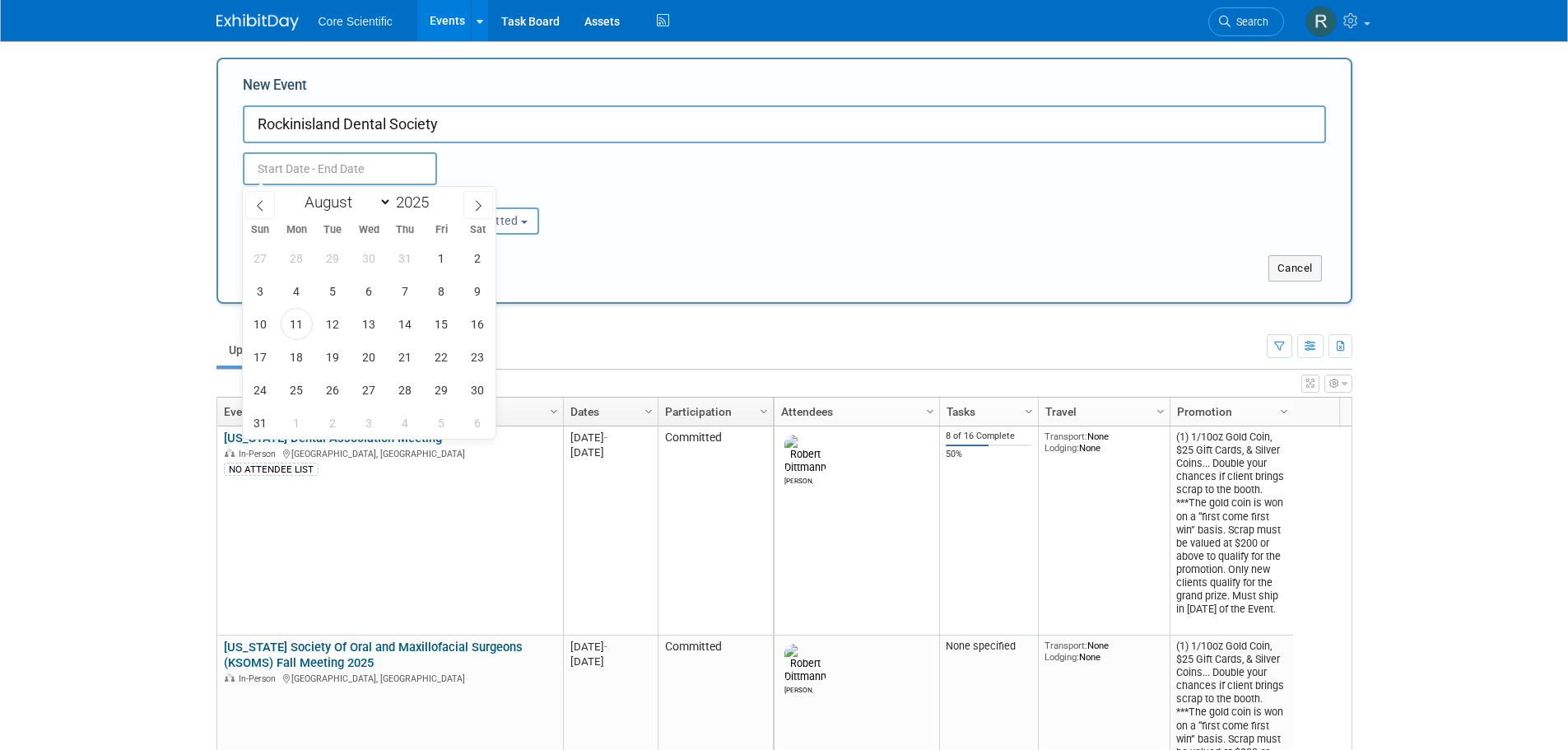
click at [303, 170] on input "text" at bounding box center [339, 169] width 194 height 33
click at [267, 208] on span at bounding box center [260, 205] width 29 height 28
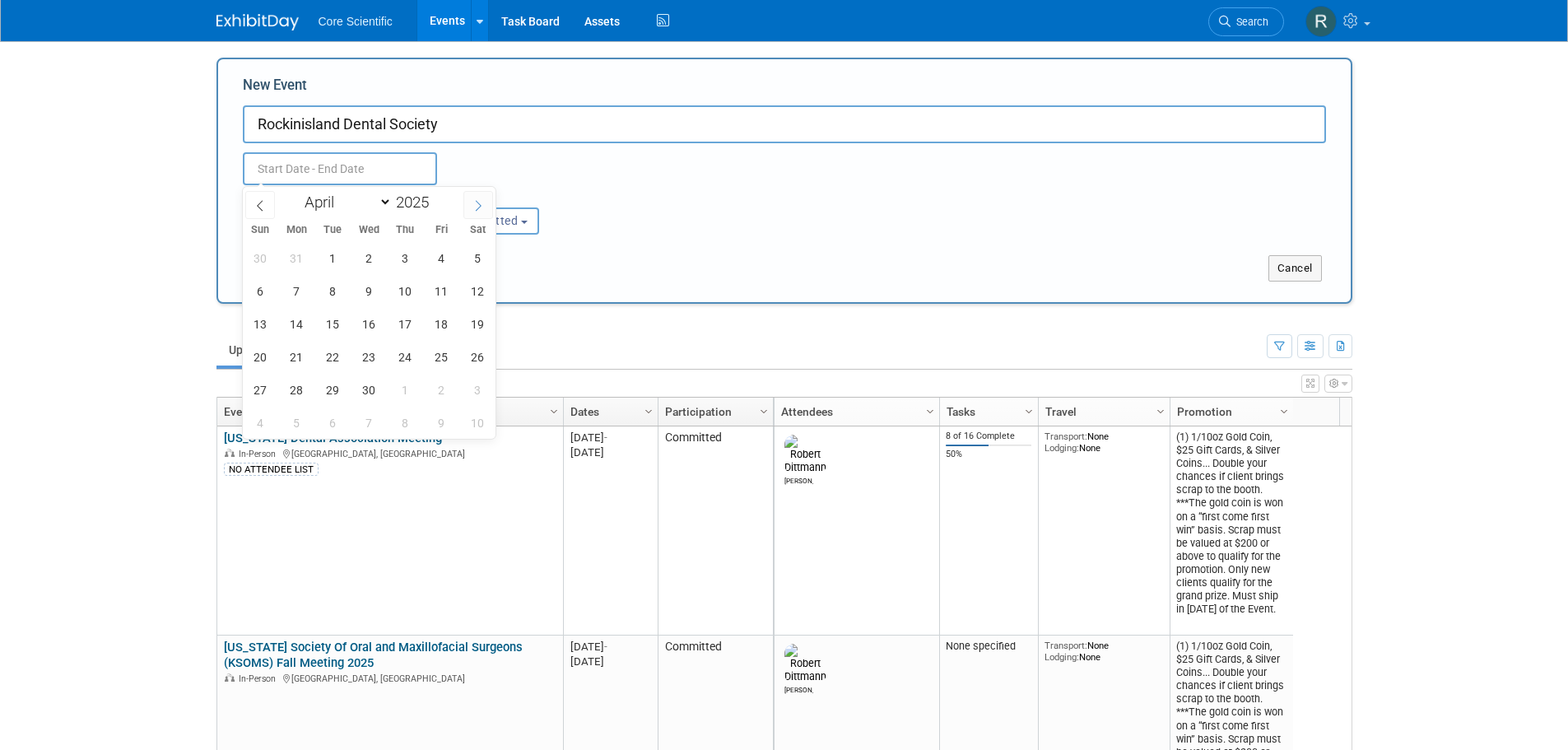
click at [481, 214] on span at bounding box center [478, 205] width 29 height 28
select select "4"
click at [403, 260] on span "1" at bounding box center [406, 258] width 32 height 32
type input "[DATE] to [DATE]"
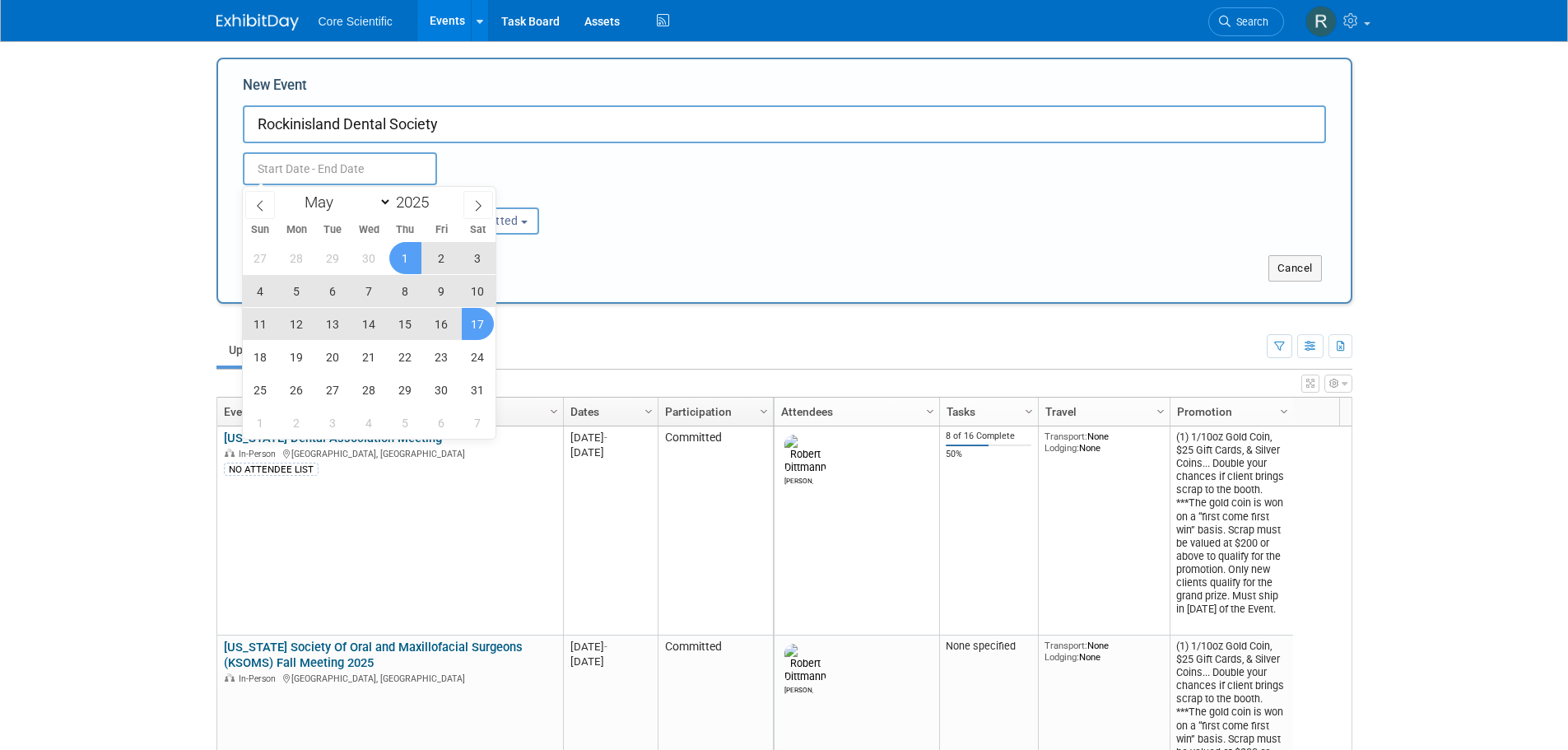
type input "[DATE] to [DATE]"
click at [643, 260] on div "Submit" at bounding box center [454, 268] width 472 height 27
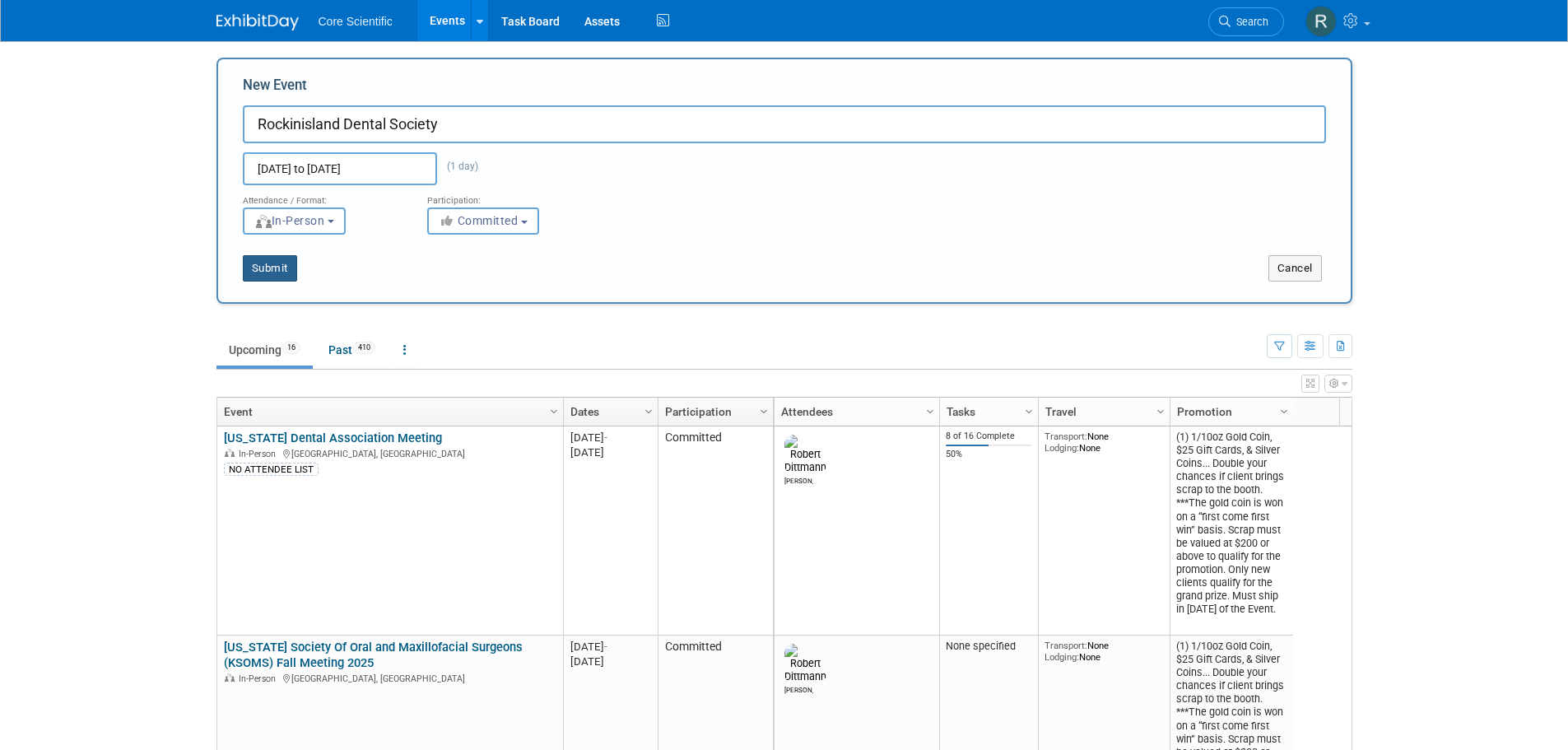
click at [264, 266] on button "Submit" at bounding box center [269, 268] width 54 height 27
type input "Rockinisland Dental Society"
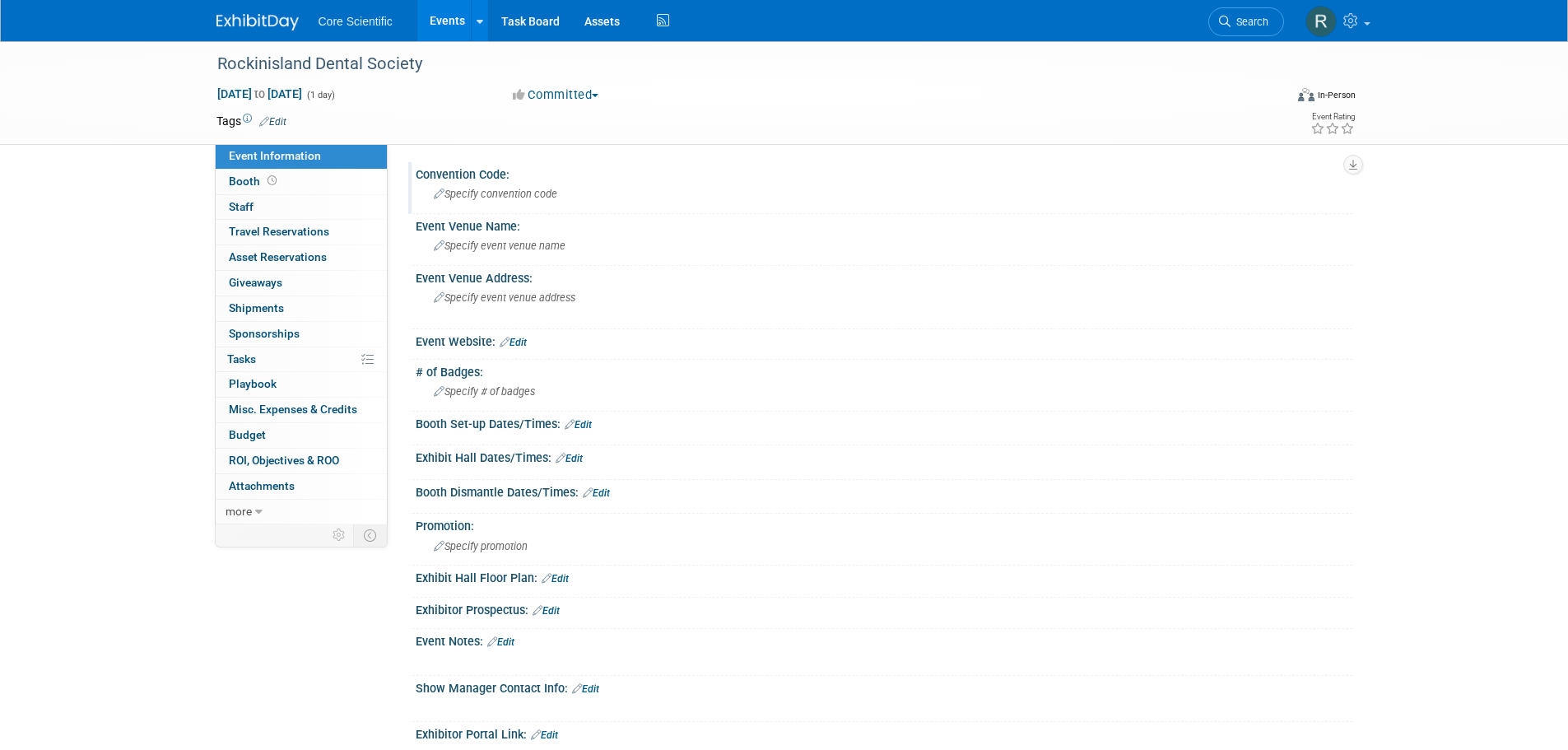
click at [484, 191] on span "Specify convention code" at bounding box center [496, 193] width 123 height 12
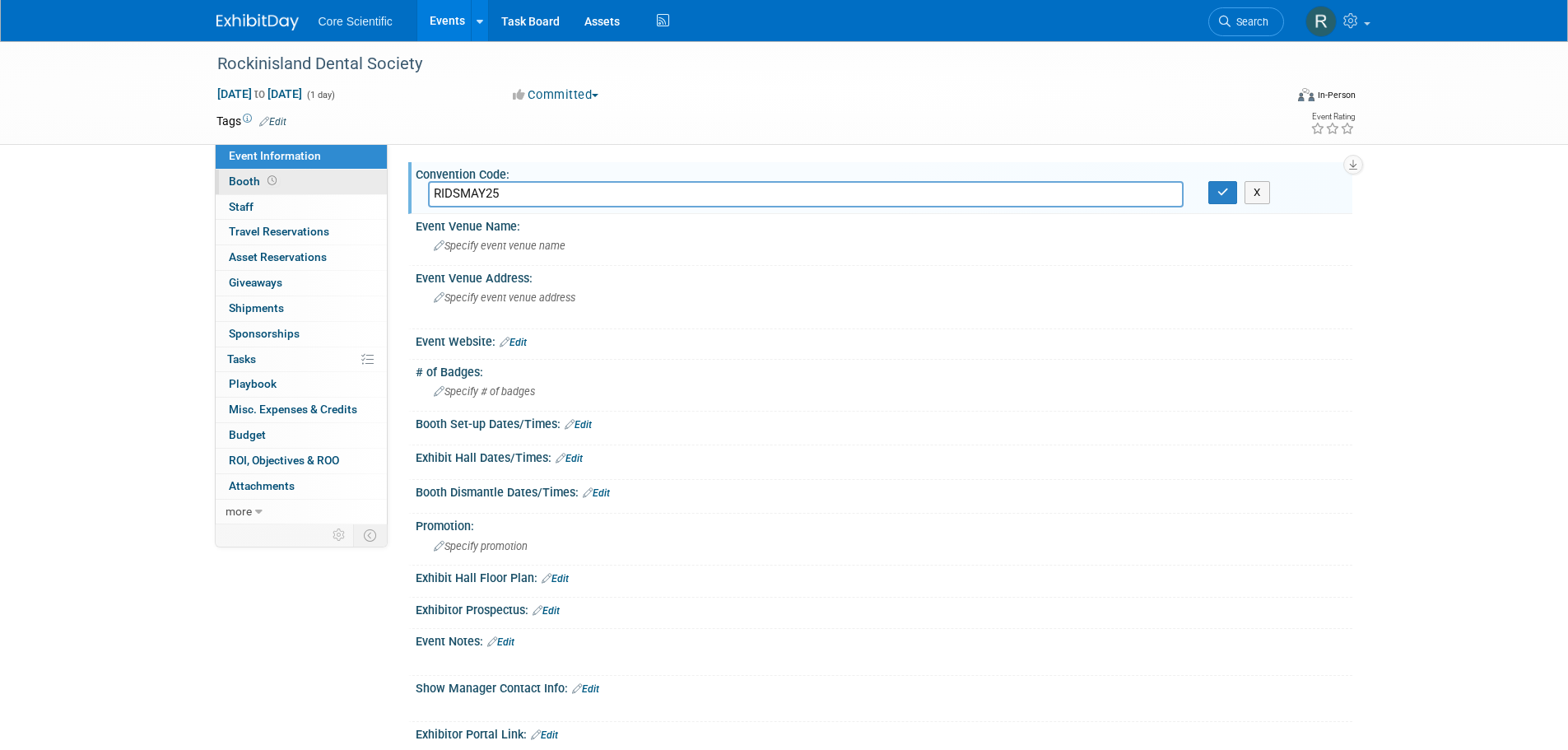
type input "RIDSMAY25"
click at [277, 182] on span at bounding box center [272, 180] width 16 height 12
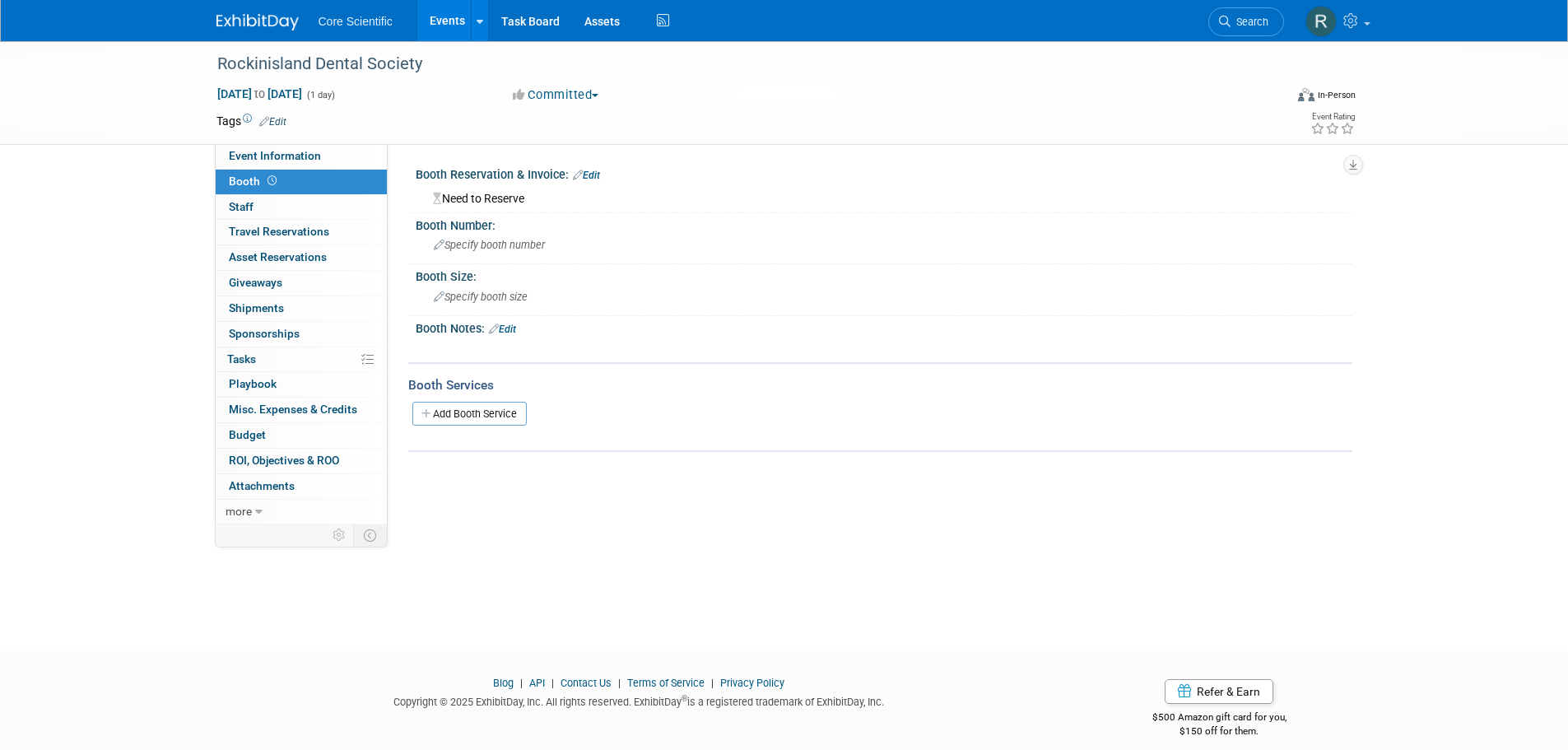
click at [533, 201] on div "Need to Reserve" at bounding box center [884, 196] width 912 height 21
click at [514, 203] on div "Need to Reserve" at bounding box center [884, 196] width 912 height 21
click at [587, 173] on link "Edit" at bounding box center [586, 175] width 27 height 11
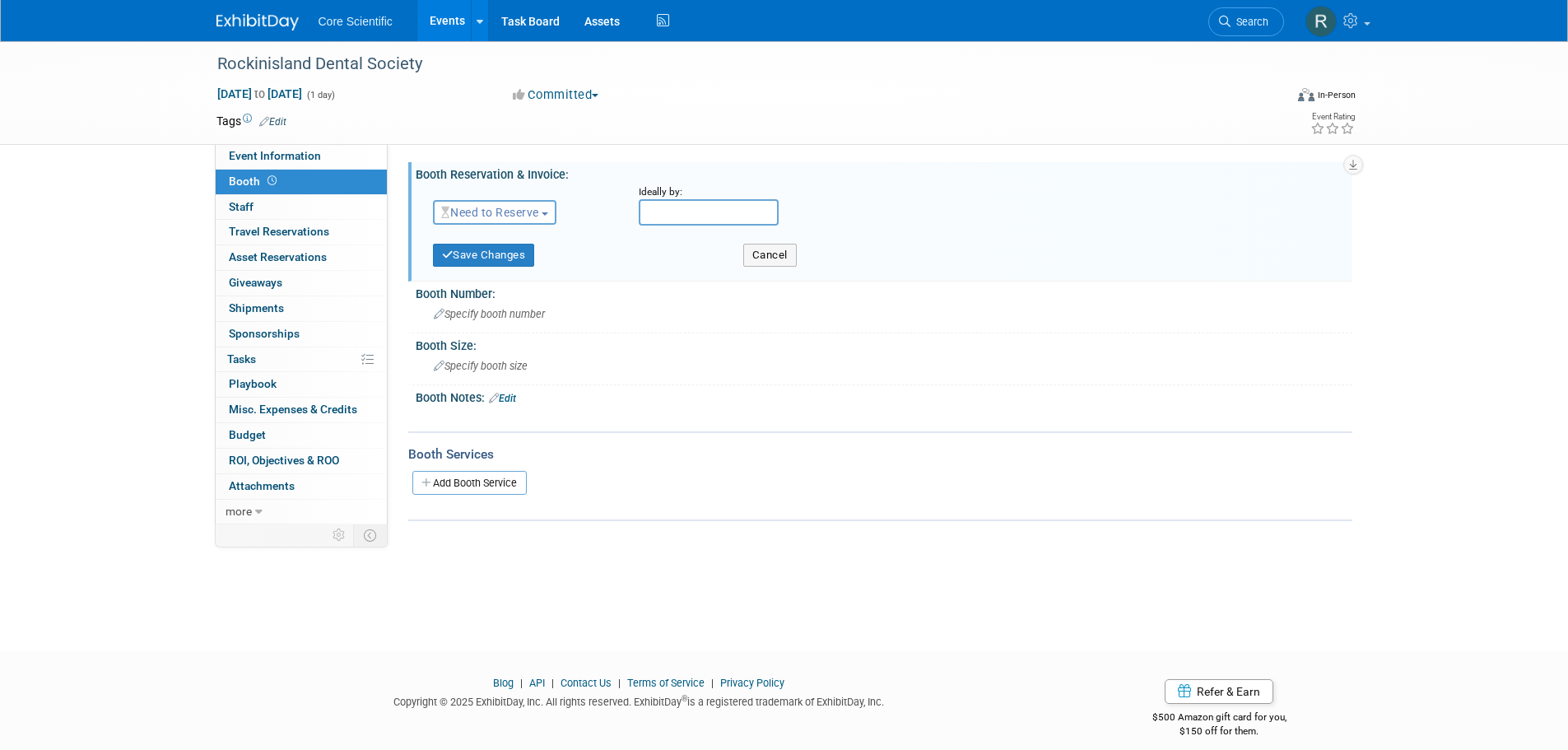
click at [496, 210] on span "Need to Reserve" at bounding box center [489, 212] width 98 height 13
click at [477, 264] on link "Reserved" at bounding box center [522, 264] width 176 height 23
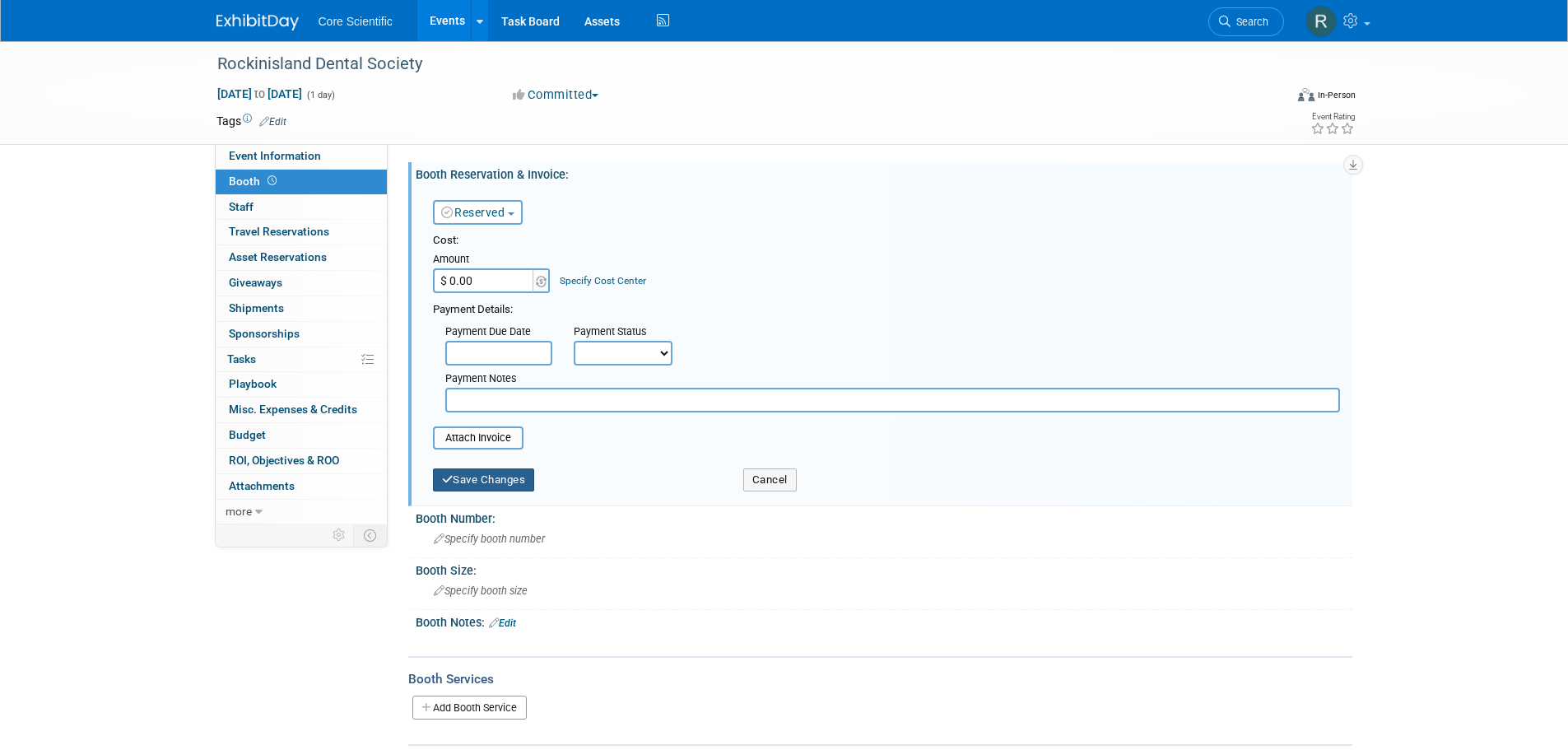
click at [489, 481] on button "Save Changes" at bounding box center [484, 480] width 102 height 23
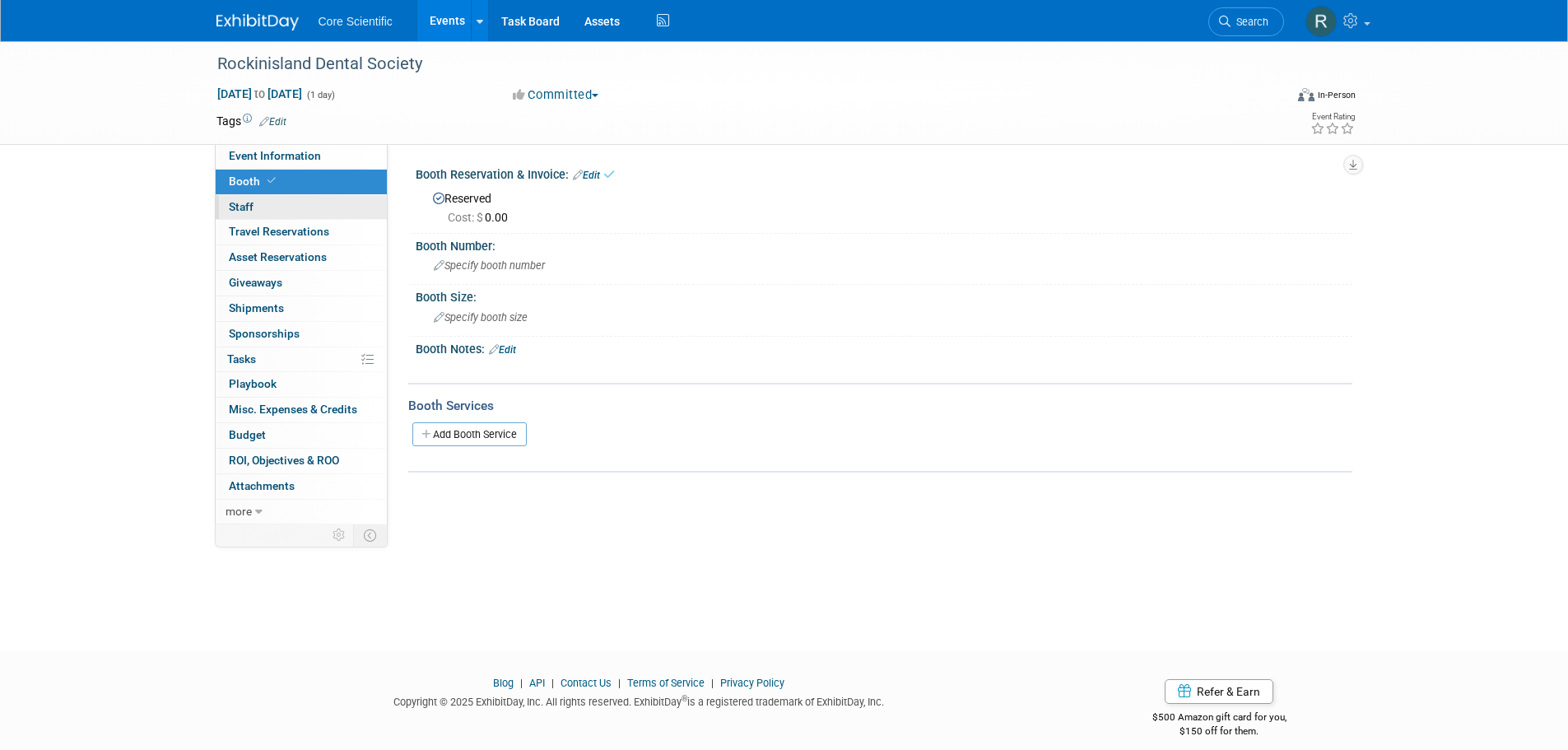
click at [299, 203] on link "0 Staff 0" at bounding box center [301, 208] width 172 height 25
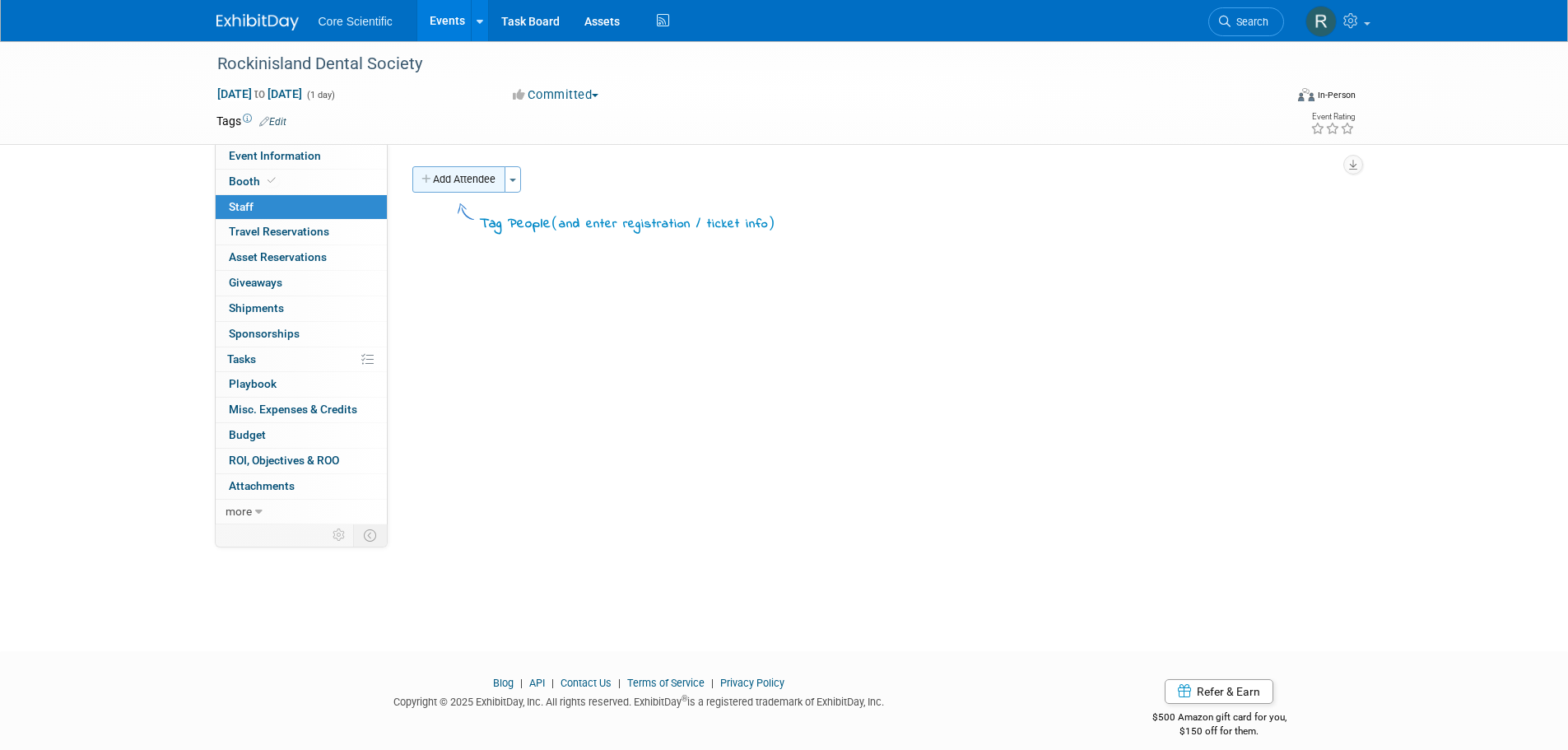
click at [474, 181] on button "Add Attendee" at bounding box center [459, 179] width 93 height 27
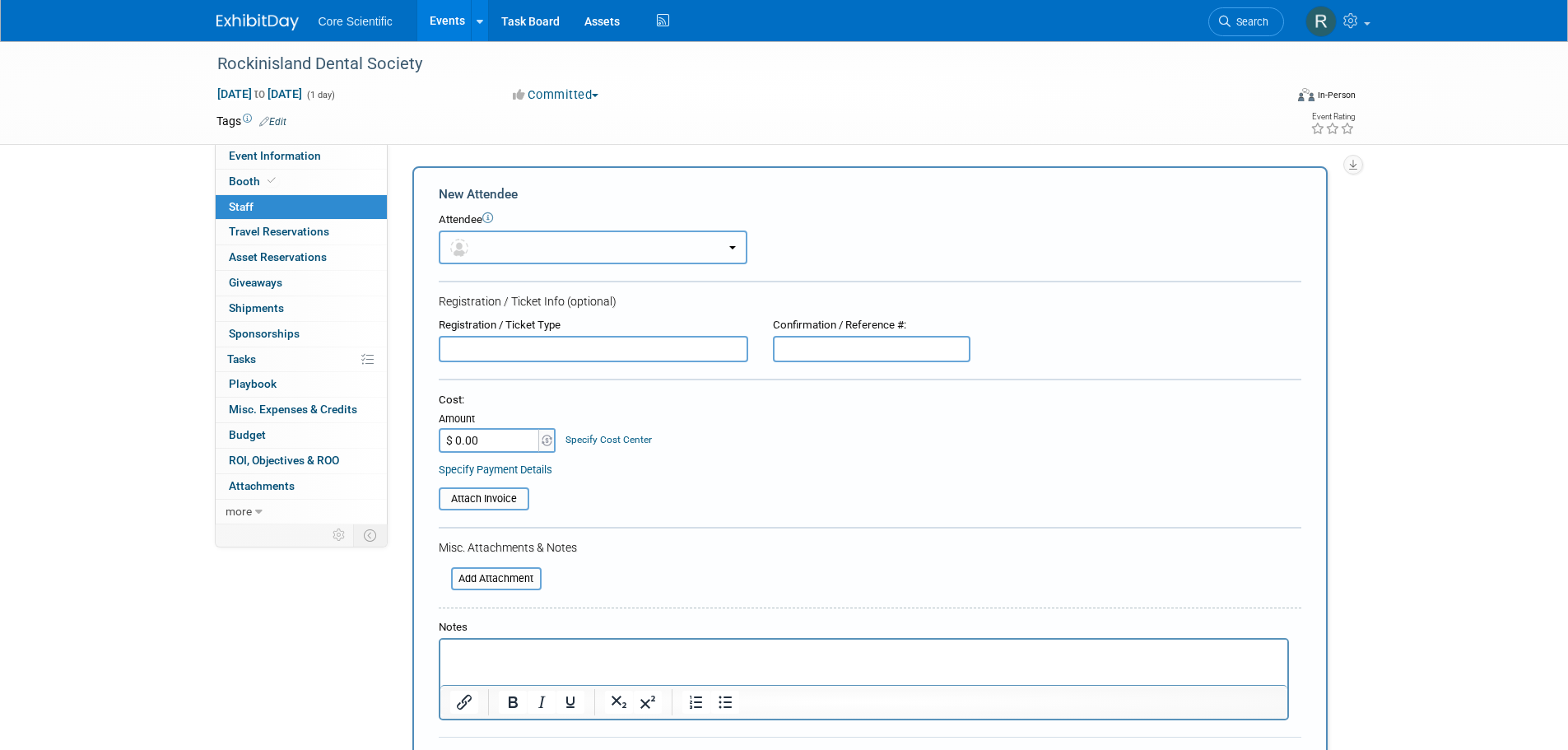
click at [501, 247] on button "button" at bounding box center [593, 247] width 309 height 34
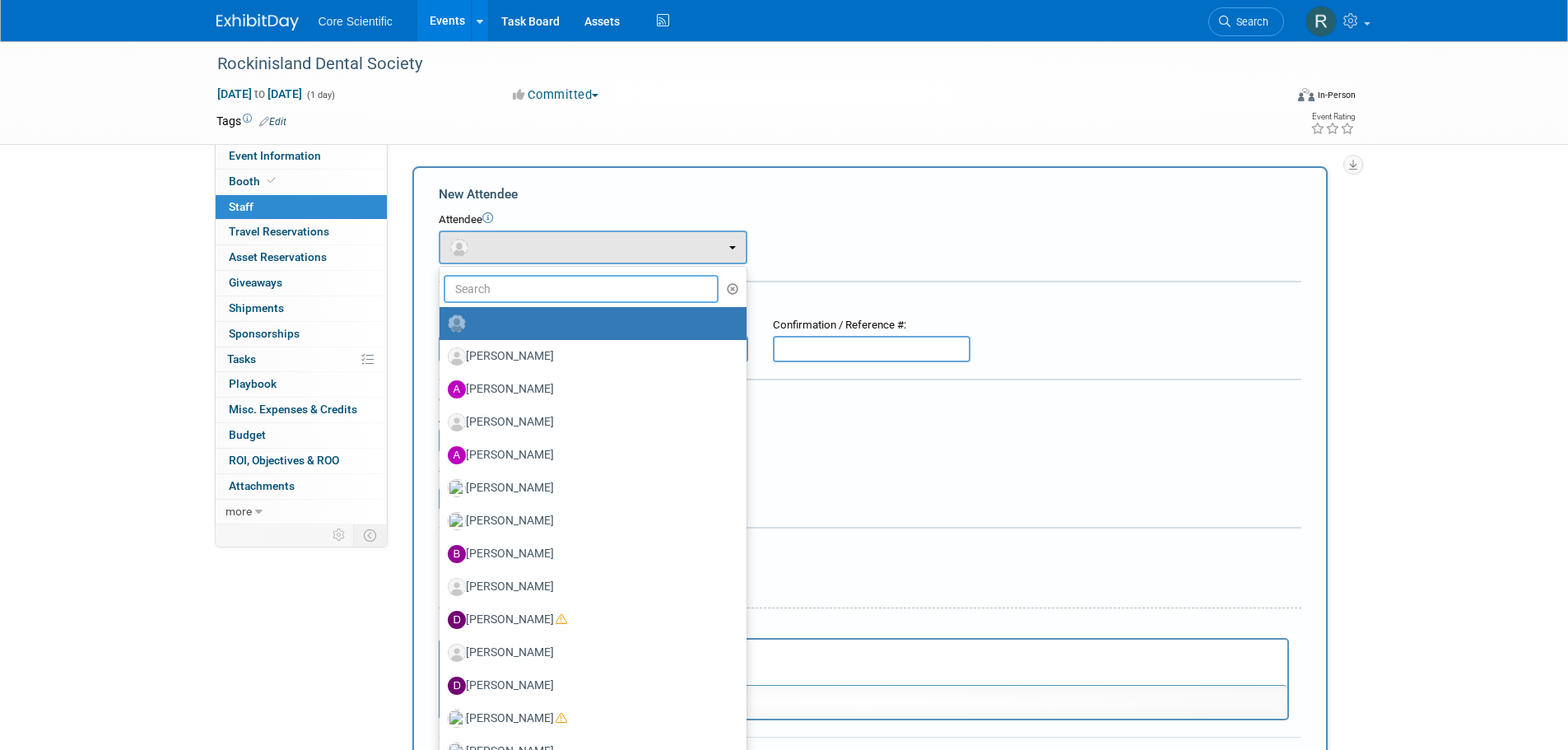
click at [506, 290] on input "text" at bounding box center [581, 289] width 276 height 28
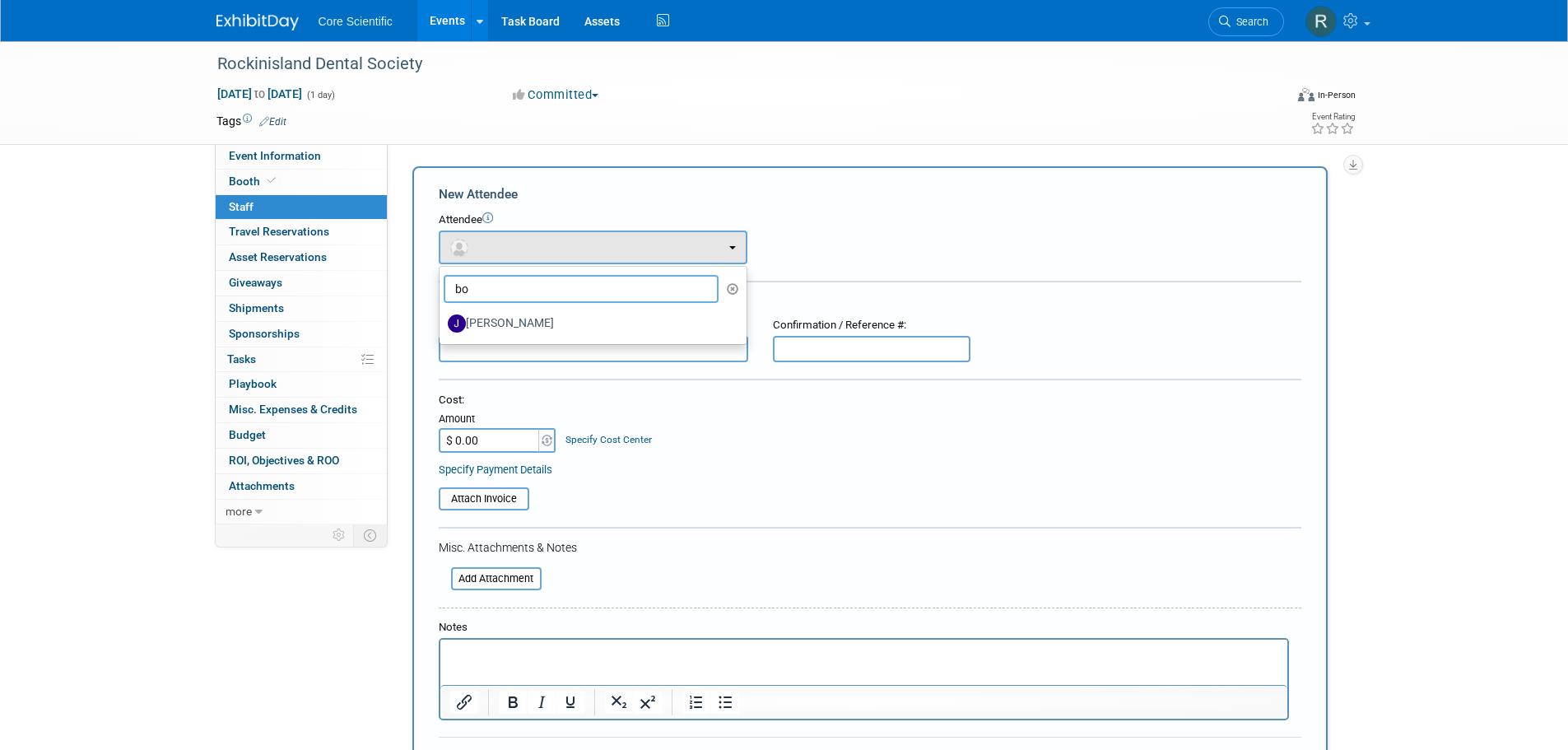
type input "b"
type input "[PERSON_NAME]"
click at [517, 333] on label "[PERSON_NAME]" at bounding box center [589, 323] width 283 height 27
click at [442, 327] on input "[PERSON_NAME]" at bounding box center [436, 320] width 10 height 10
select select "0b187db6-b03f-40e5-ac82-0cf0360676f1"
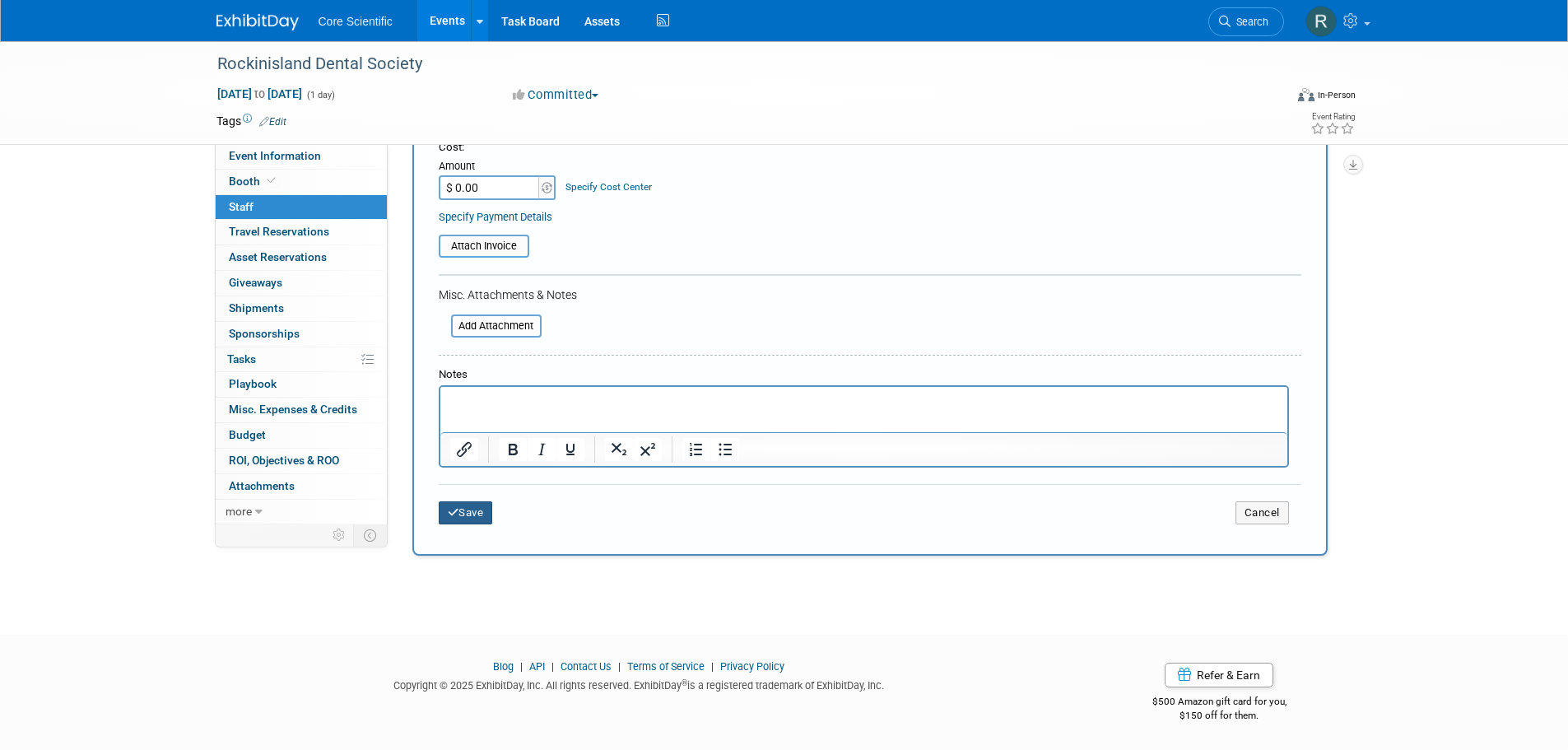
click at [472, 517] on button "Save" at bounding box center [465, 513] width 54 height 23
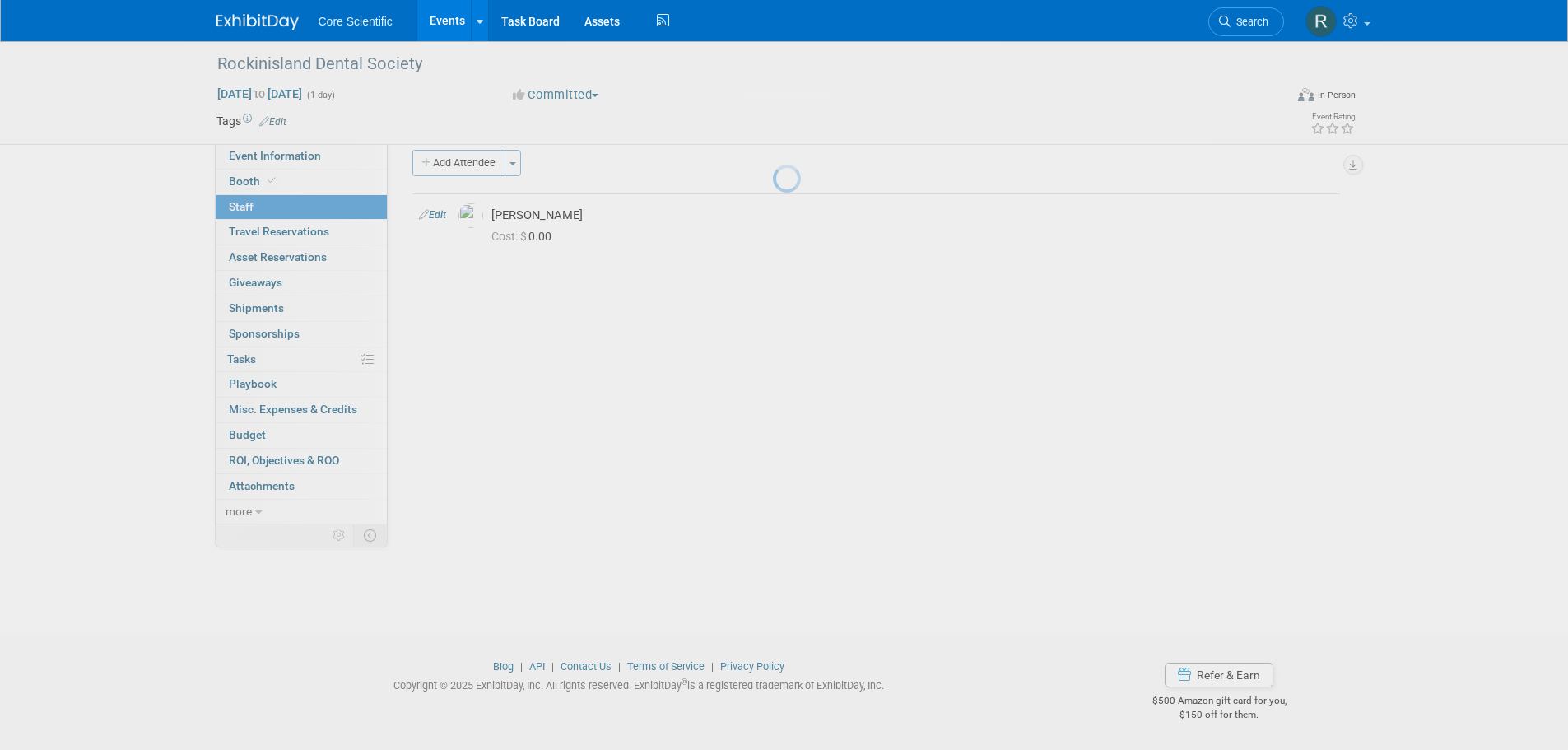
scroll to position [16, 0]
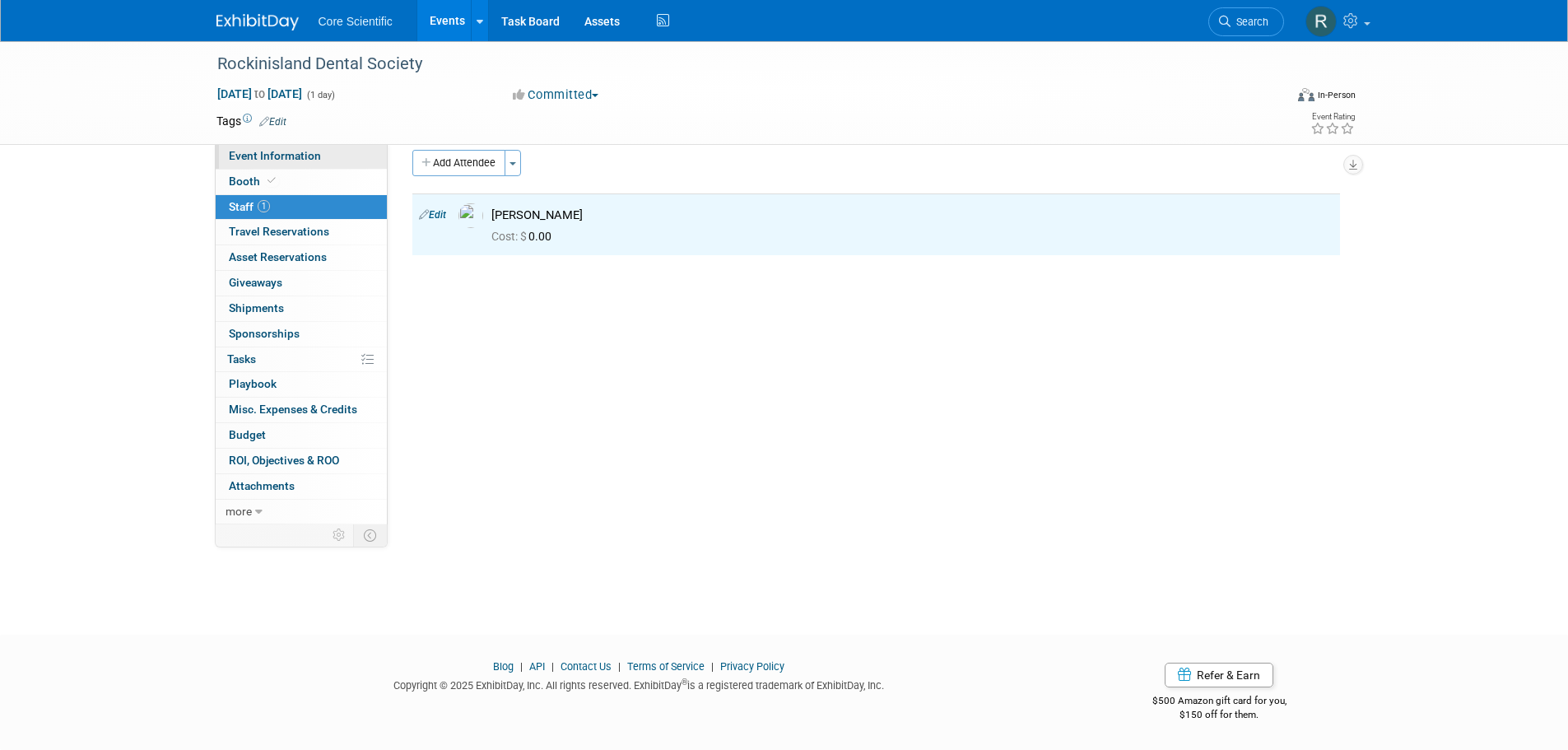
click at [311, 147] on link "Event Information" at bounding box center [301, 156] width 172 height 25
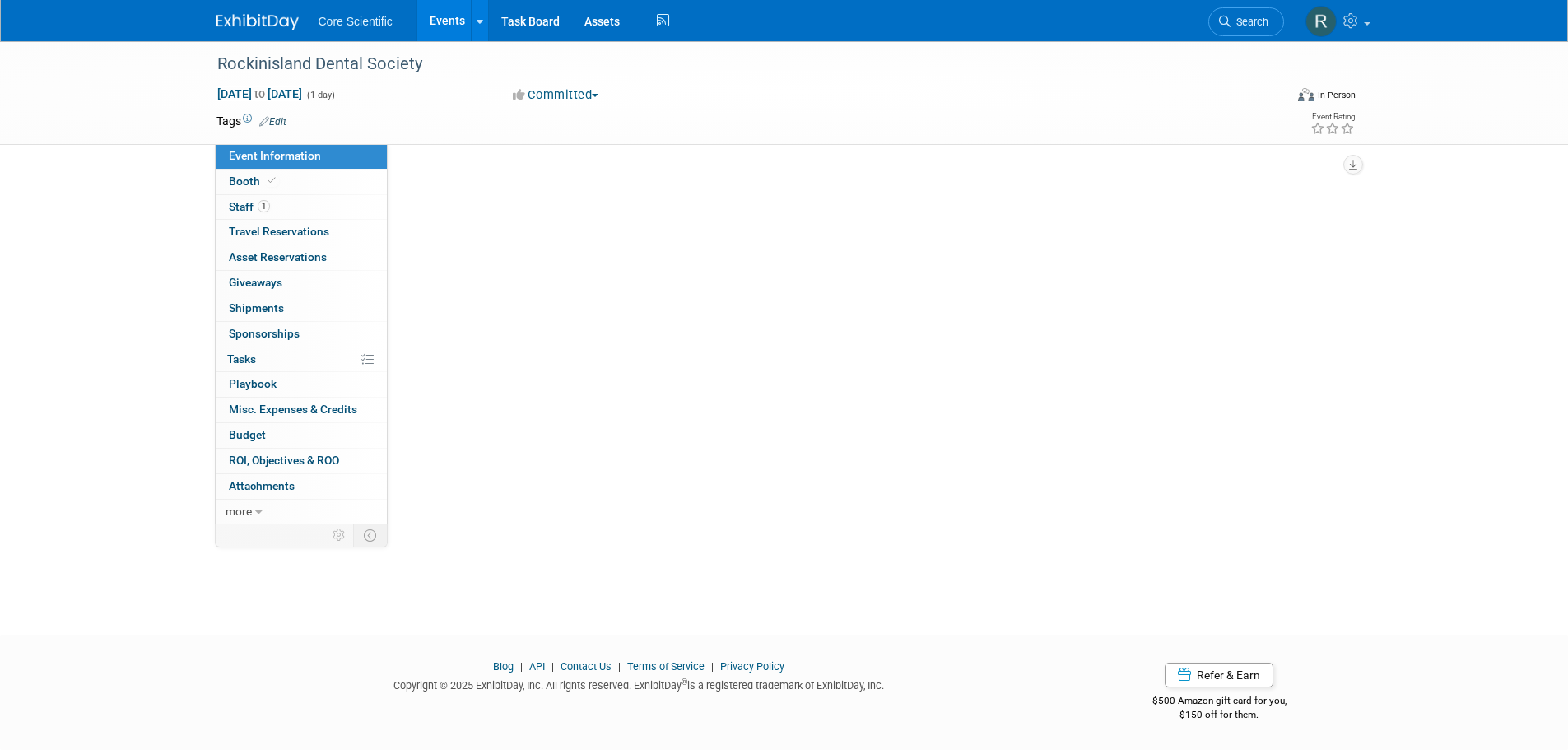
scroll to position [0, 0]
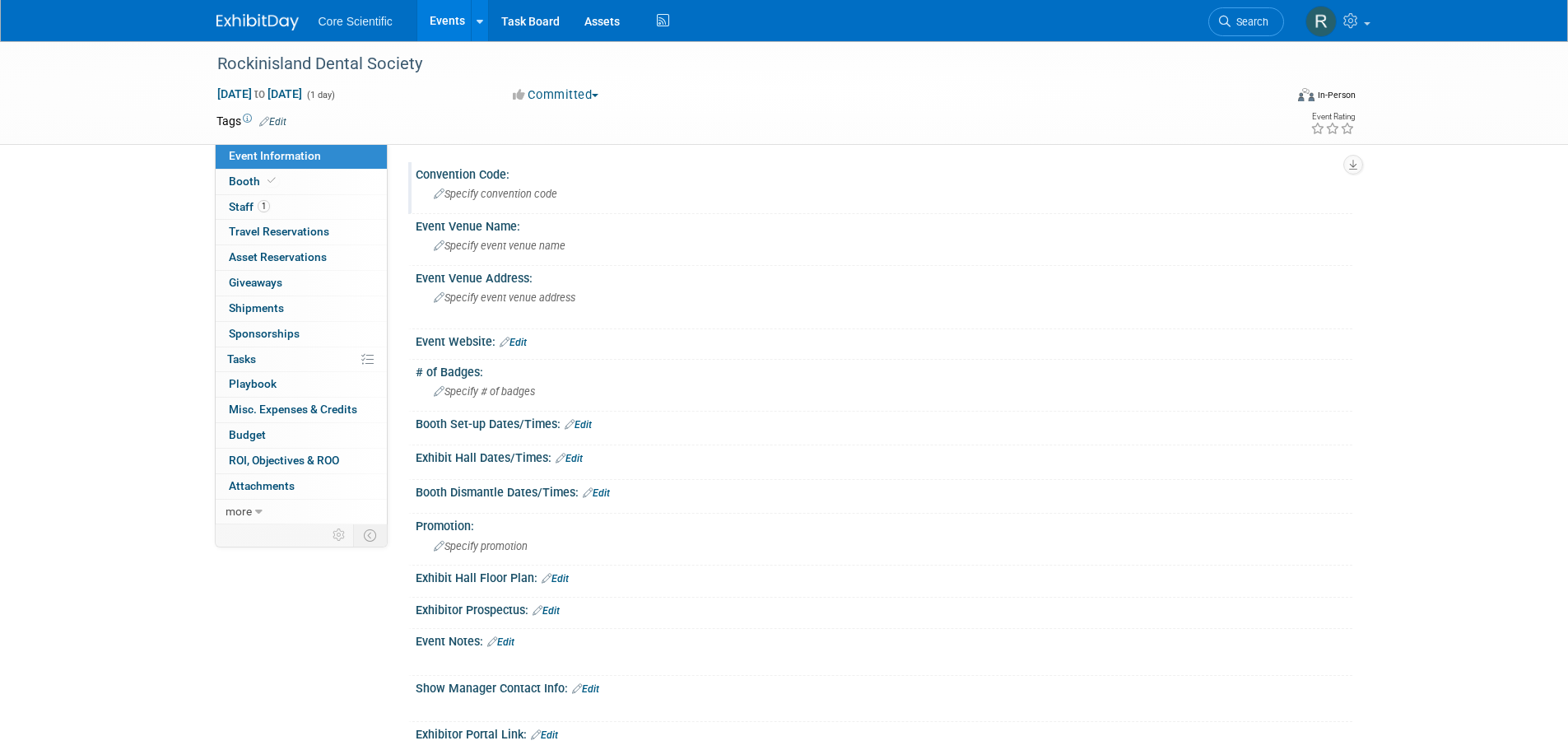
click at [486, 198] on span "Specify convention code" at bounding box center [496, 193] width 123 height 12
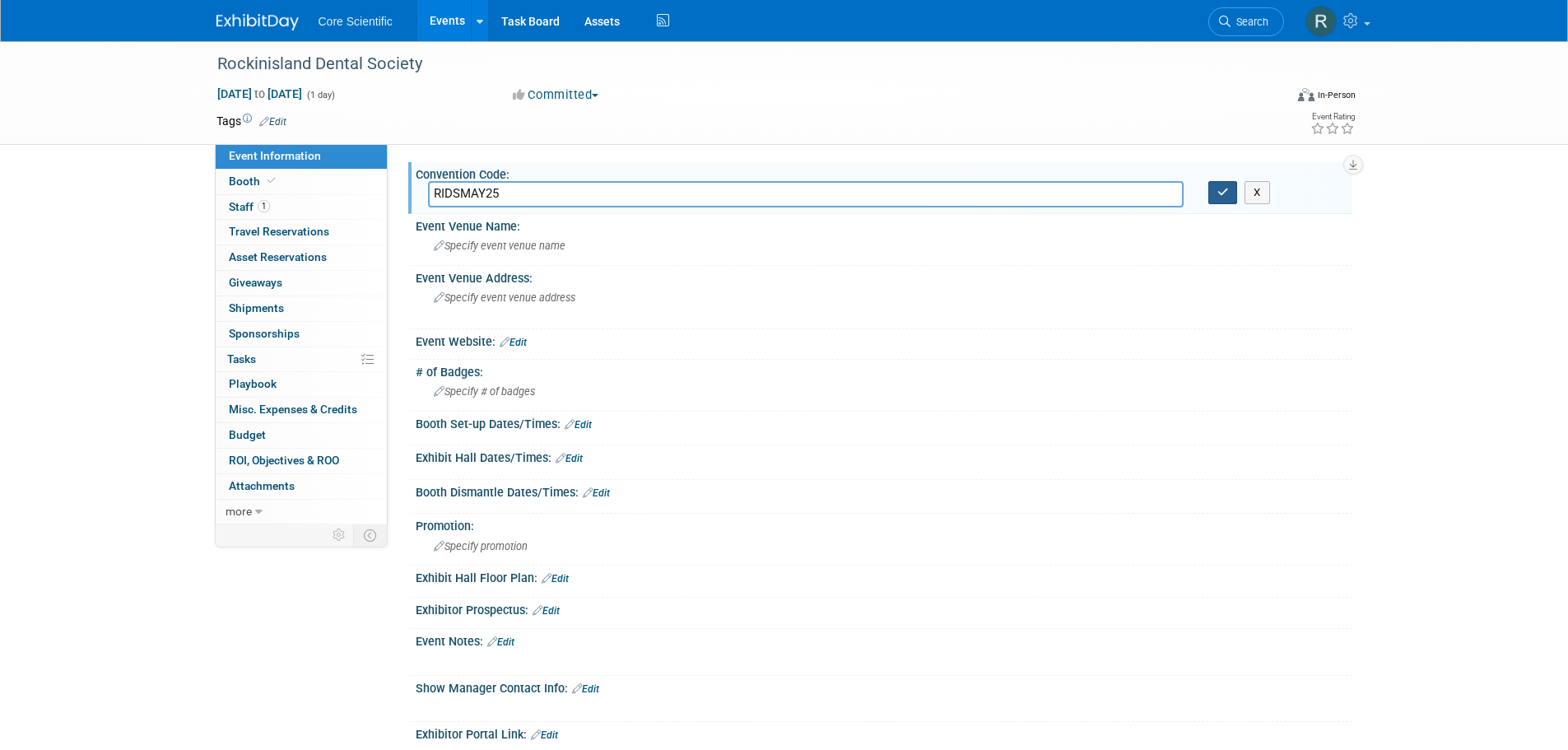
type input "RIDSMAY25"
click at [1230, 192] on button "button" at bounding box center [1223, 192] width 29 height 23
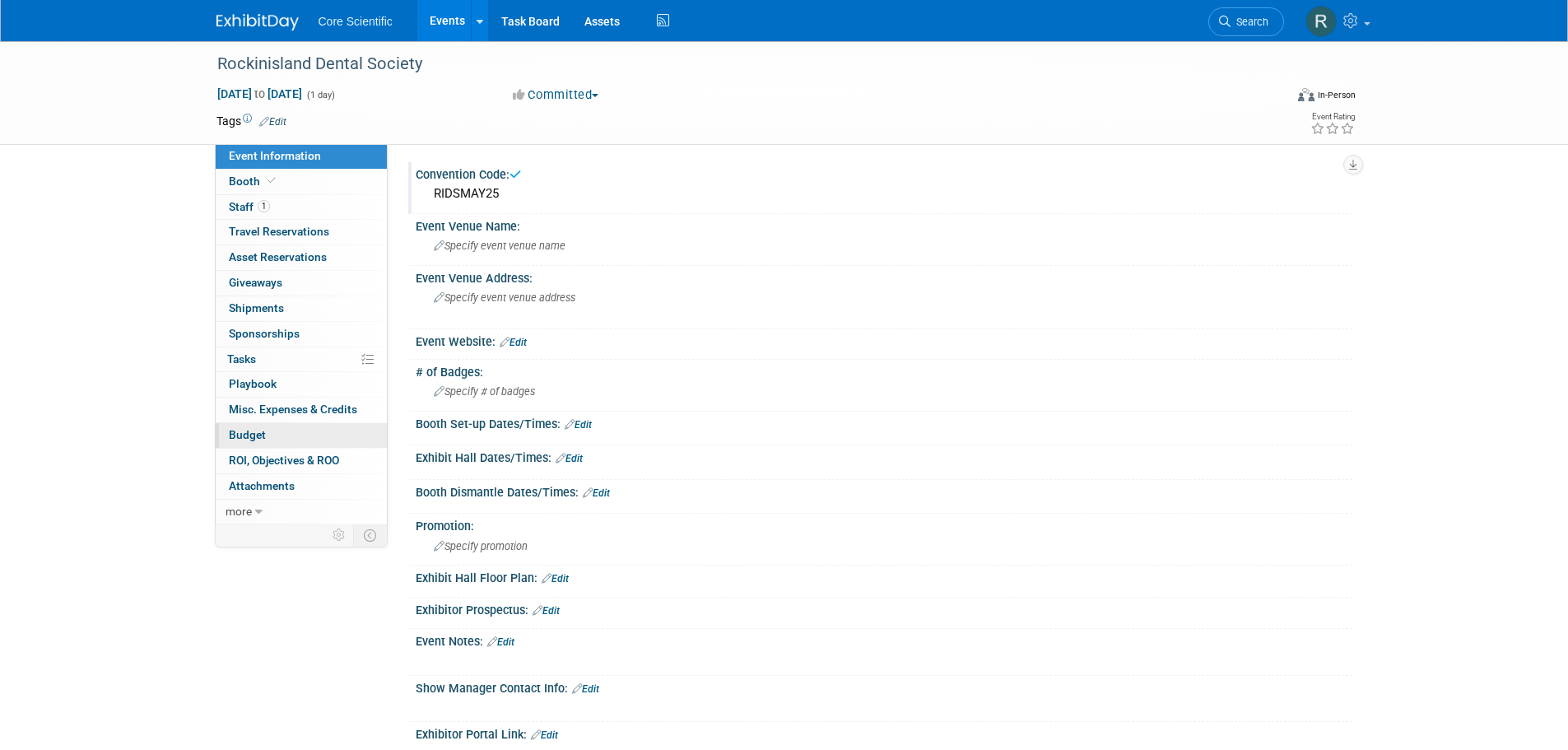
click at [329, 433] on link "Budget" at bounding box center [301, 435] width 172 height 25
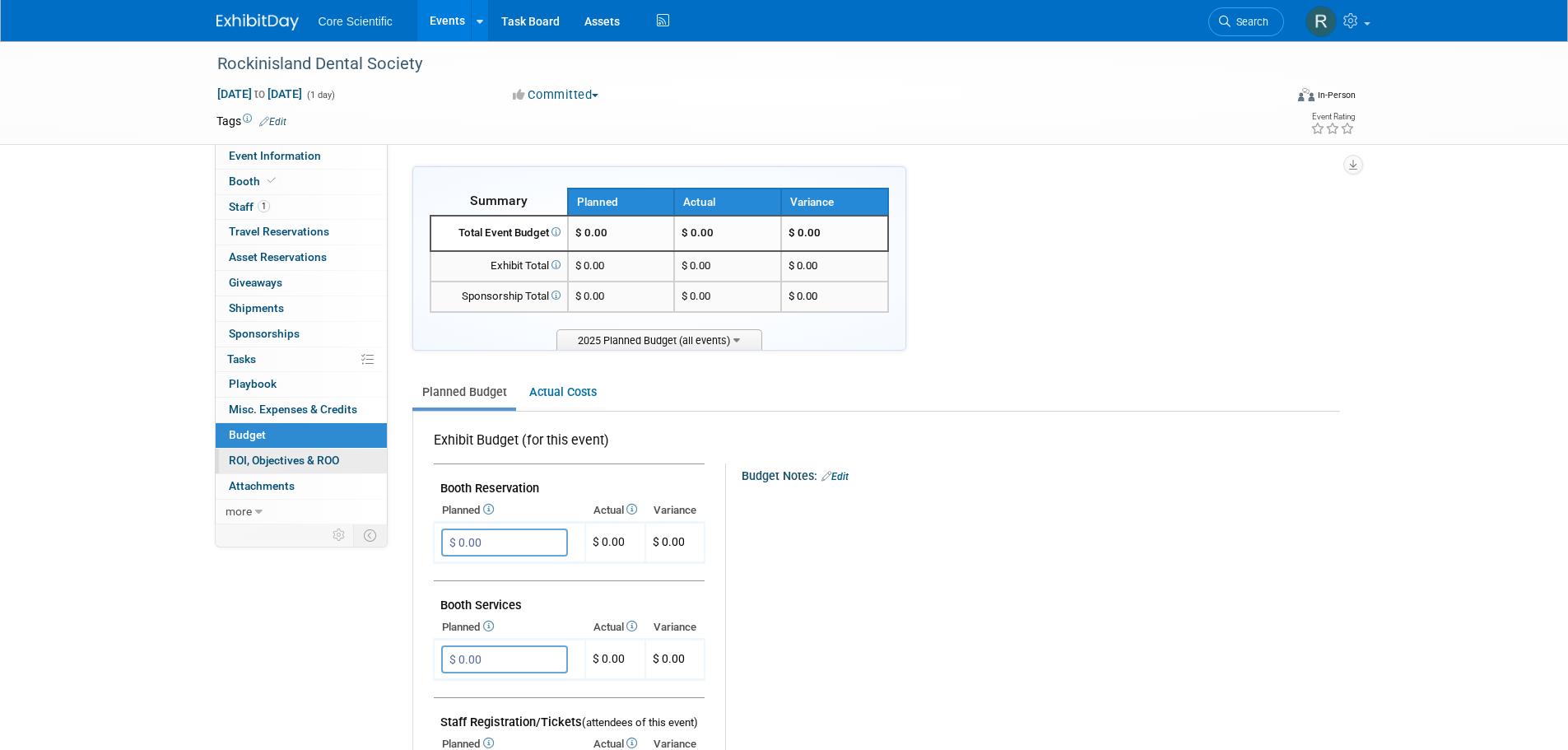
click at [329, 460] on span "ROI, Objectives & ROO 0" at bounding box center [283, 461] width 110 height 13
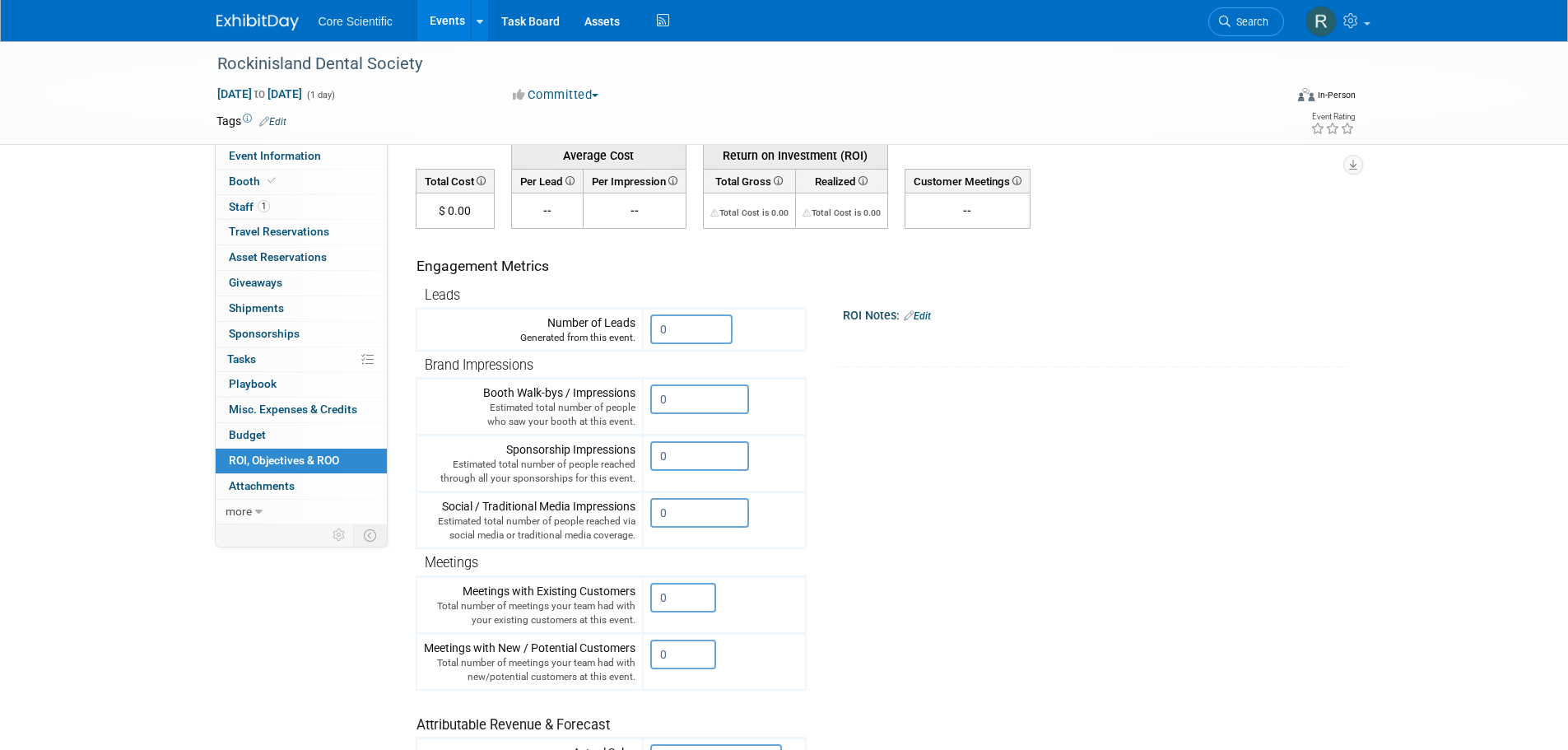
scroll to position [329, 0]
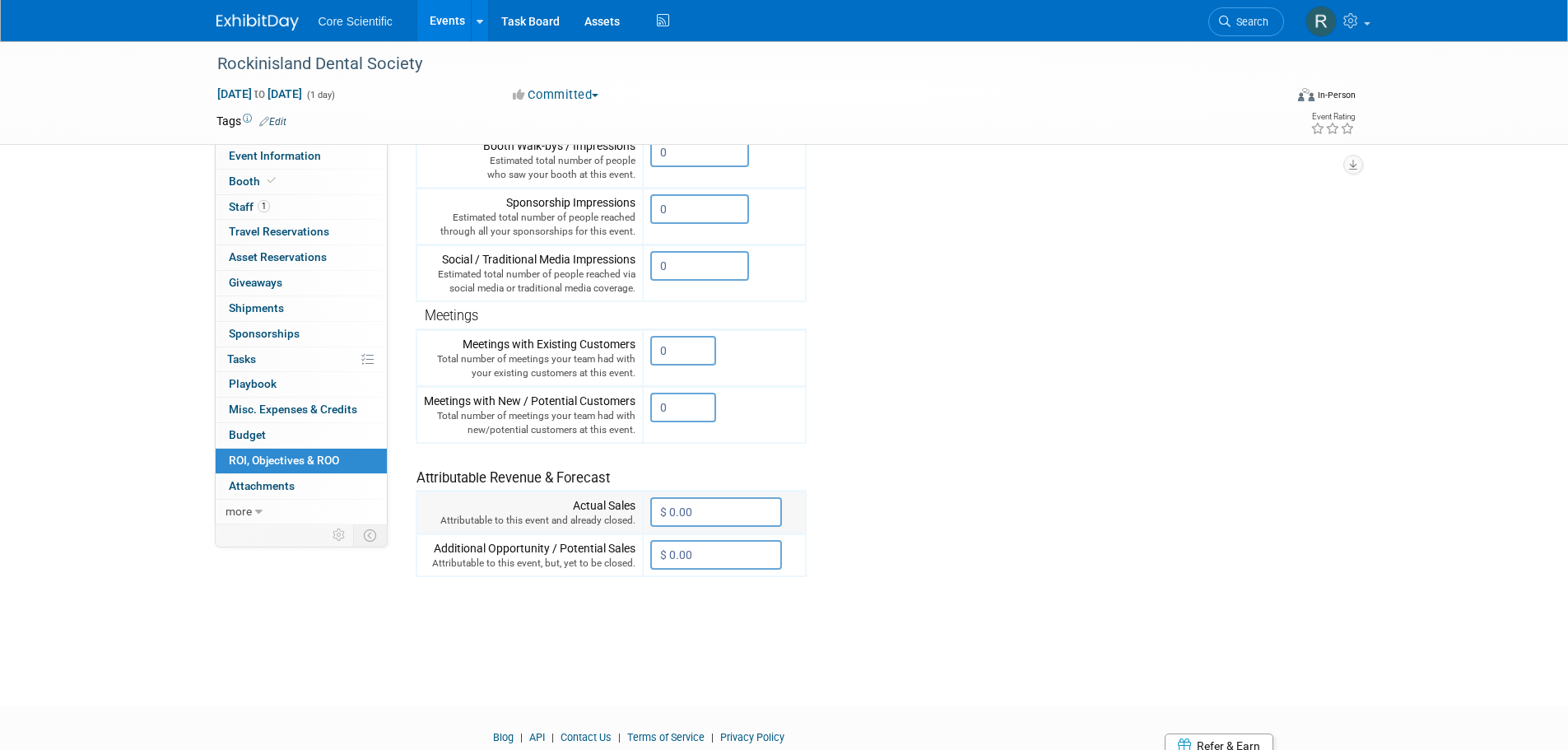
click at [693, 503] on input "$ 0.00" at bounding box center [716, 512] width 132 height 29
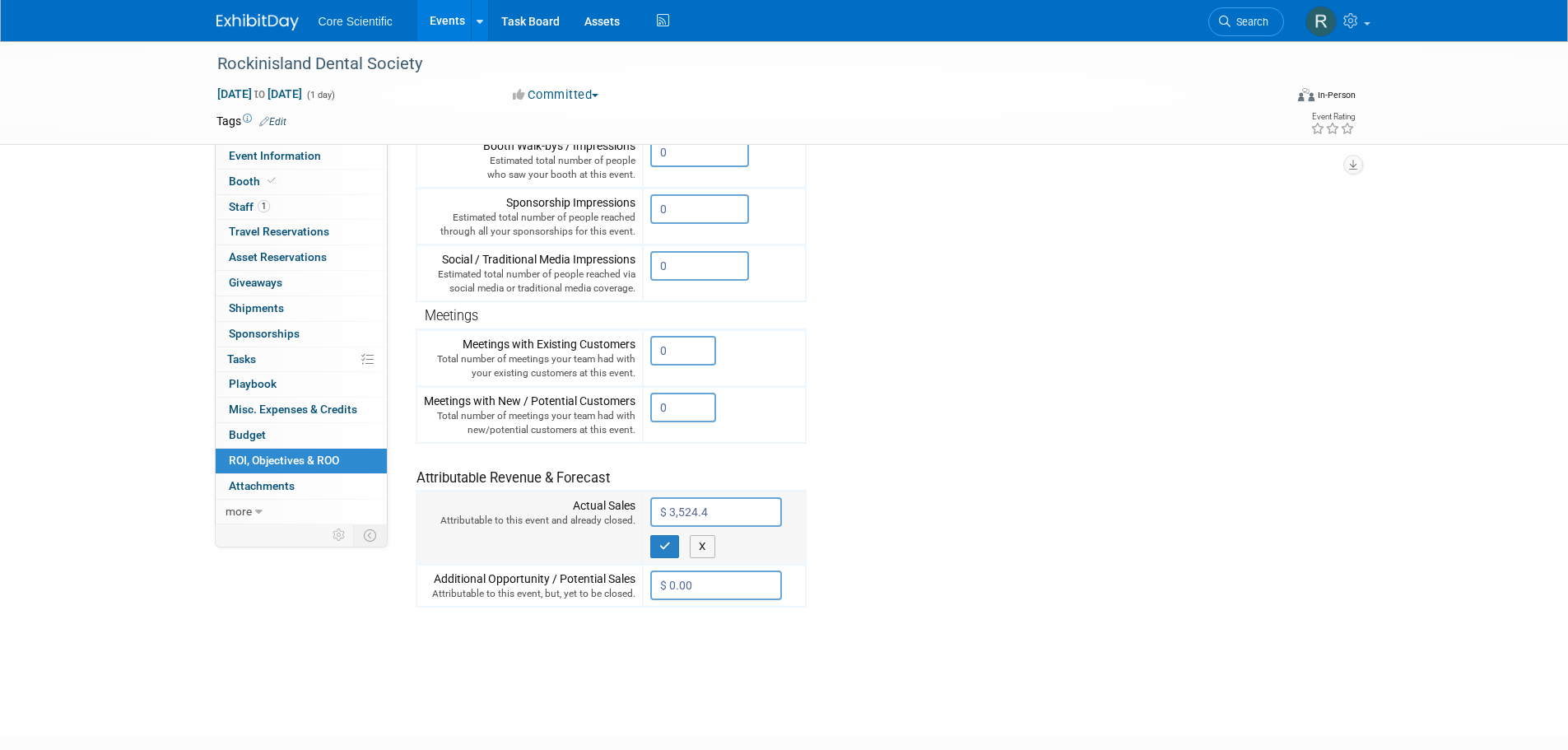
type input "$ 3,524.40"
click at [668, 544] on icon "button" at bounding box center [665, 546] width 11 height 10
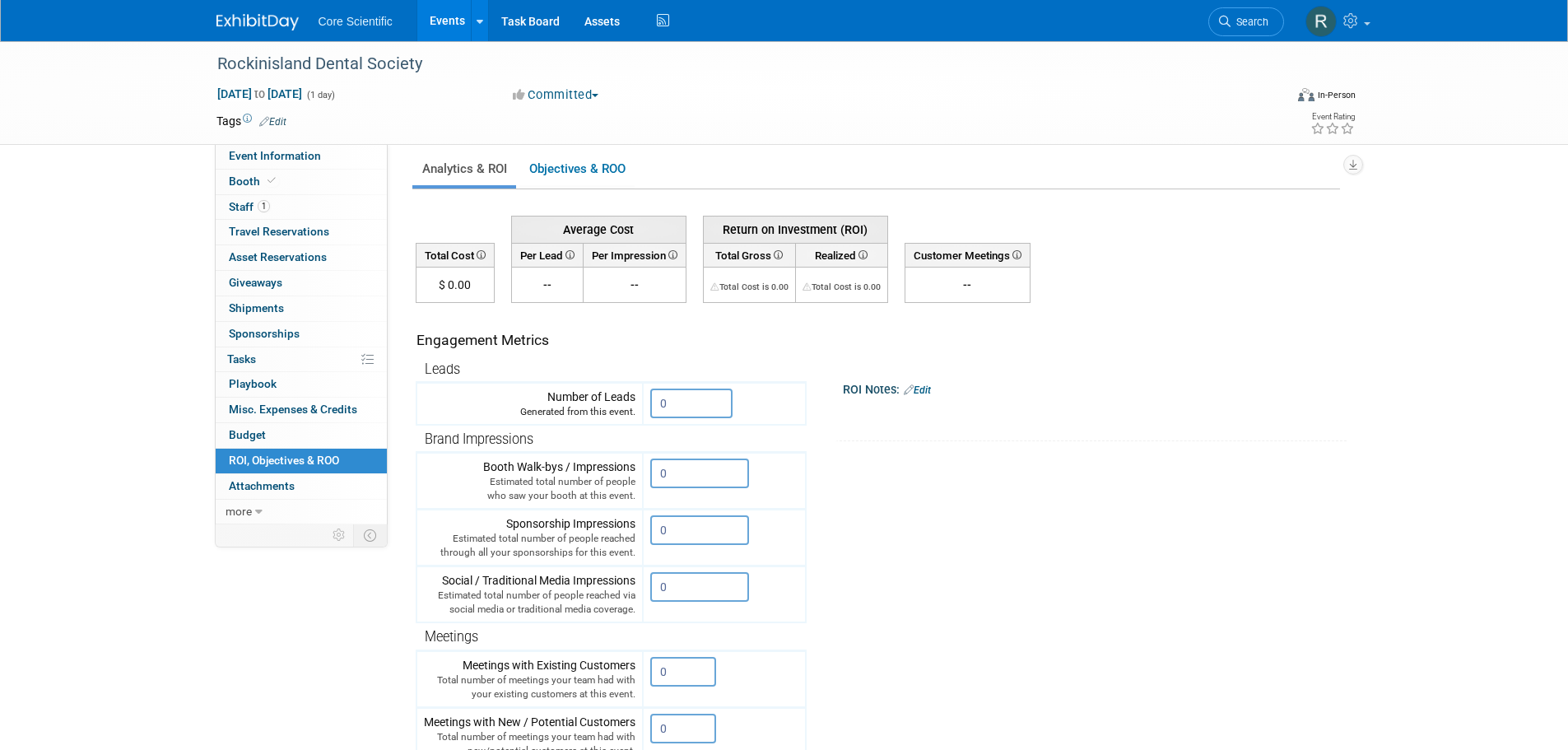
scroll to position [0, 0]
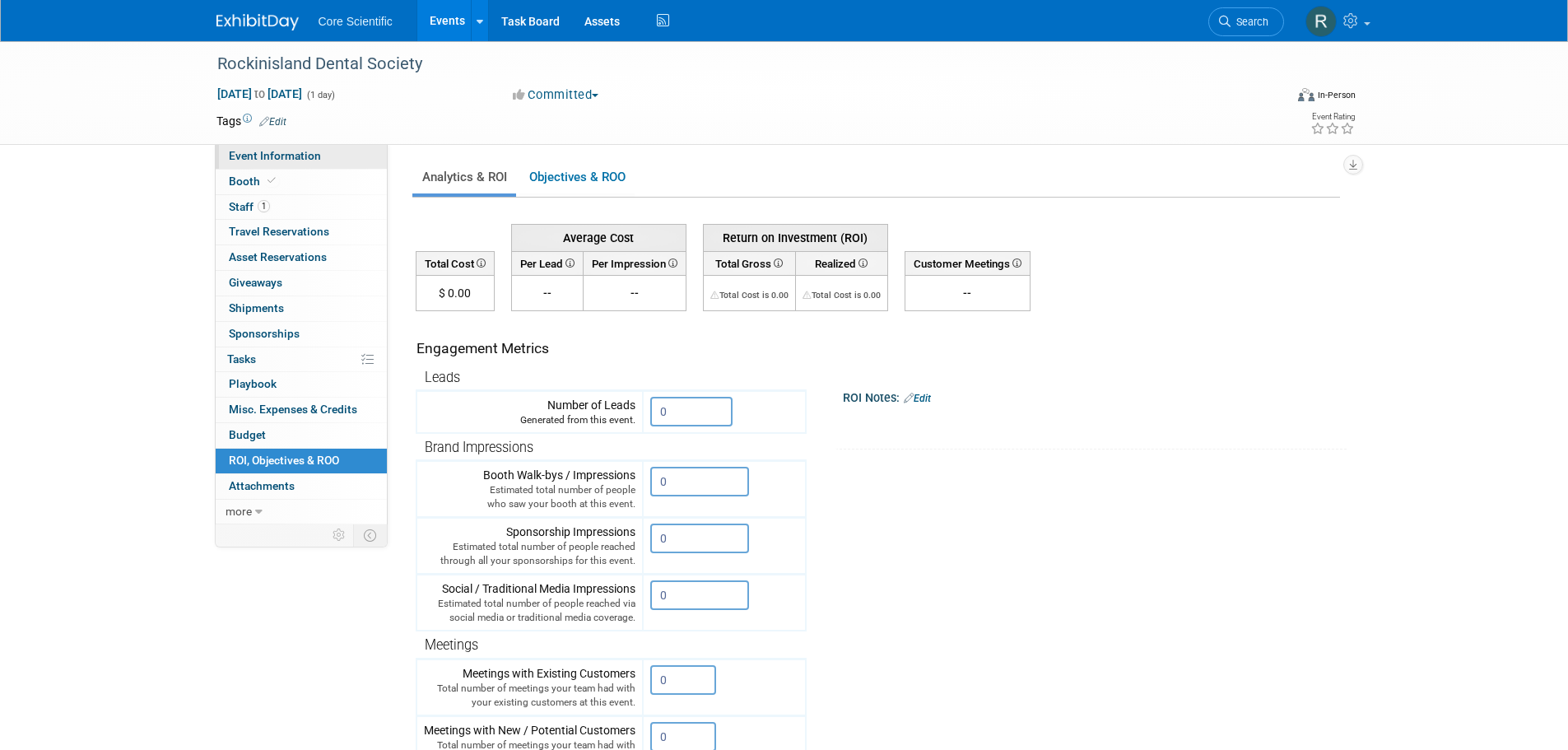
click at [279, 160] on span "Event Information" at bounding box center [274, 155] width 92 height 13
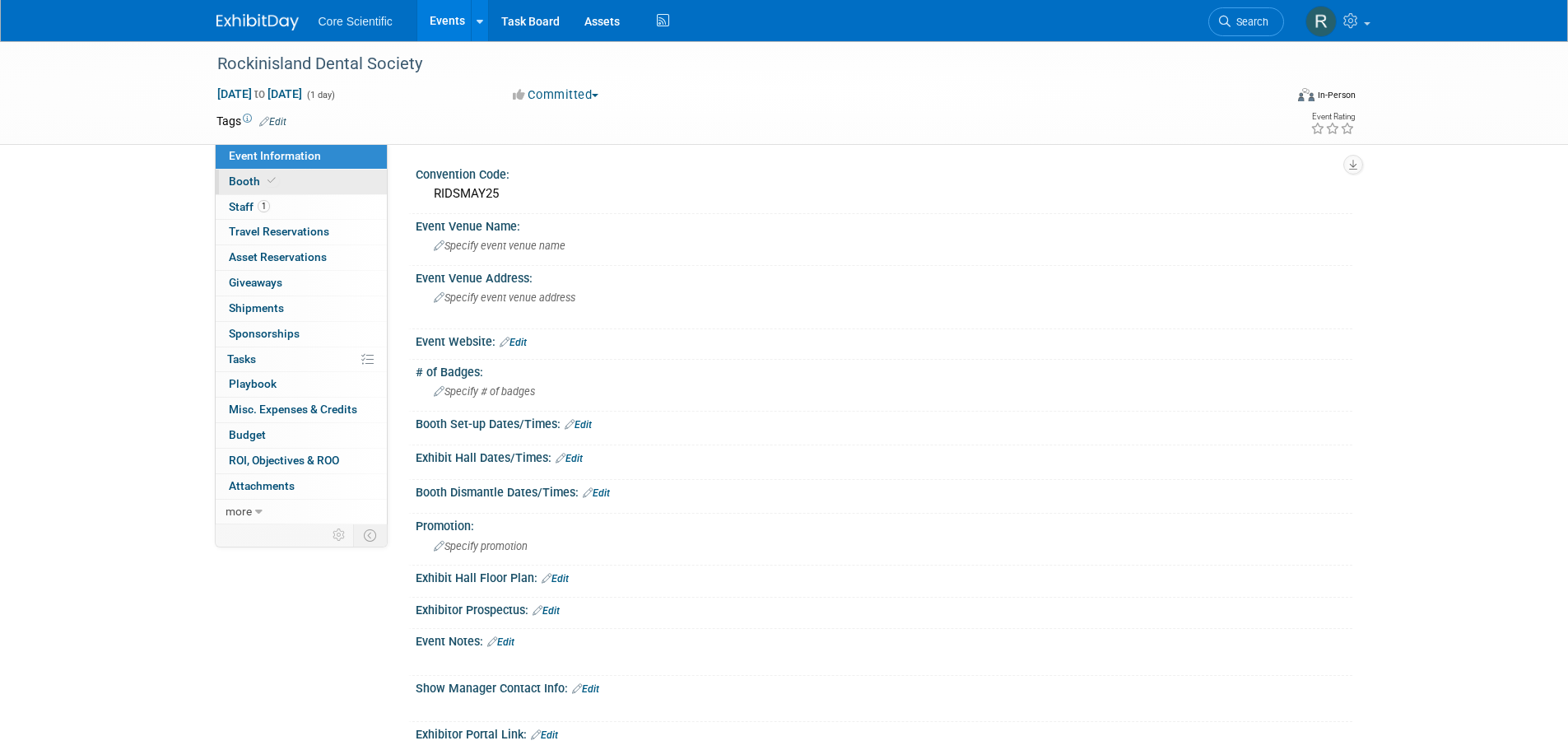
click at [291, 185] on link "Booth" at bounding box center [301, 182] width 172 height 25
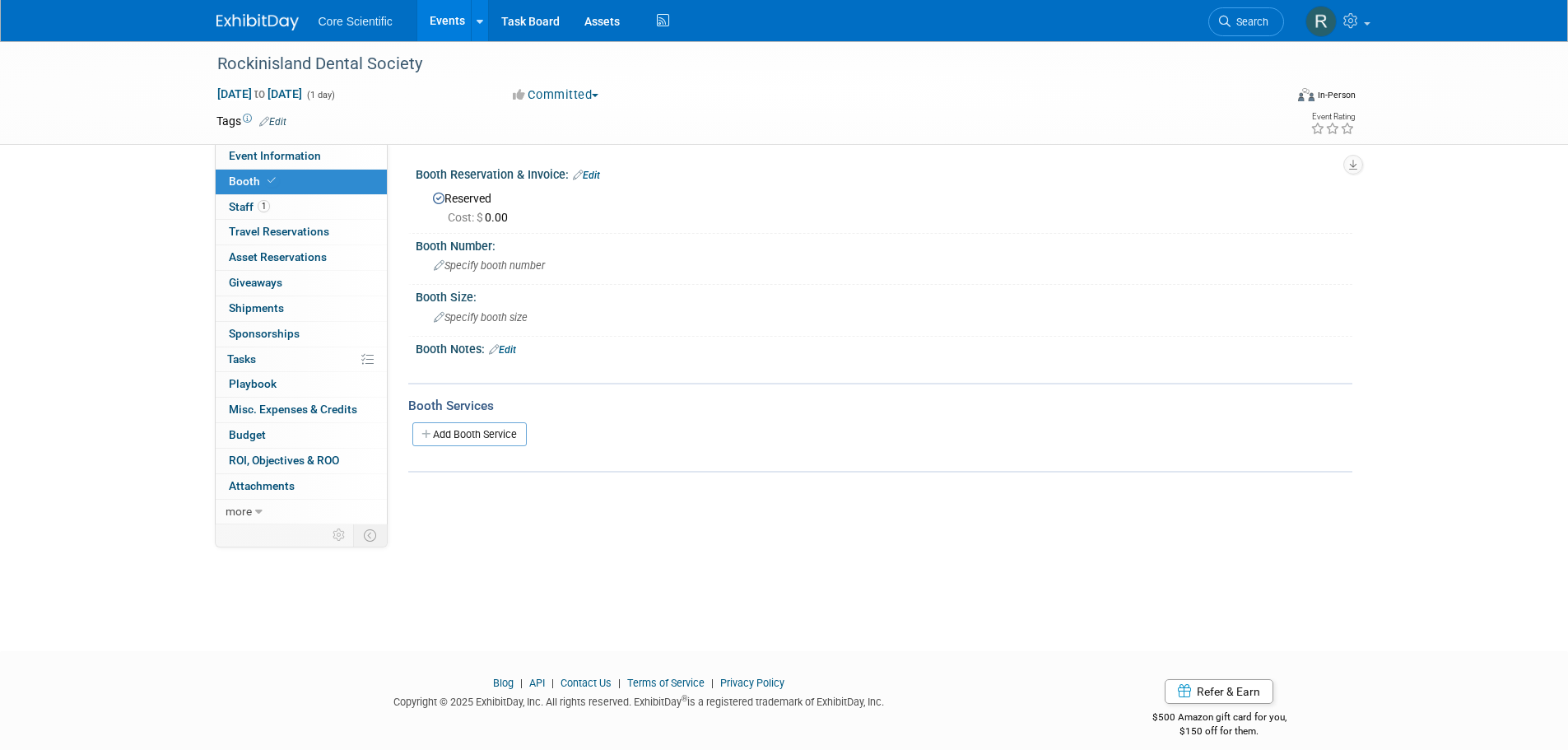
click at [510, 357] on div "X" at bounding box center [882, 360] width 917 height 9
click at [516, 347] on link "Edit" at bounding box center [502, 350] width 27 height 11
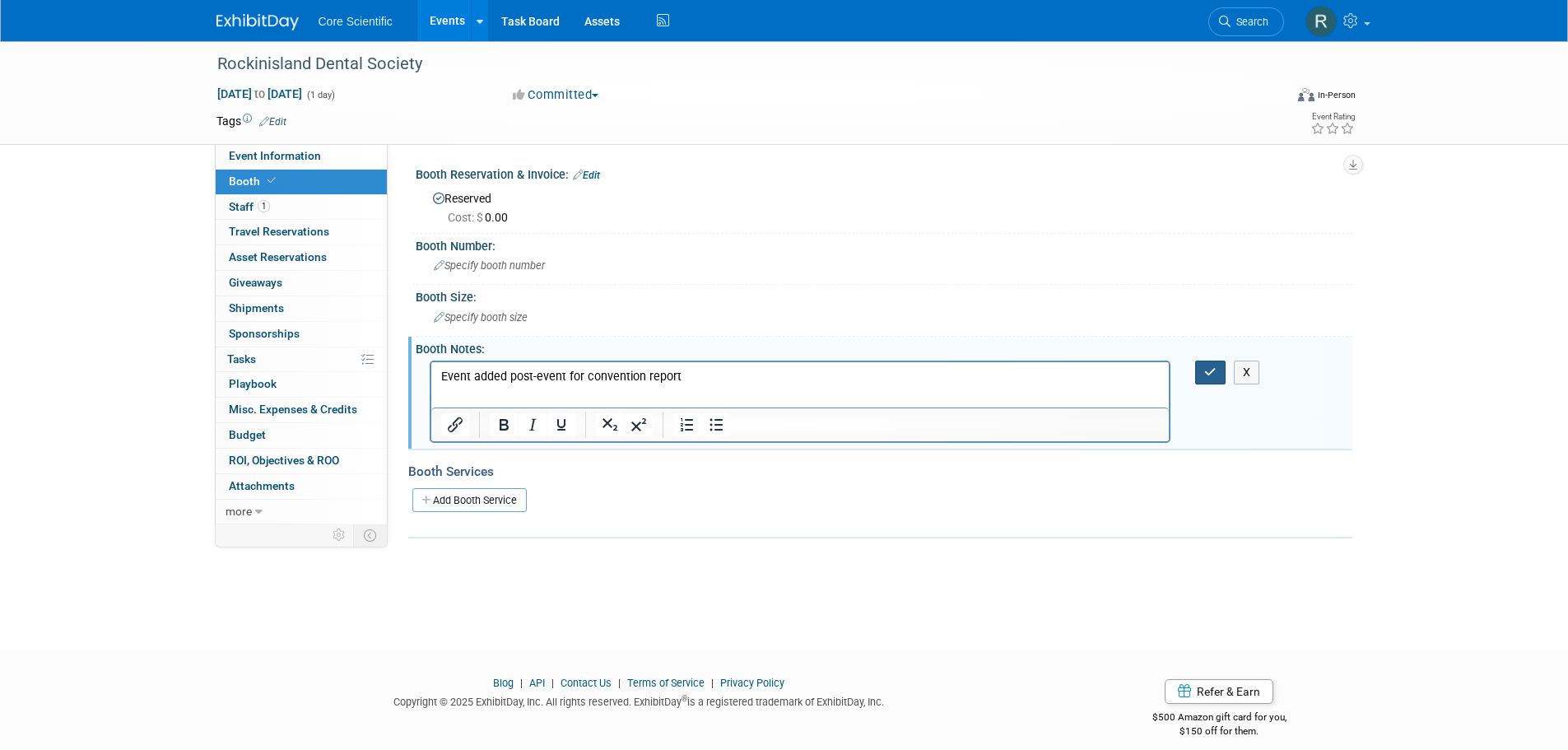
click at [1212, 378] on button "button" at bounding box center [1211, 372] width 30 height 24
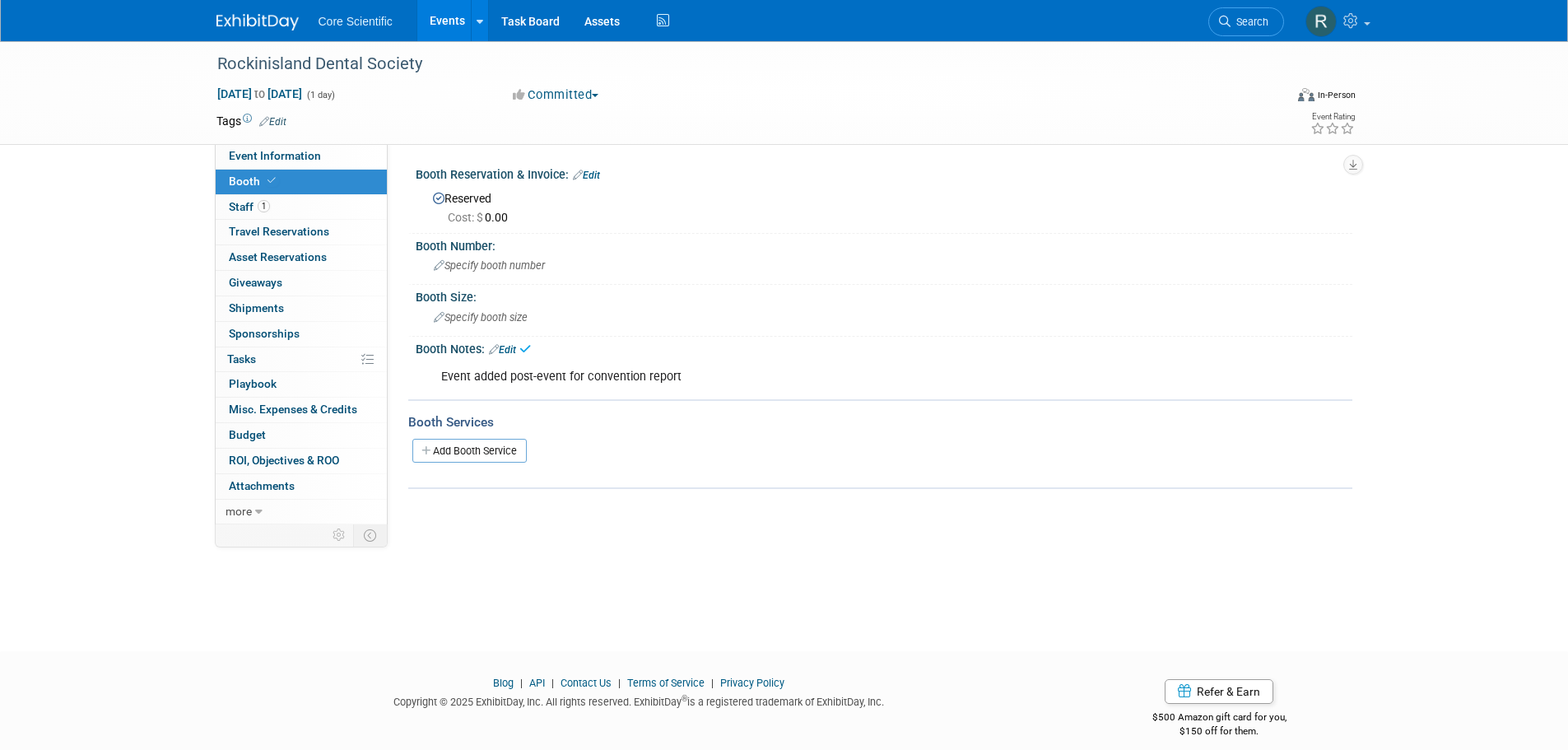
click at [137, 122] on div "Rockinisland Dental Society [DATE] to [DATE] (1 day) [DATE] to [DATE] Committed…" at bounding box center [784, 92] width 1568 height 103
